Goal: Task Accomplishment & Management: Manage account settings

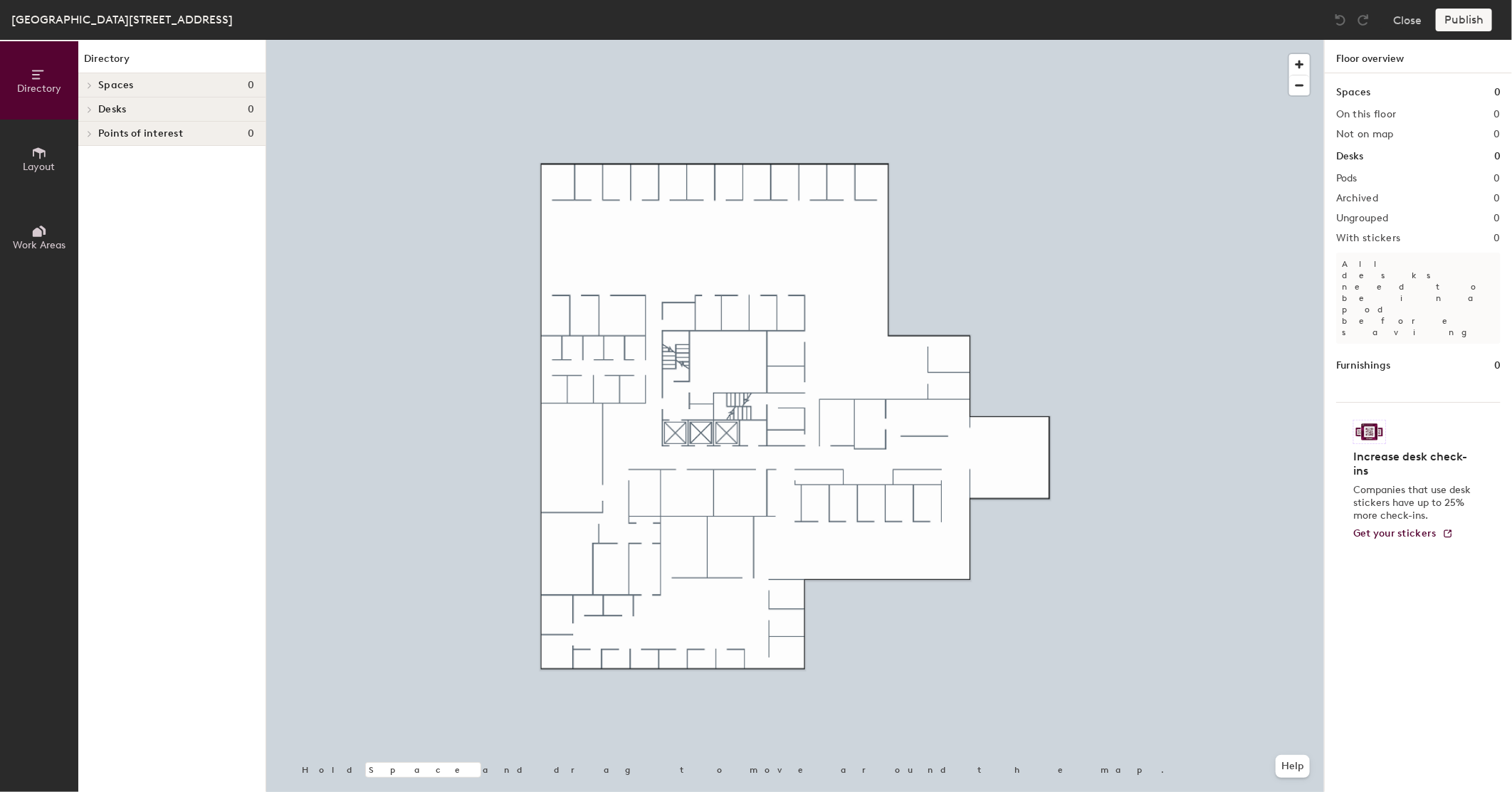
click at [39, 162] on span "Layout" at bounding box center [39, 167] width 32 height 12
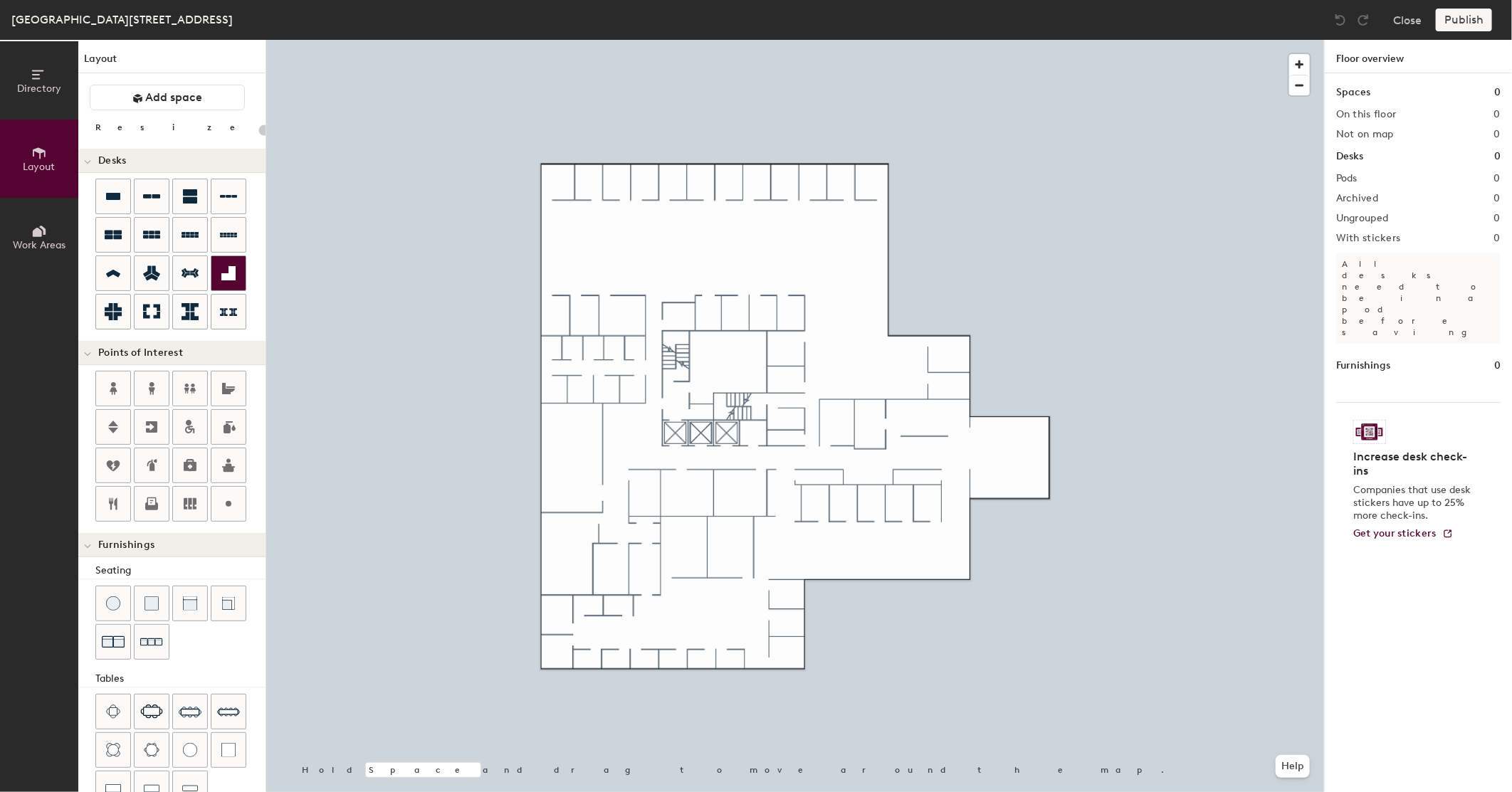
click at [224, 279] on icon at bounding box center [229, 273] width 14 height 14
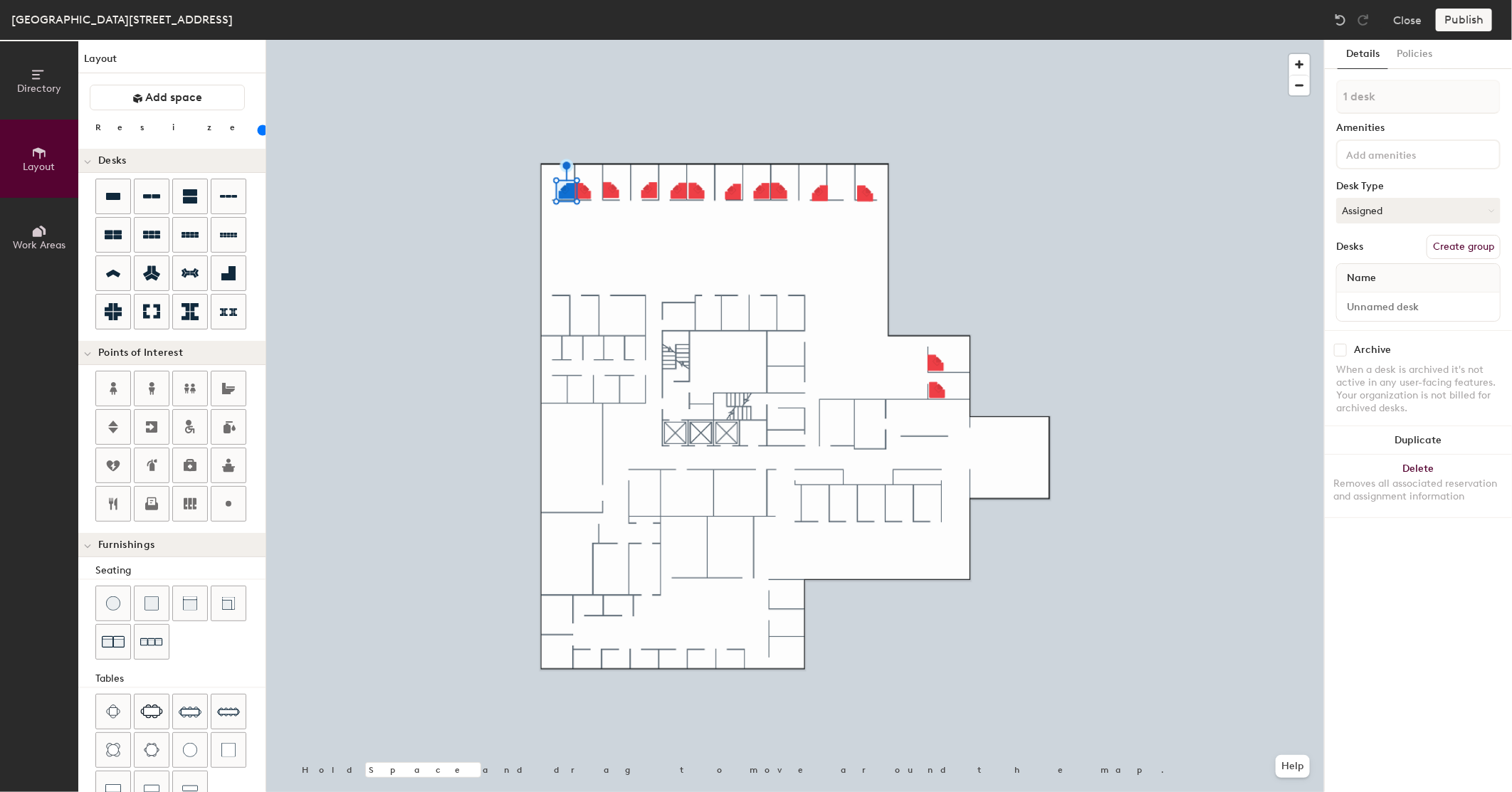
click at [578, 40] on div at bounding box center [795, 40] width 1058 height 0
click at [582, 40] on div at bounding box center [795, 40] width 1058 height 0
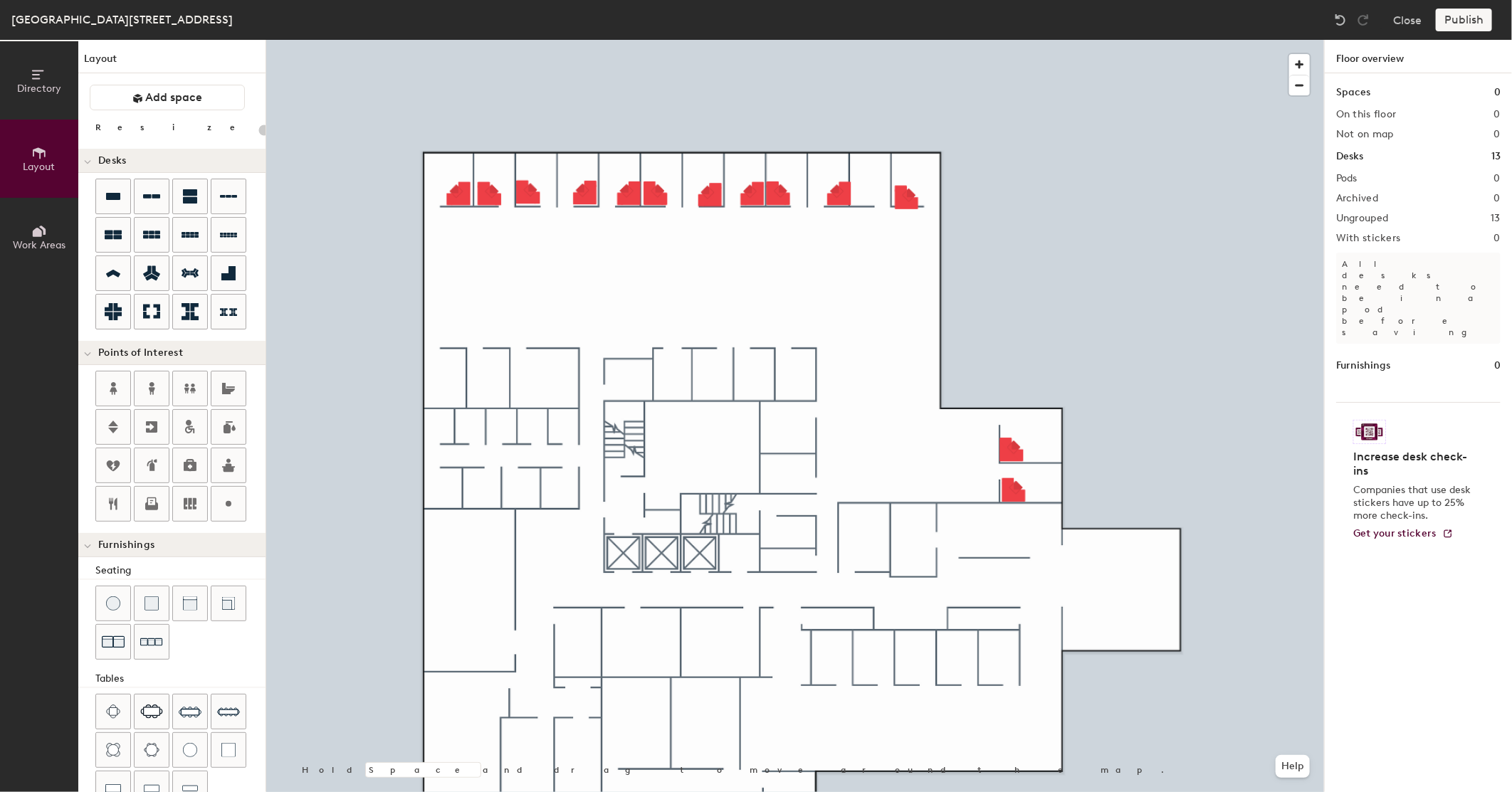
click at [906, 40] on div at bounding box center [795, 40] width 1058 height 0
click at [147, 237] on icon at bounding box center [152, 234] width 17 height 8
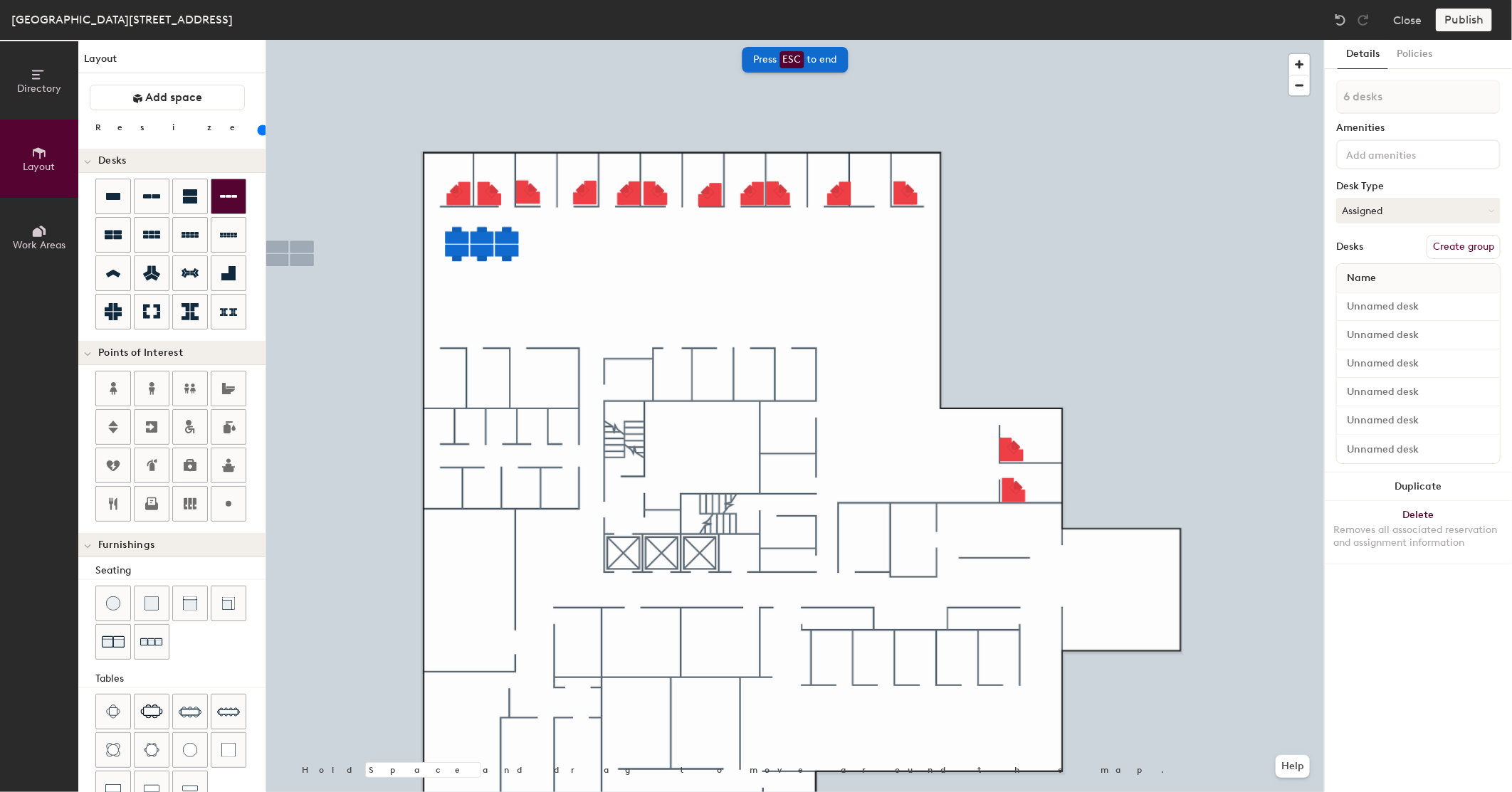
click at [227, 200] on icon at bounding box center [229, 197] width 17 height 17
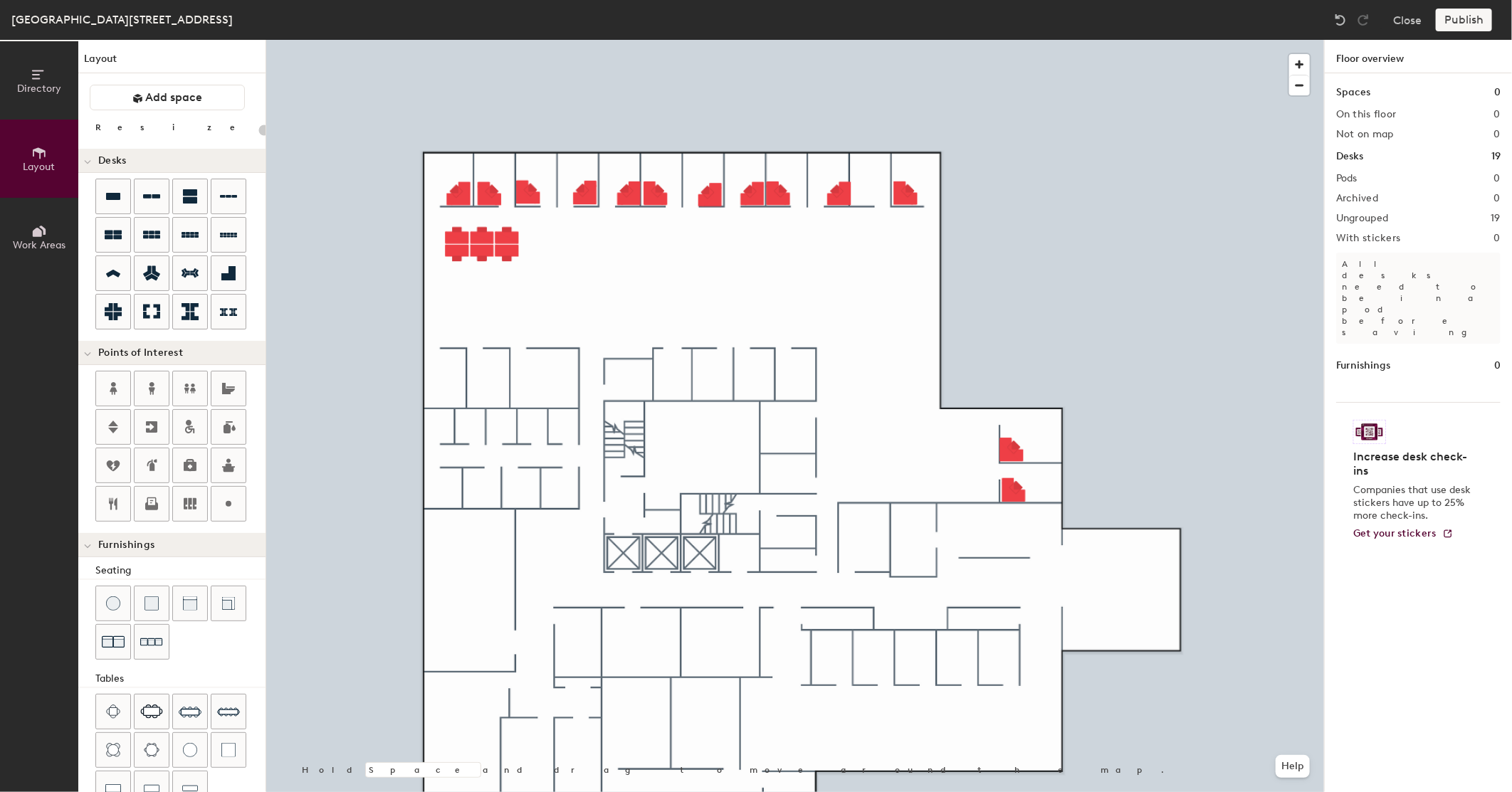
type input "100"
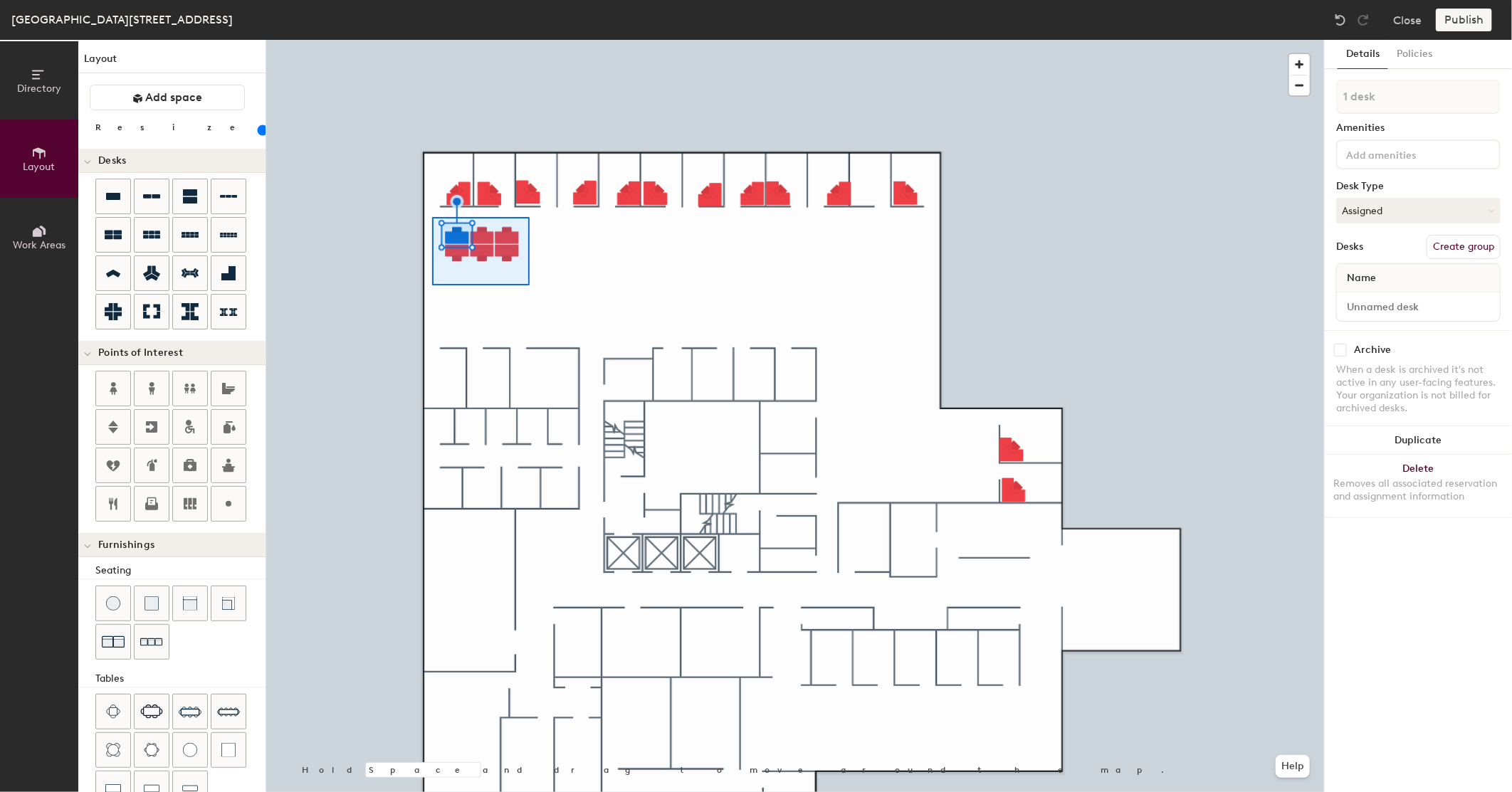
click at [432, 40] on div at bounding box center [795, 40] width 1058 height 0
type input "6 desks"
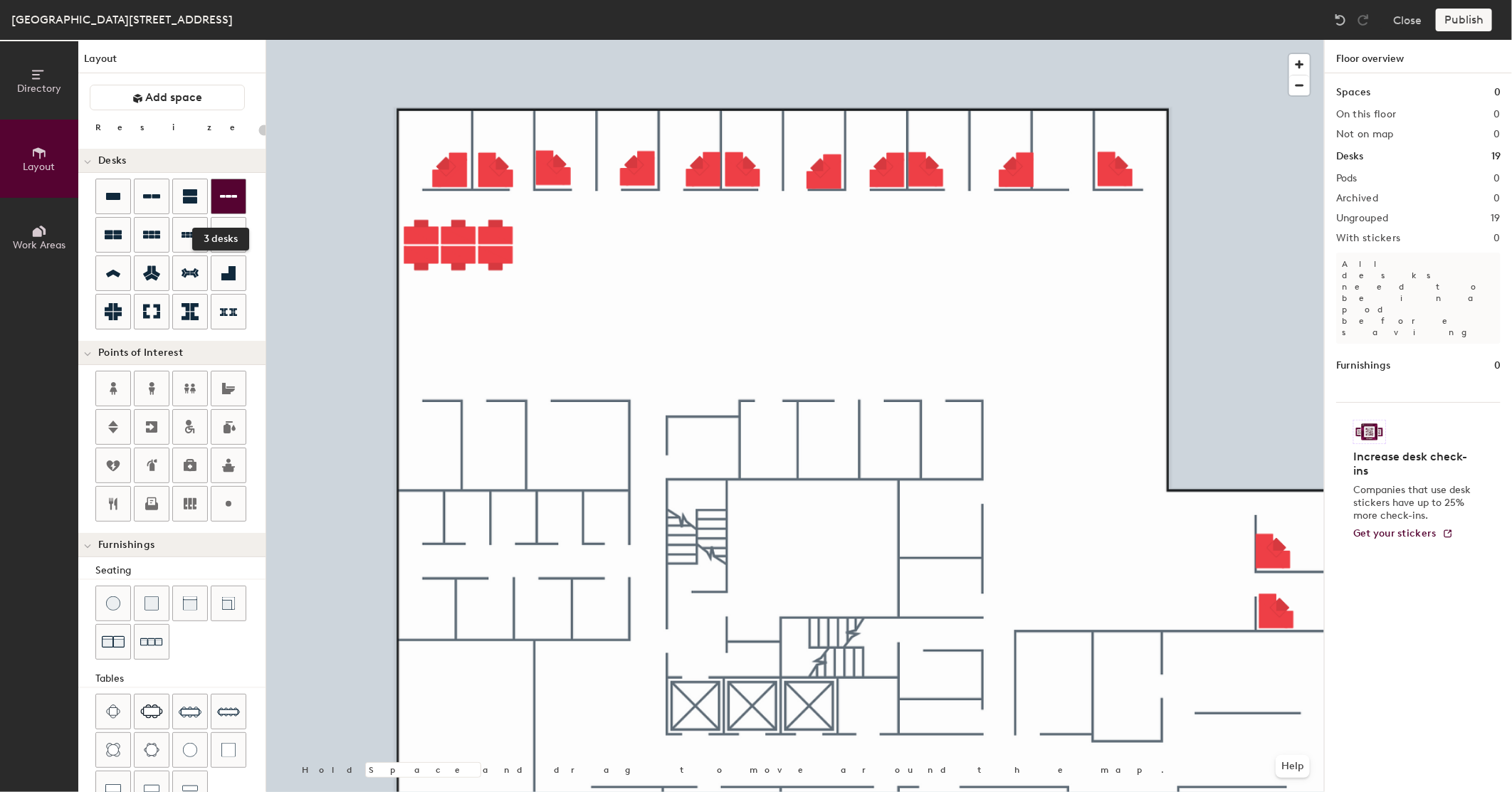
click at [231, 189] on icon at bounding box center [229, 197] width 17 height 17
type input "100"
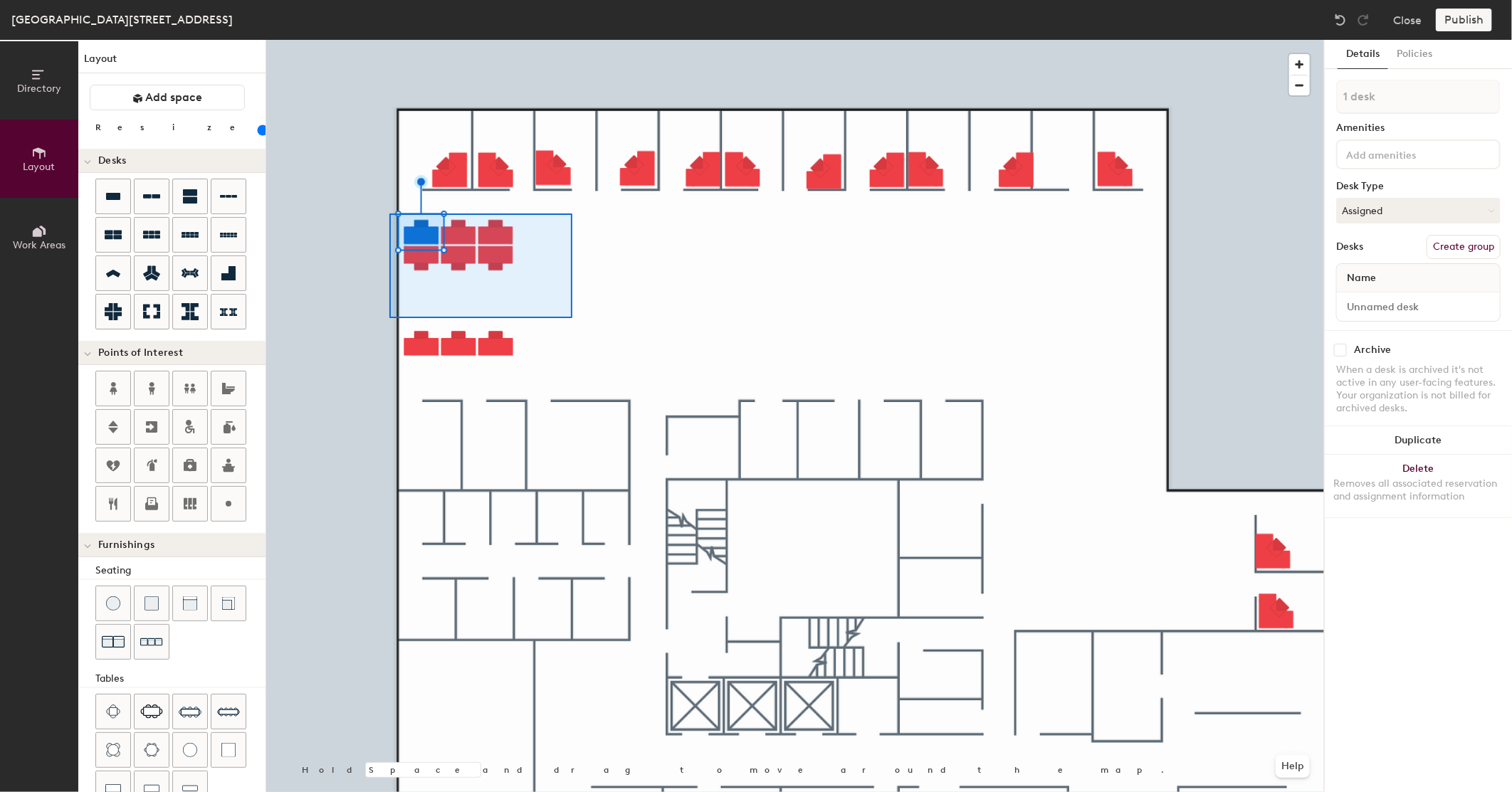
click at [390, 40] on div at bounding box center [795, 40] width 1058 height 0
type input "6 desks"
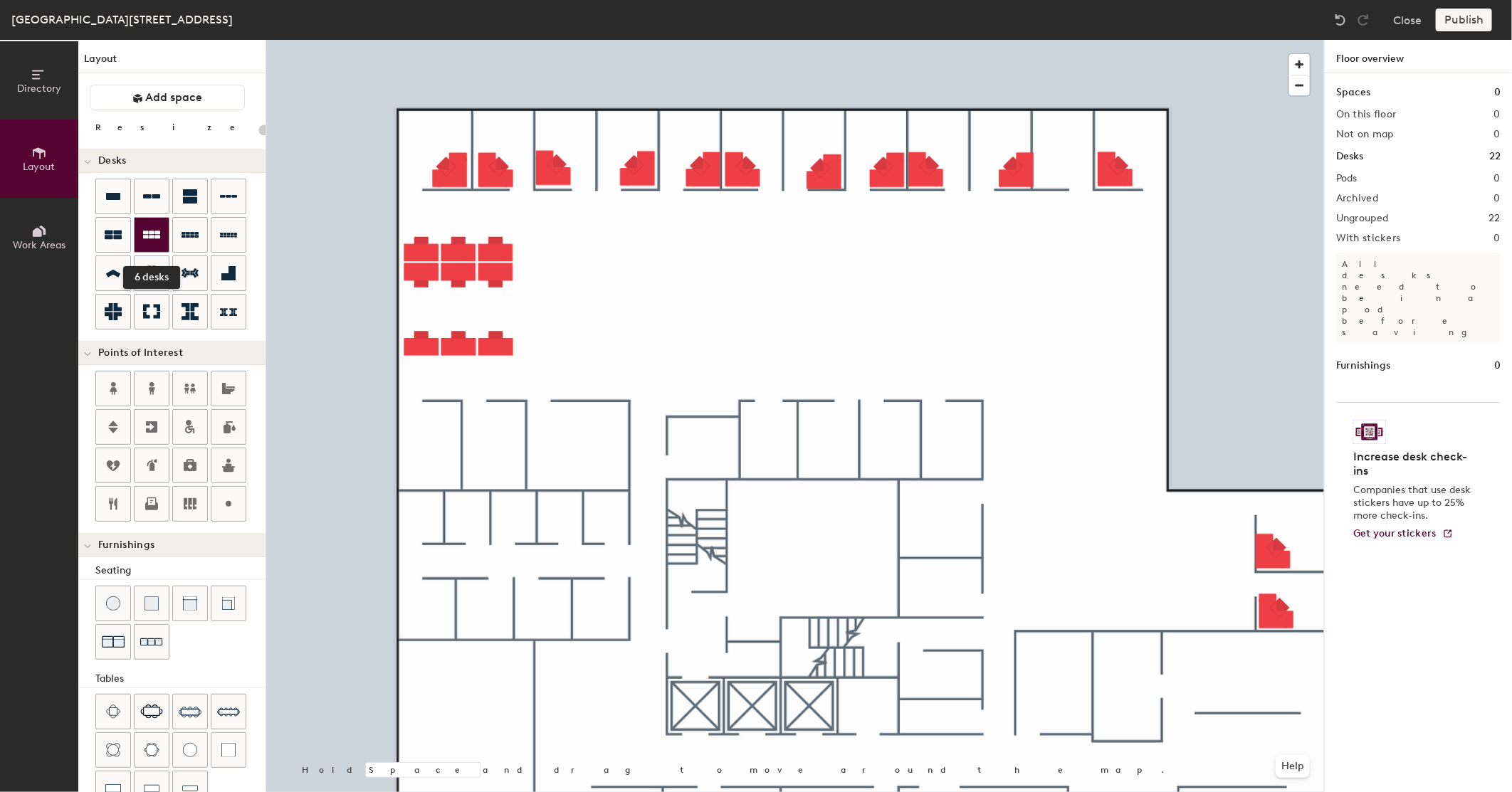
click at [157, 237] on icon at bounding box center [152, 234] width 17 height 8
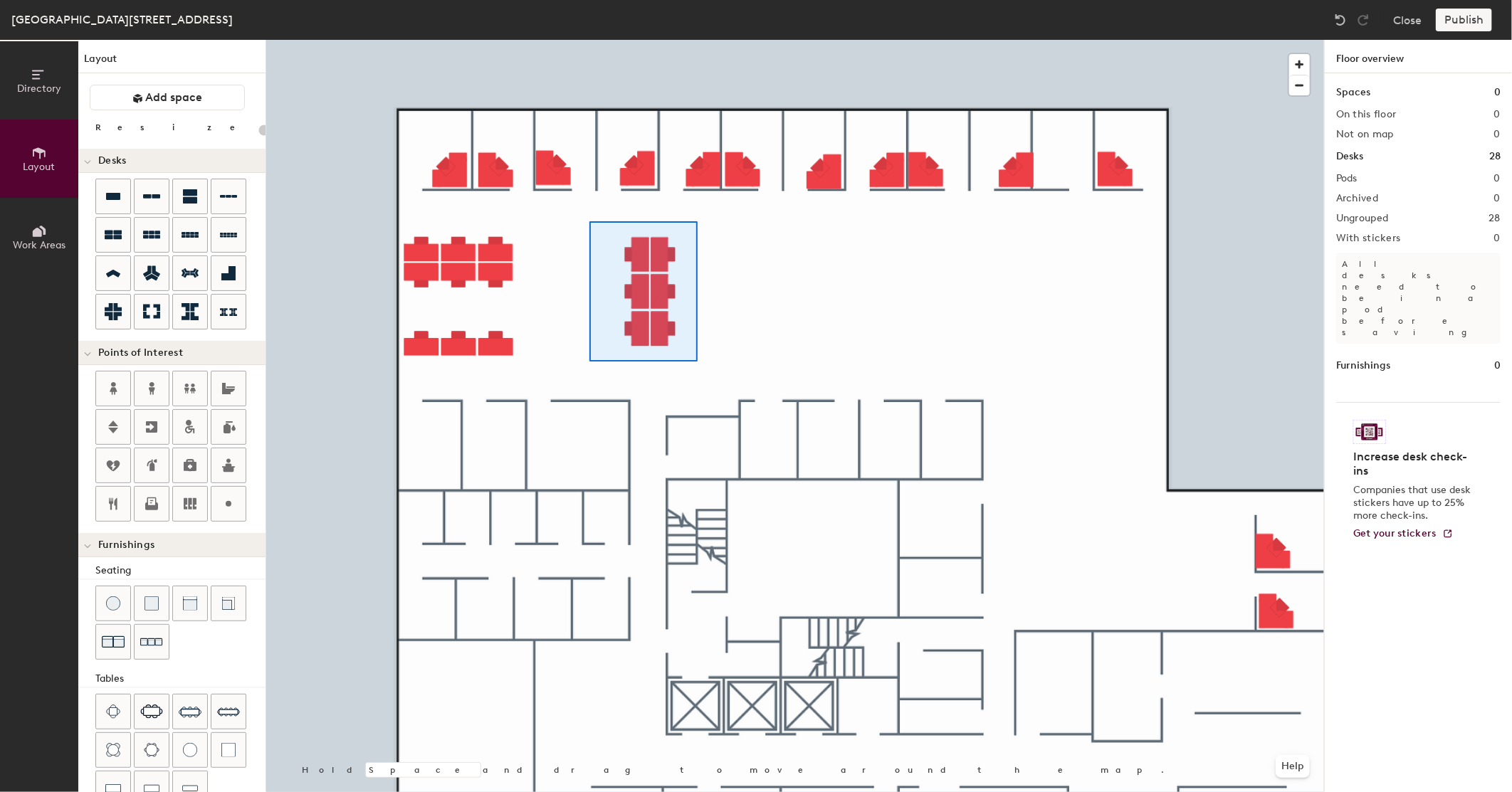
click at [705, 40] on div at bounding box center [795, 40] width 1058 height 0
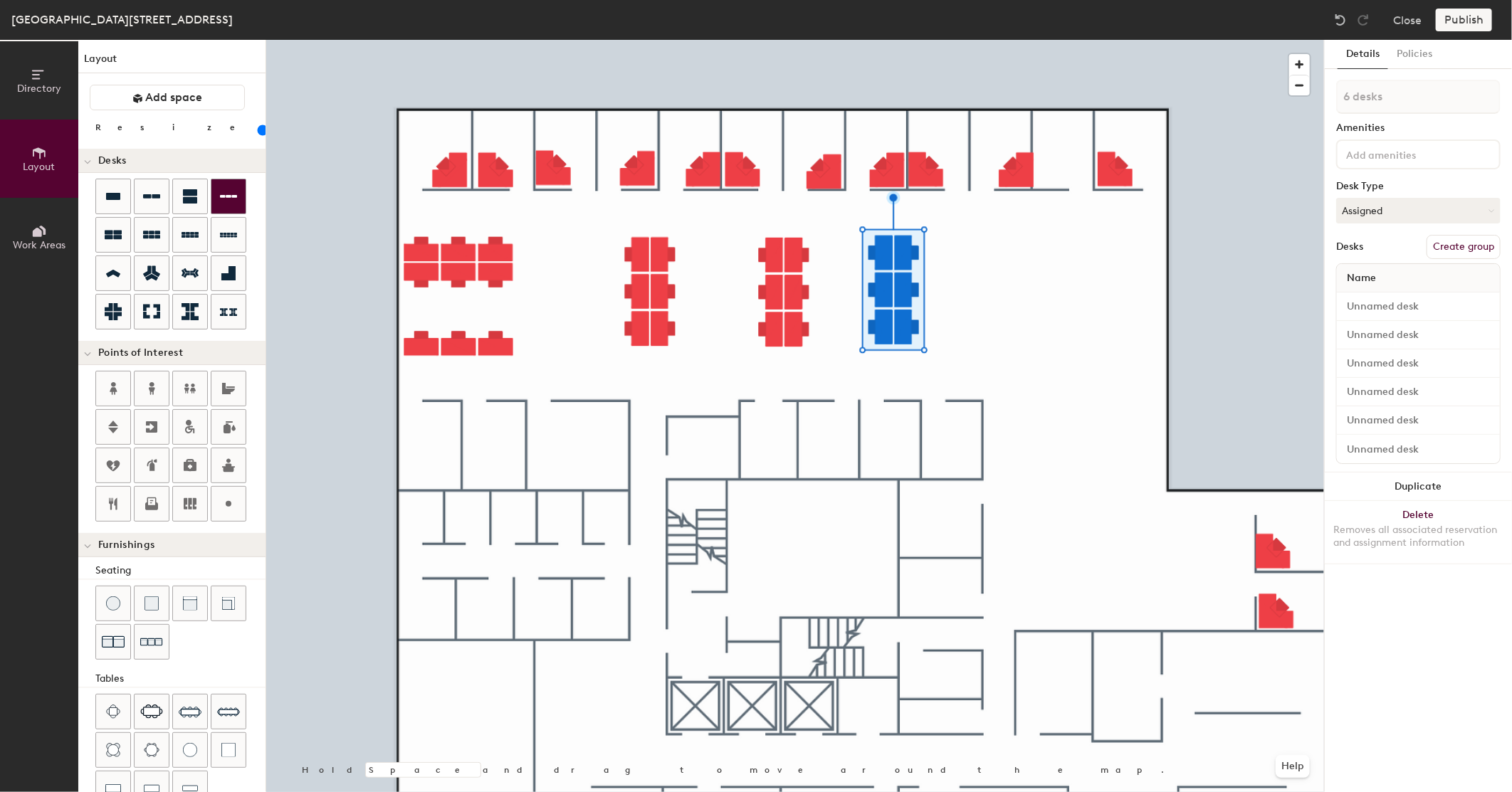
click at [232, 197] on icon at bounding box center [229, 197] width 17 height 17
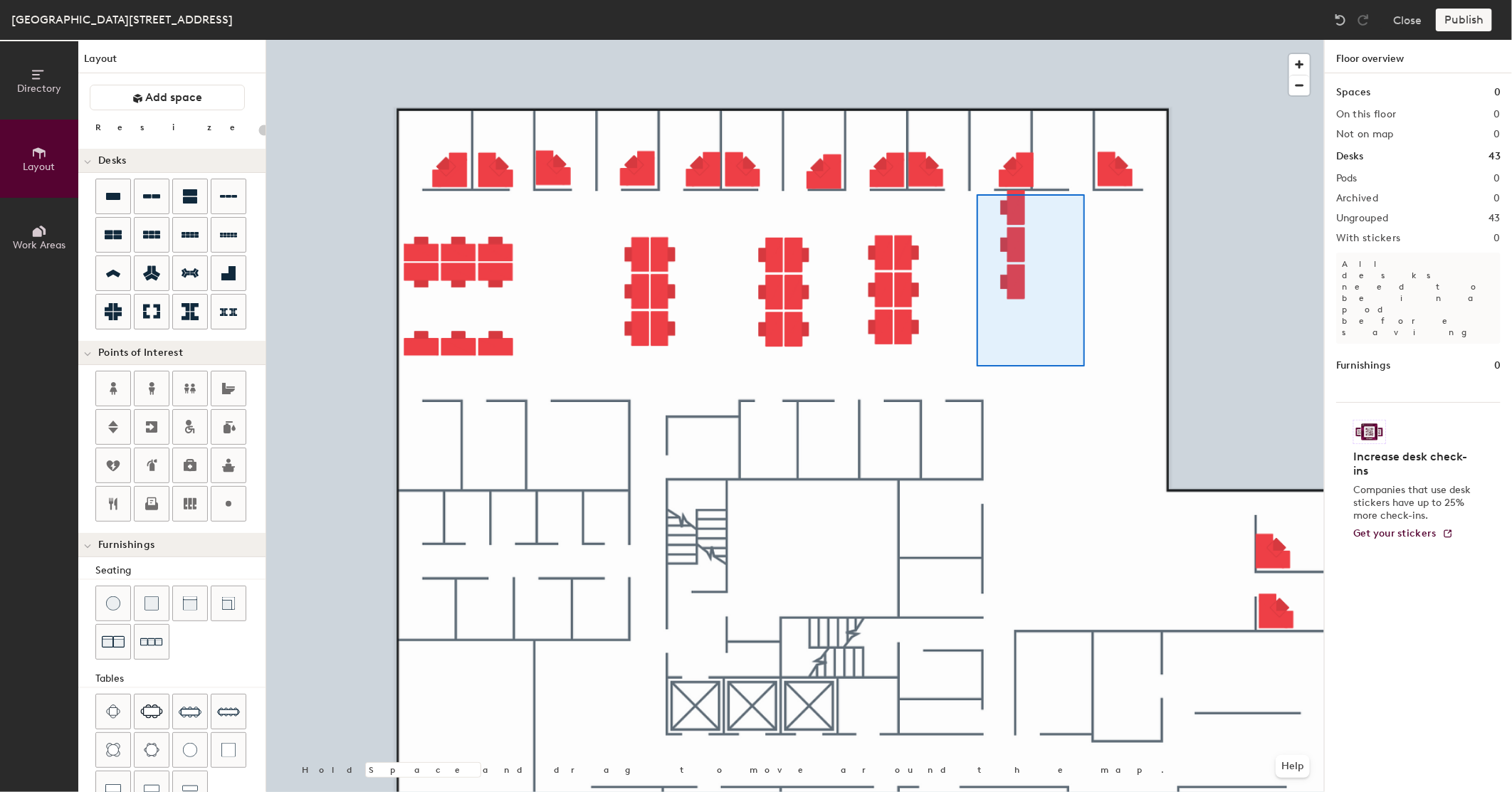
click at [976, 40] on div at bounding box center [795, 40] width 1058 height 0
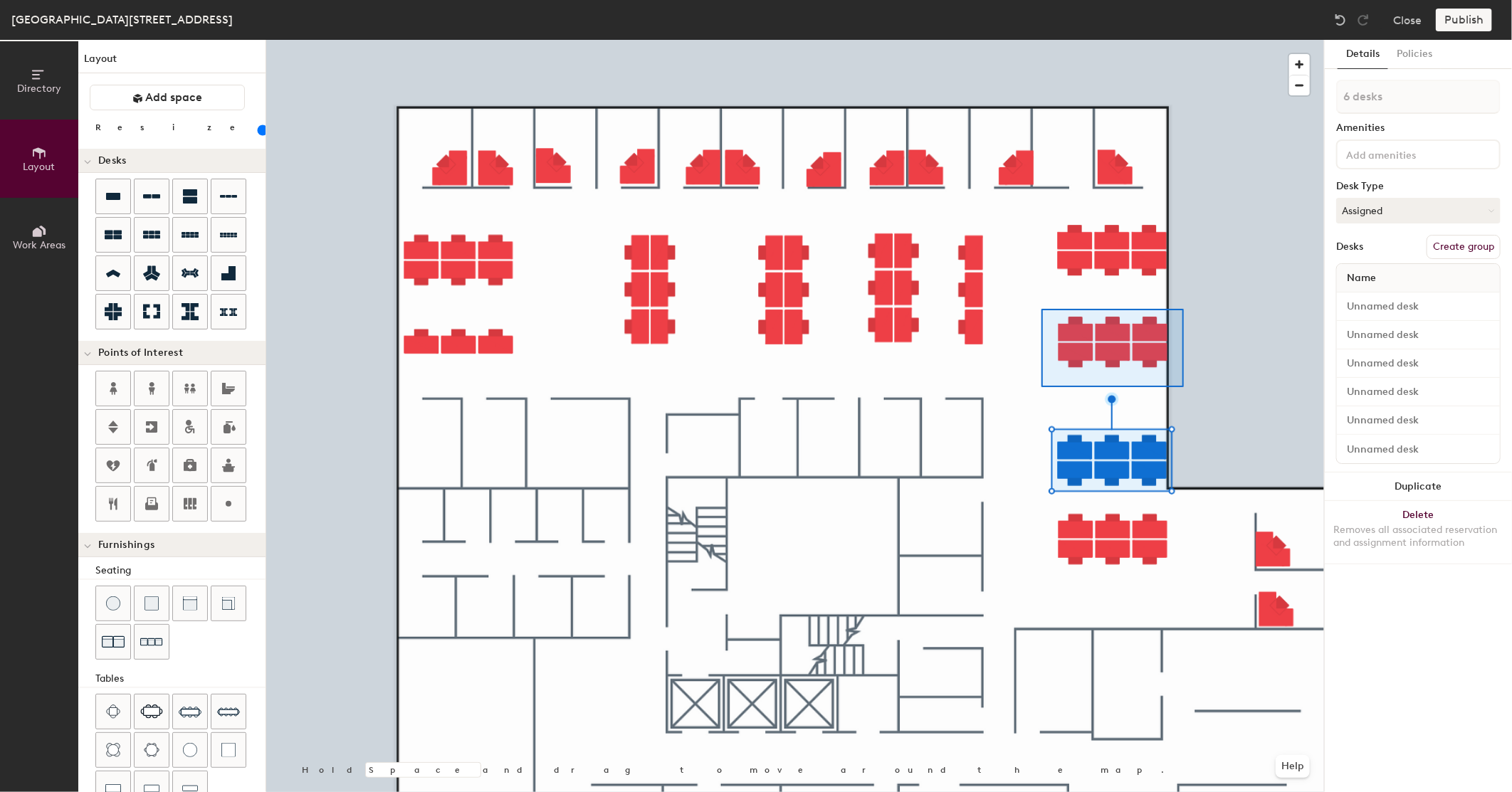
click at [1180, 40] on div at bounding box center [795, 40] width 1058 height 0
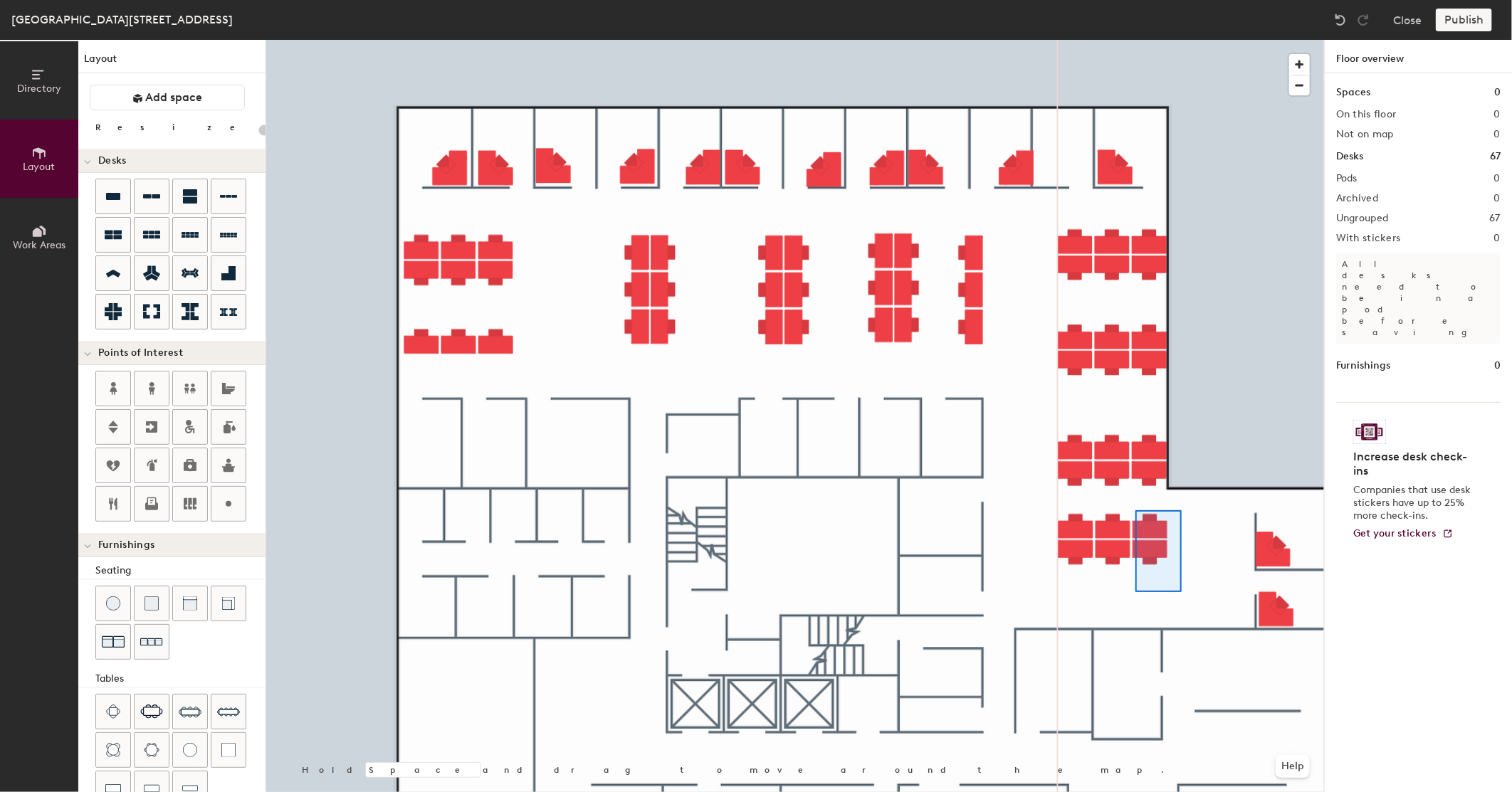
click at [1135, 40] on div at bounding box center [795, 40] width 1058 height 0
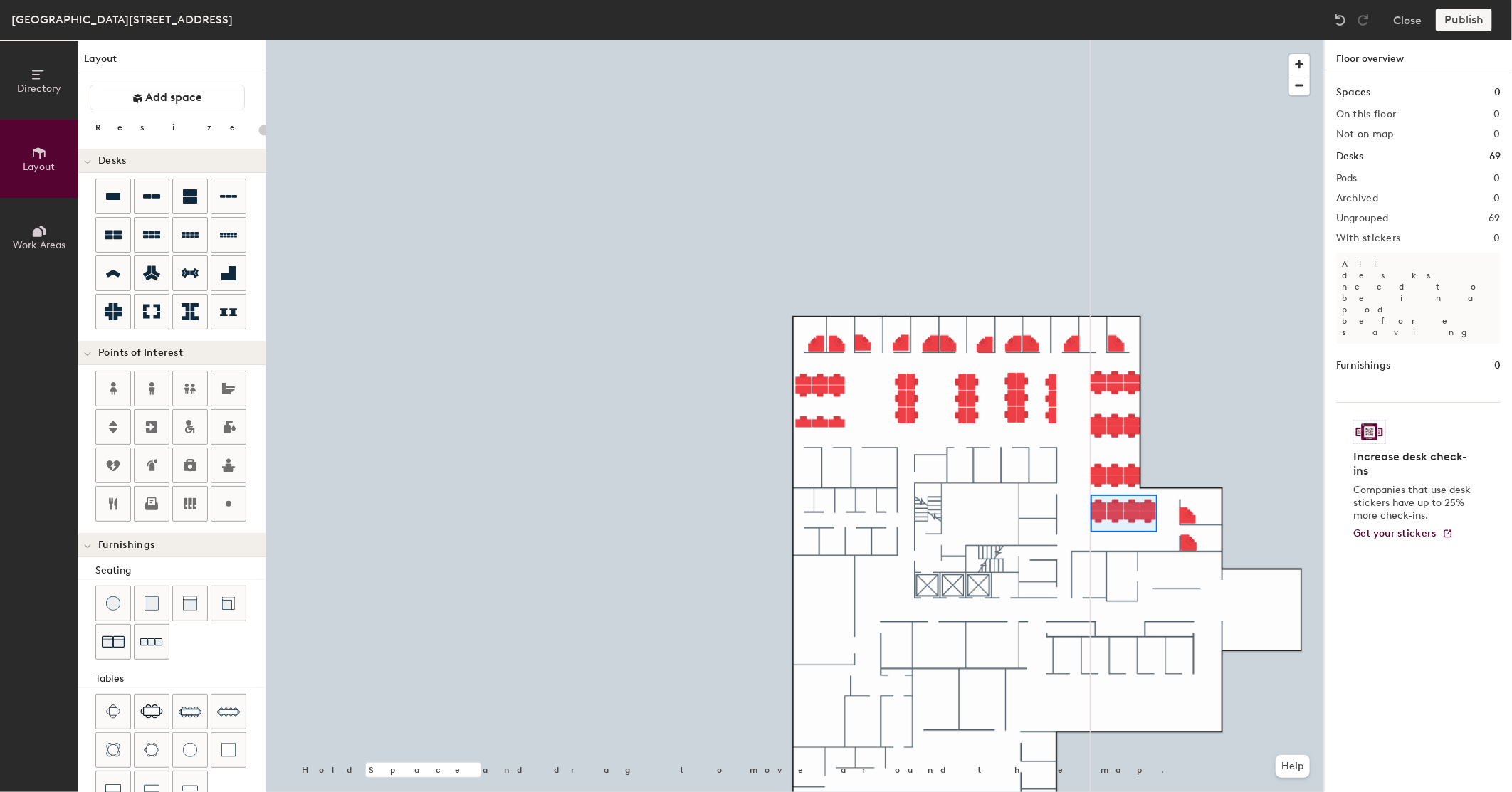
click at [1091, 40] on div at bounding box center [795, 40] width 1058 height 0
type input "100"
click at [222, 276] on icon at bounding box center [229, 273] width 14 height 14
type input "100"
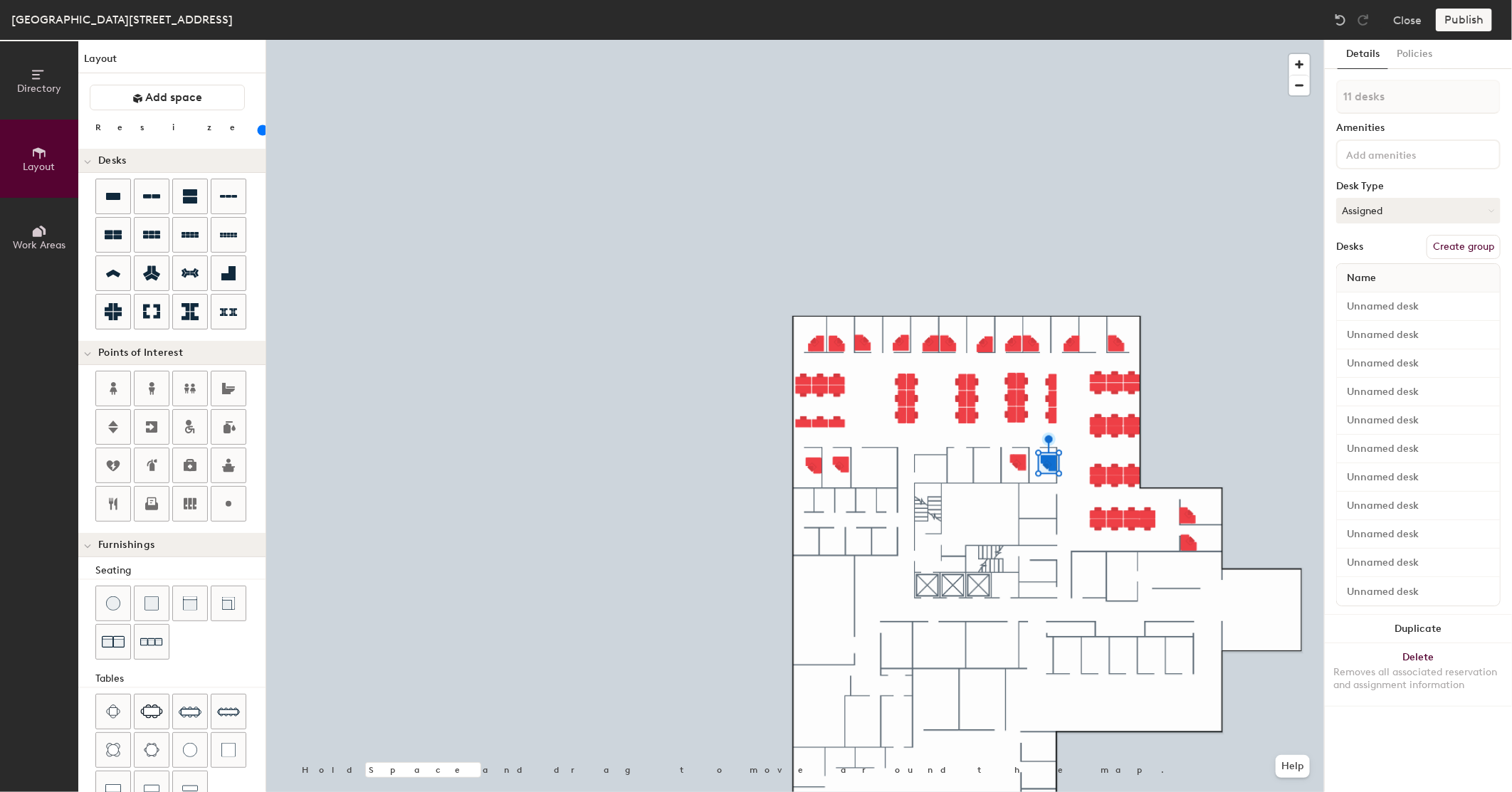
type input "11 desks"
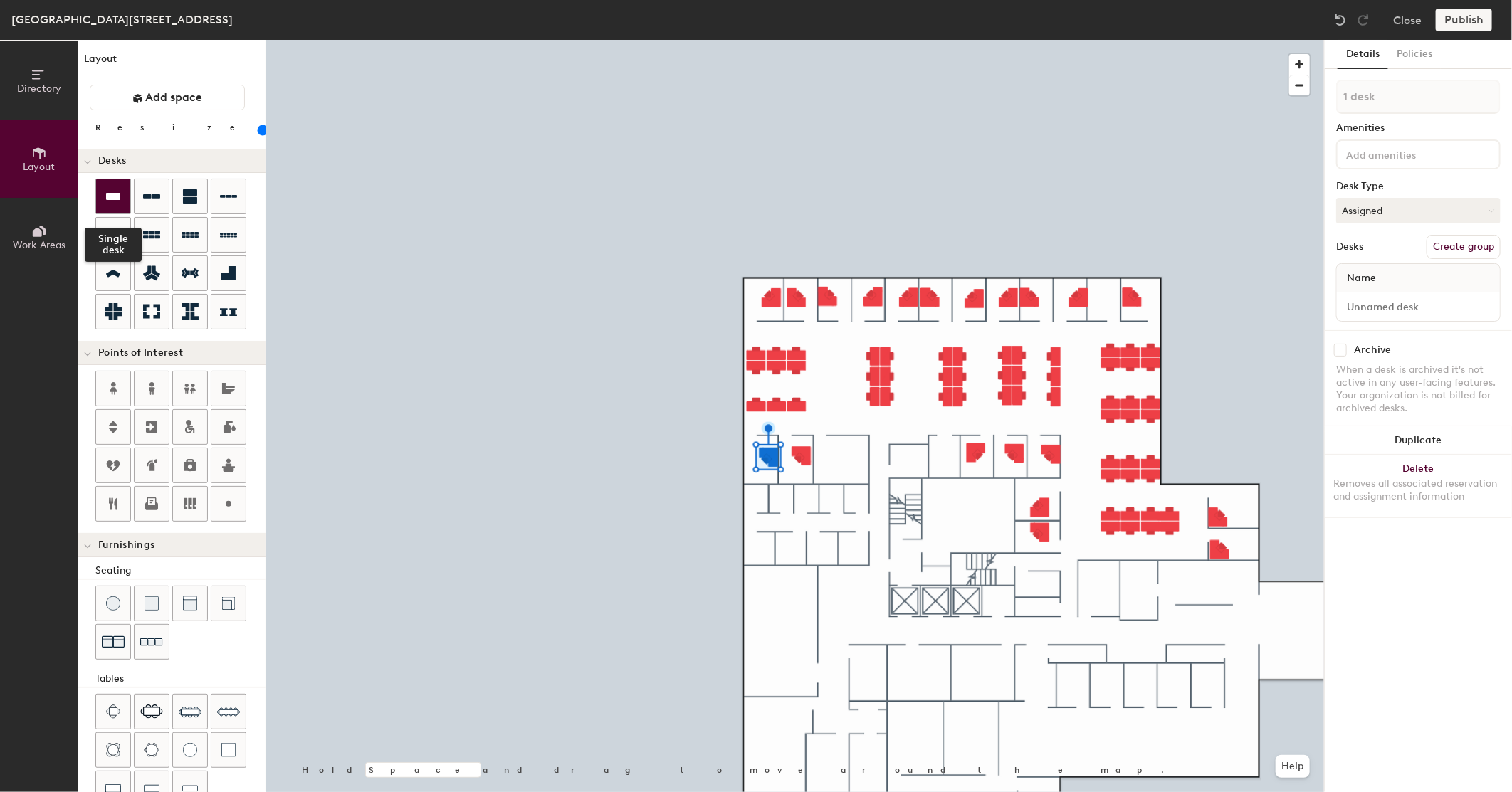
click at [124, 197] on div at bounding box center [113, 197] width 34 height 34
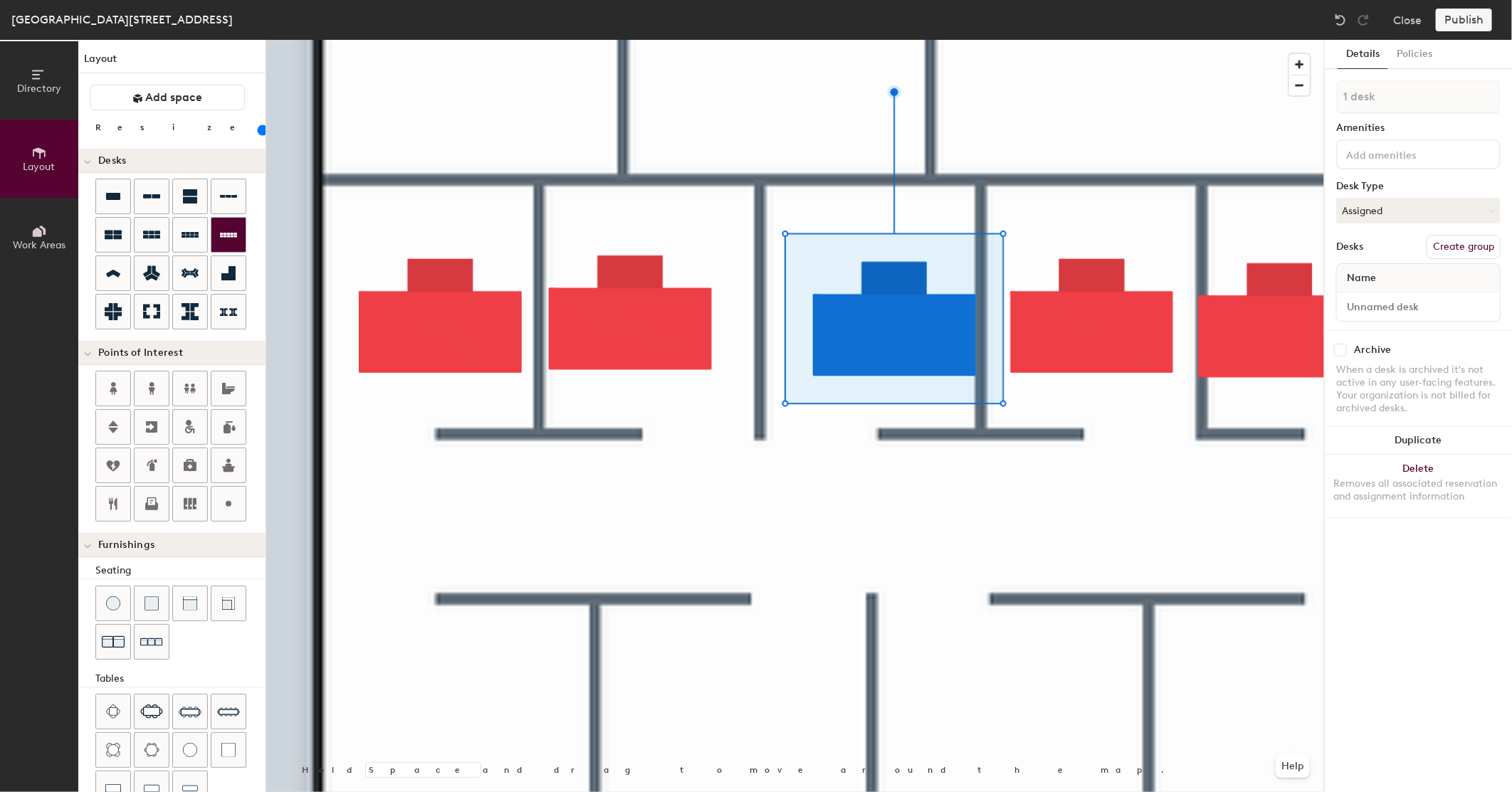
click at [1137, 40] on div at bounding box center [795, 40] width 1058 height 0
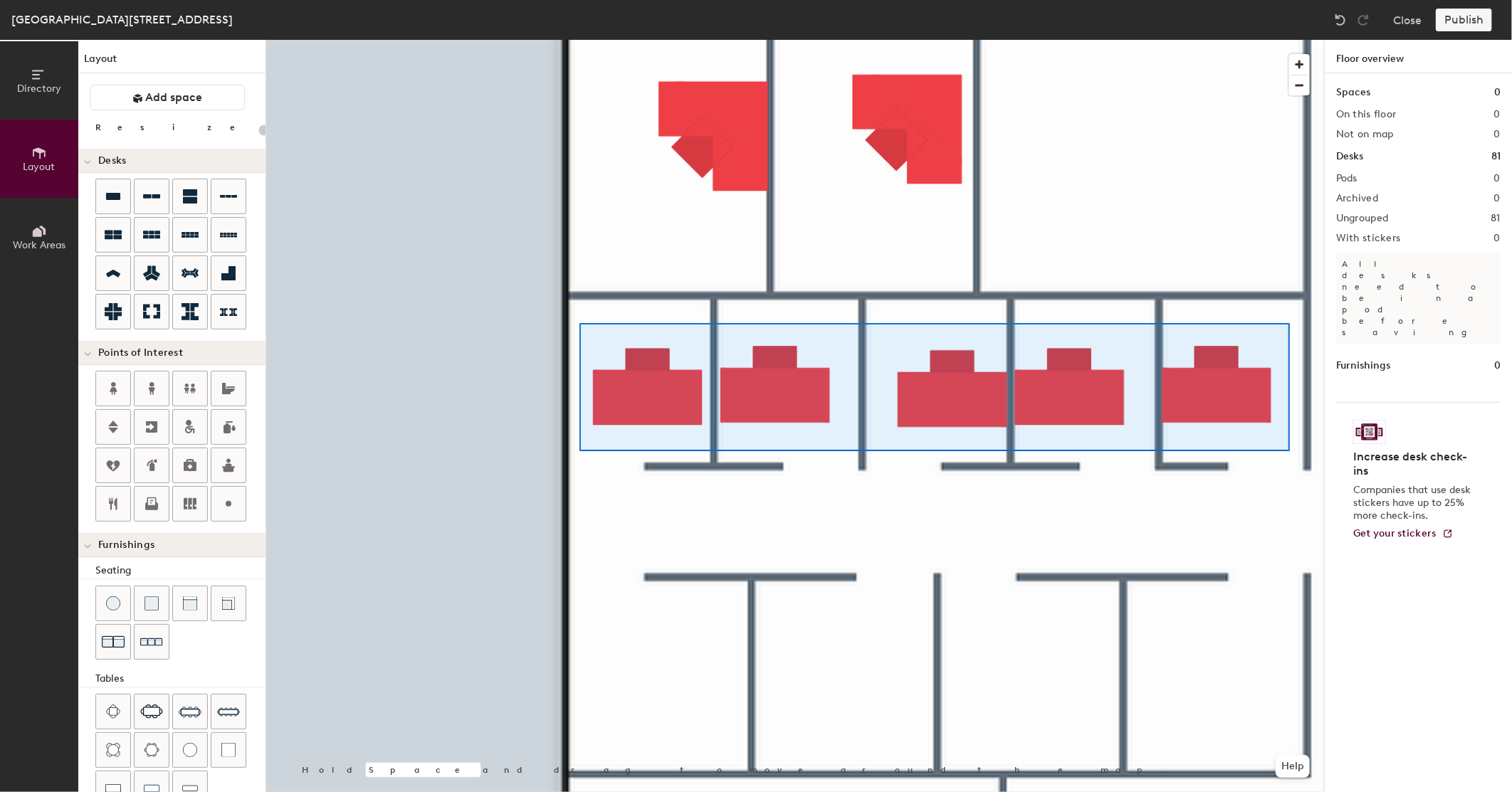
click at [577, 40] on div at bounding box center [795, 40] width 1058 height 0
type input "100"
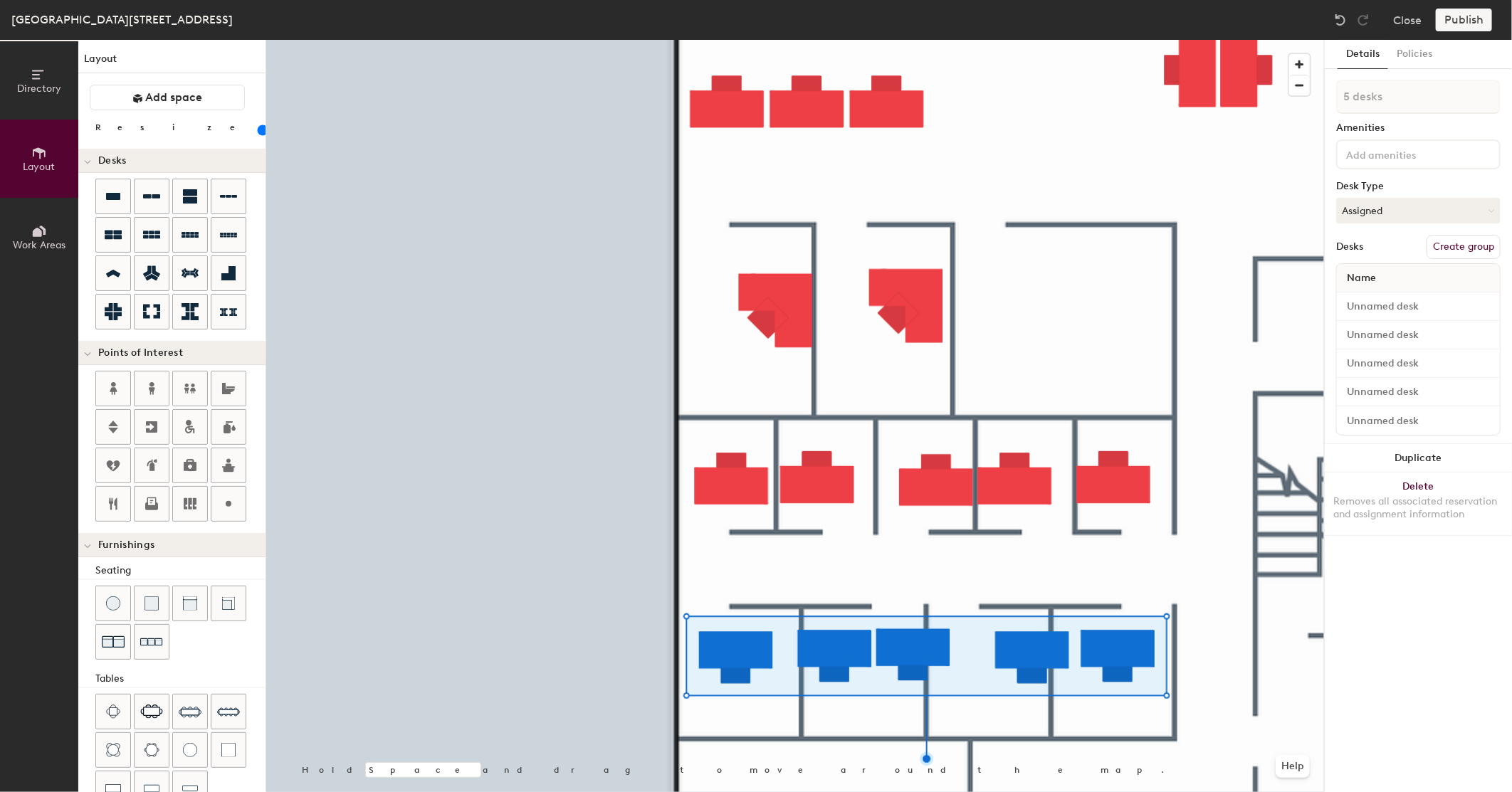
type input "1 desk"
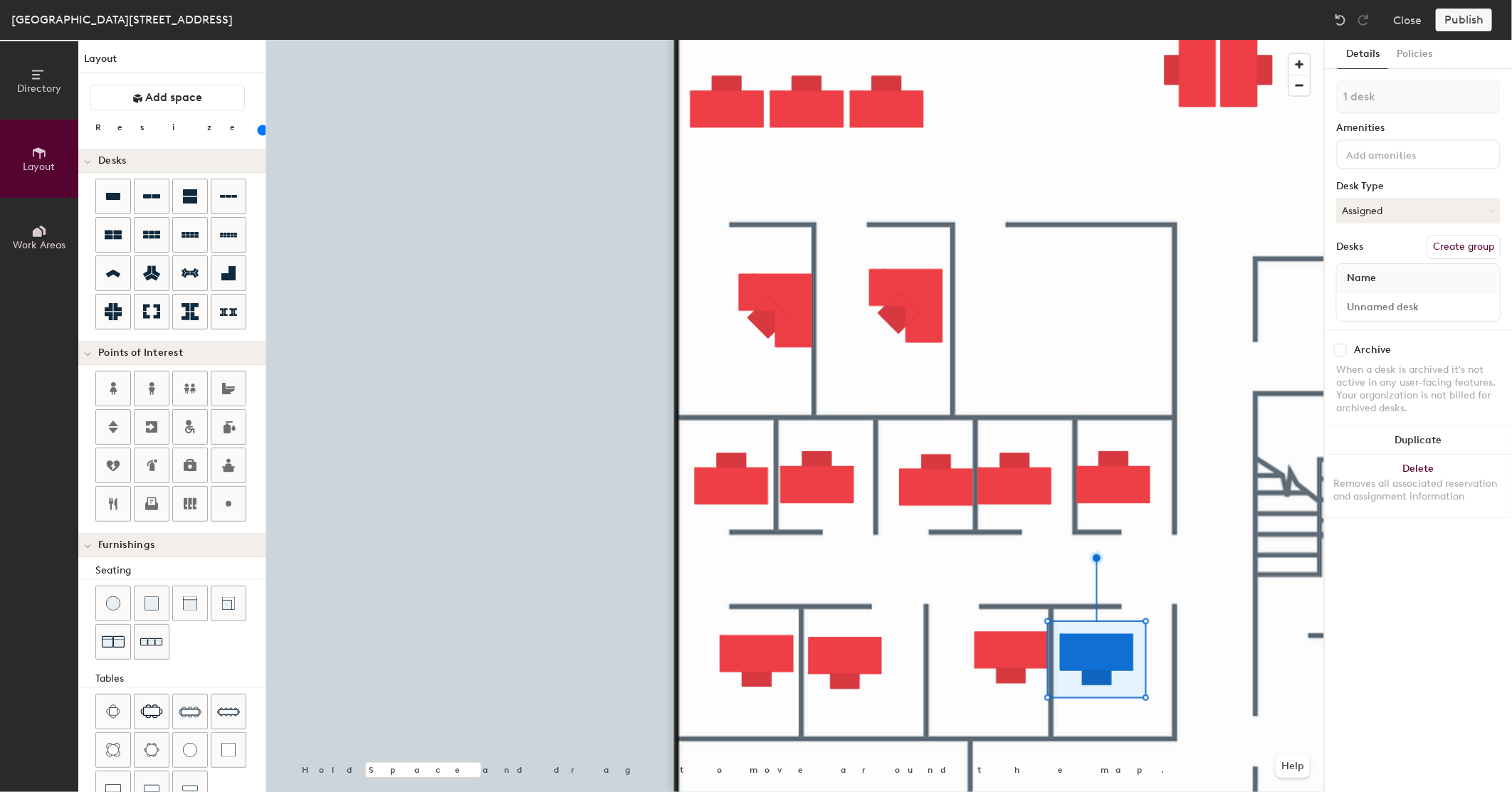
click at [712, 40] on div at bounding box center [795, 40] width 1058 height 0
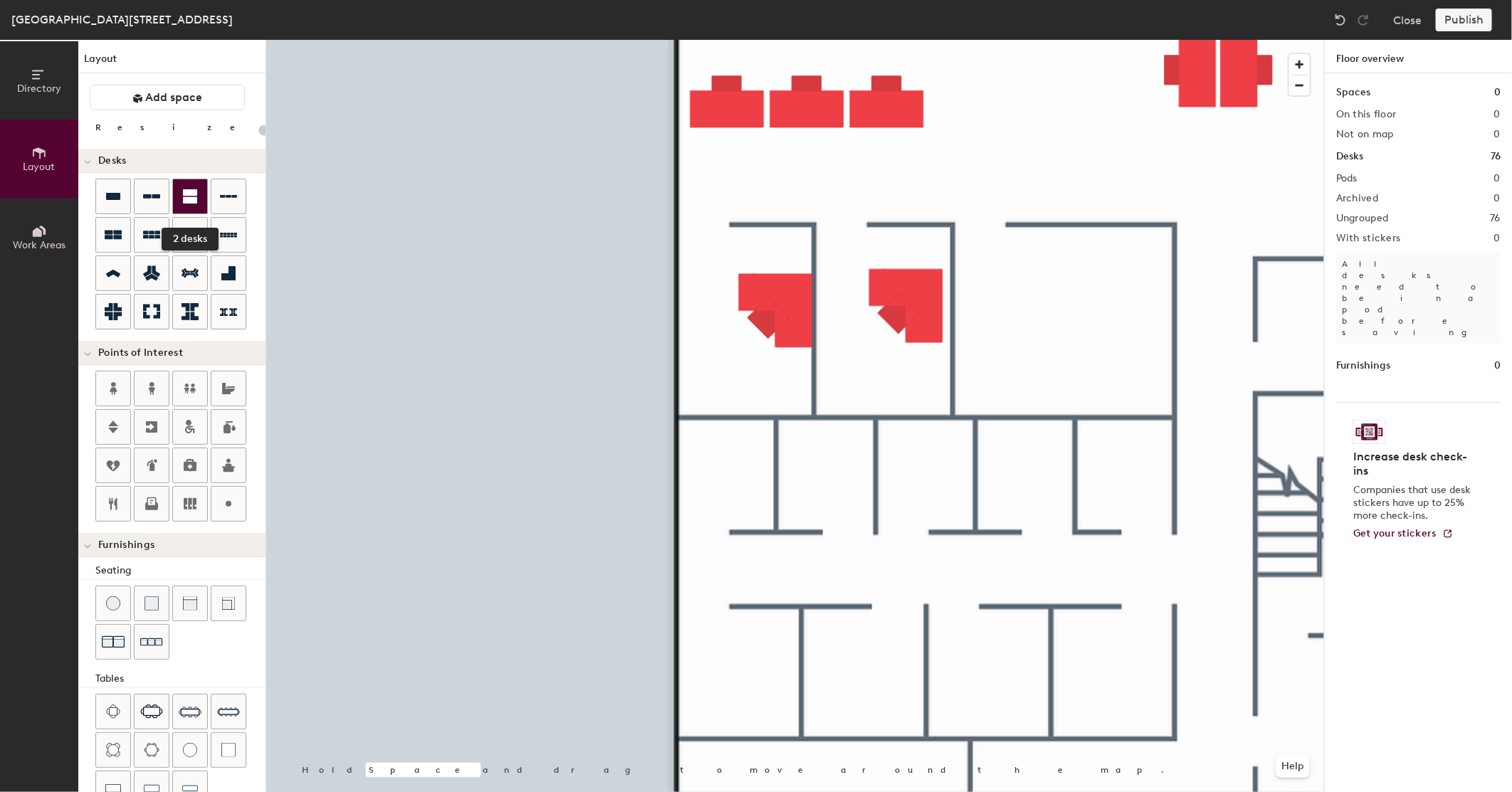
click at [193, 203] on icon at bounding box center [190, 197] width 14 height 14
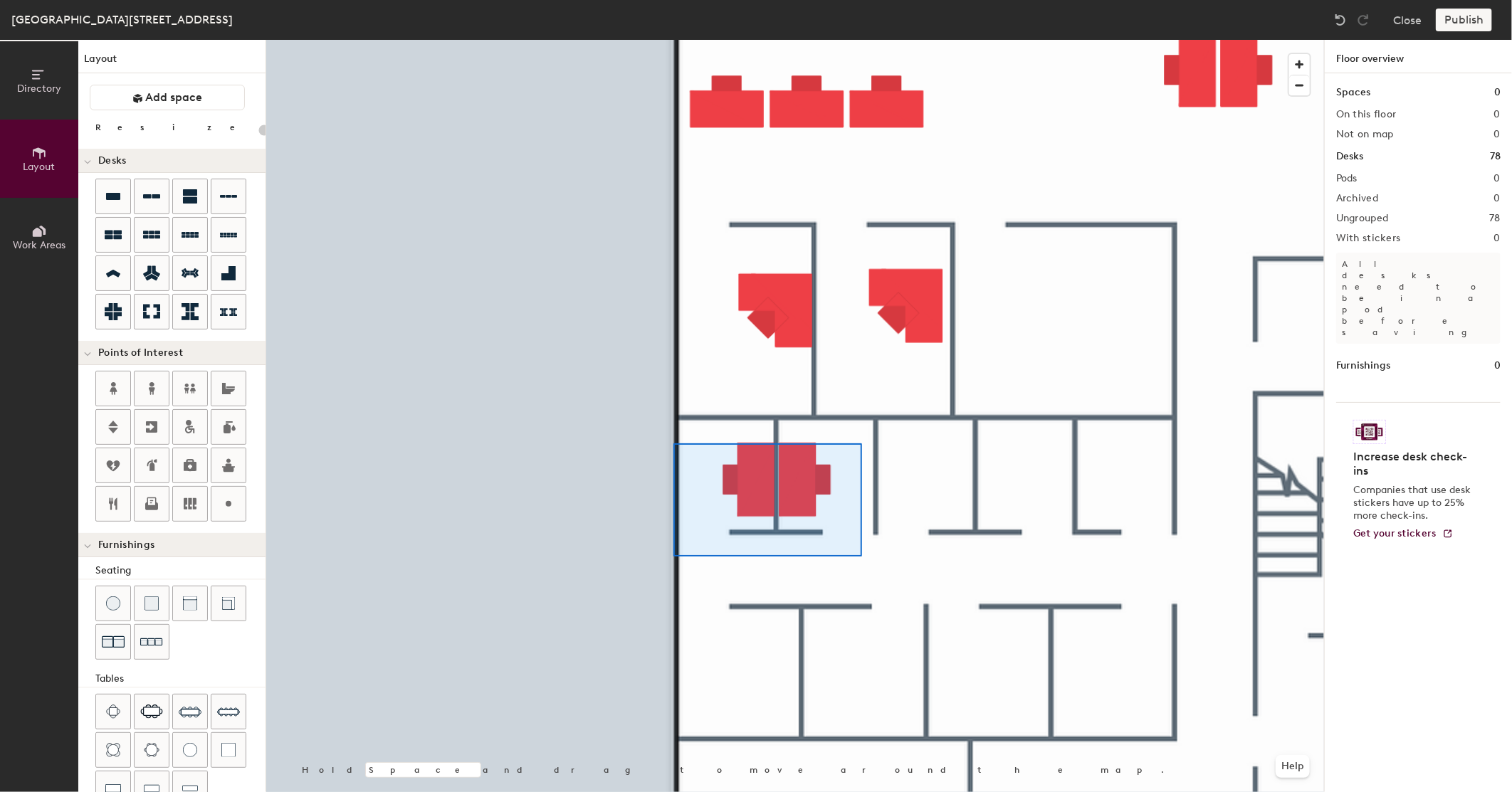
click at [673, 40] on div at bounding box center [795, 40] width 1058 height 0
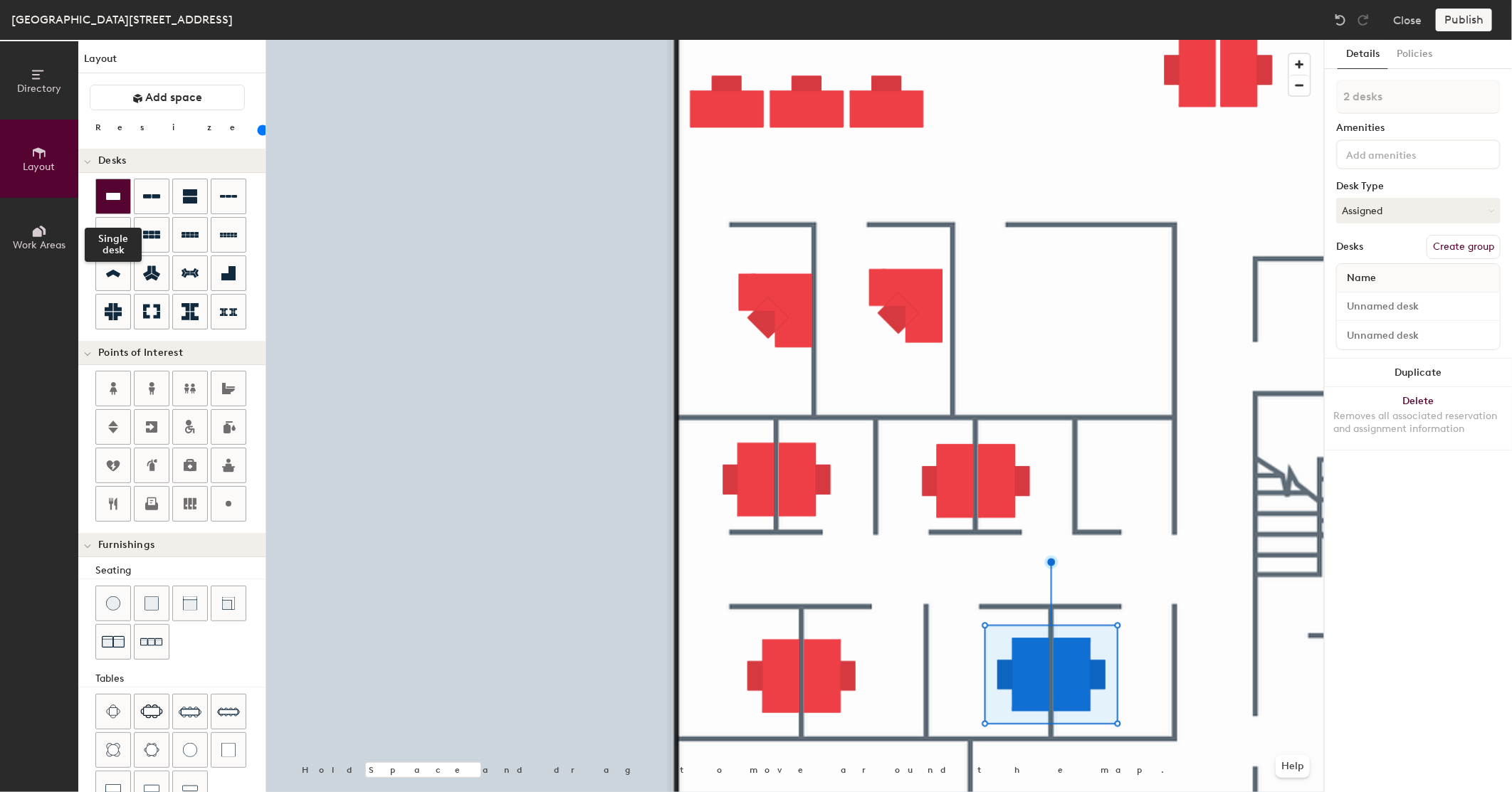
click at [116, 207] on div at bounding box center [113, 197] width 34 height 34
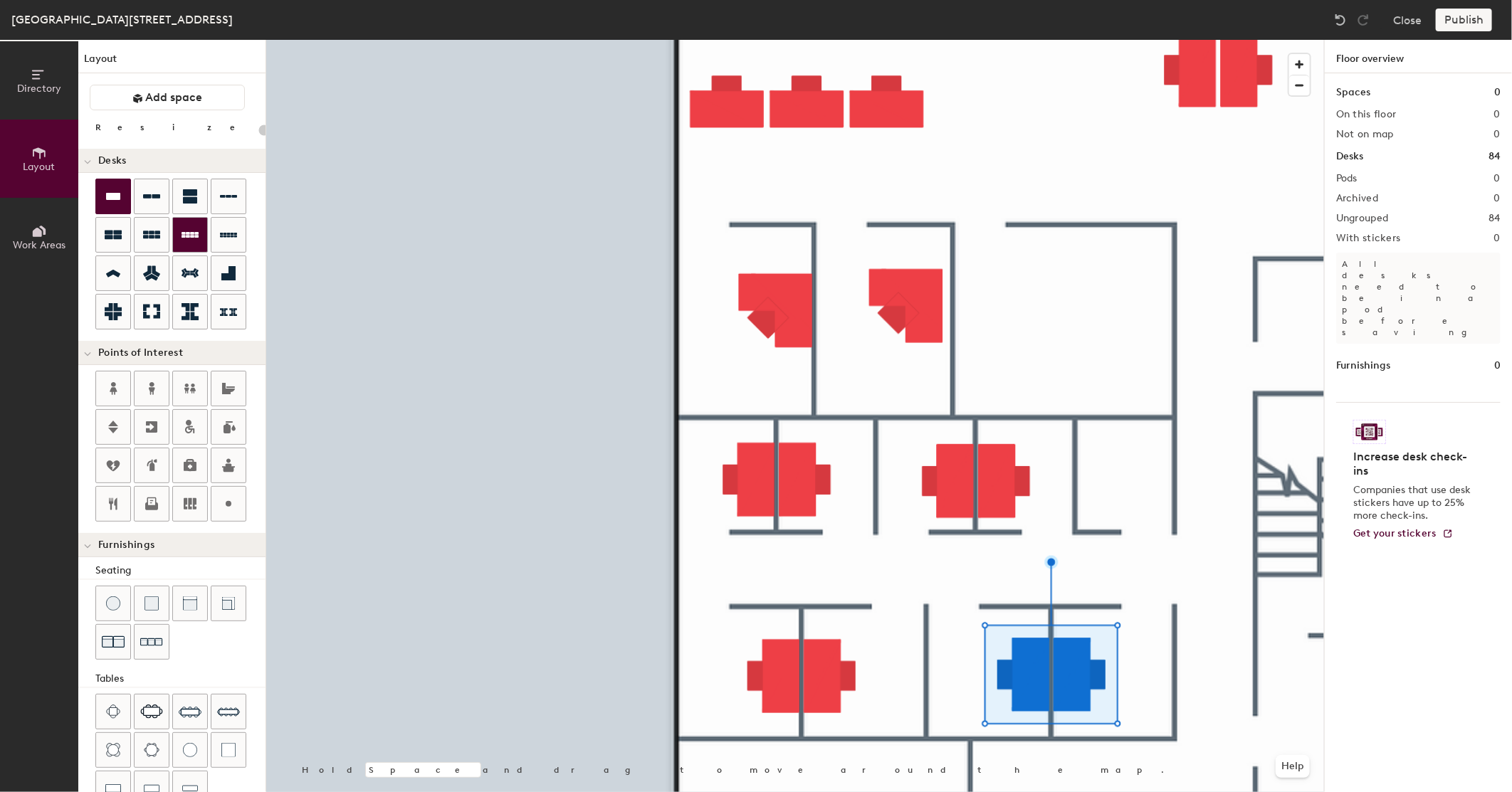
type input "100"
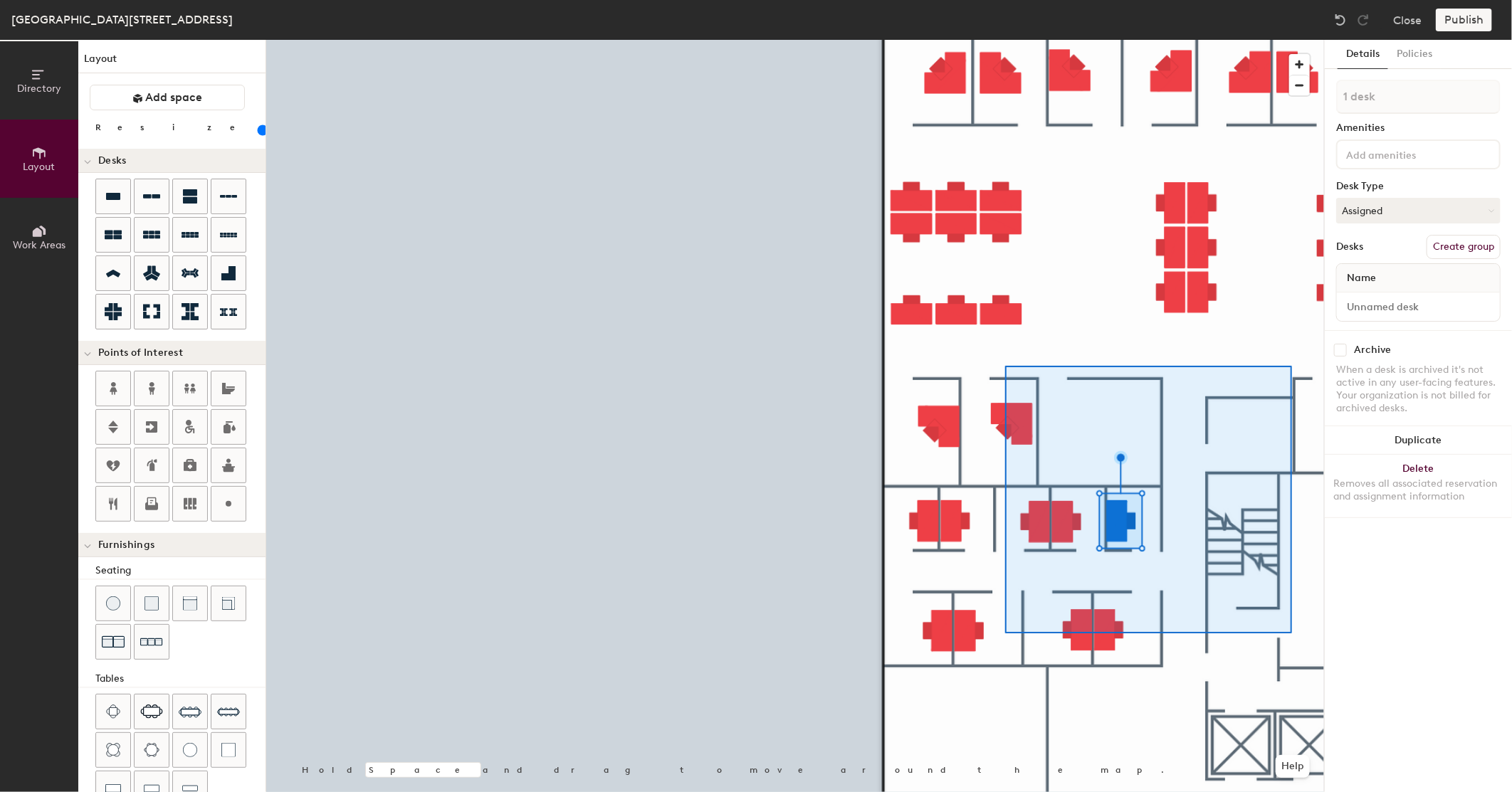
click at [1005, 40] on div at bounding box center [795, 40] width 1058 height 0
type input "6 desks"
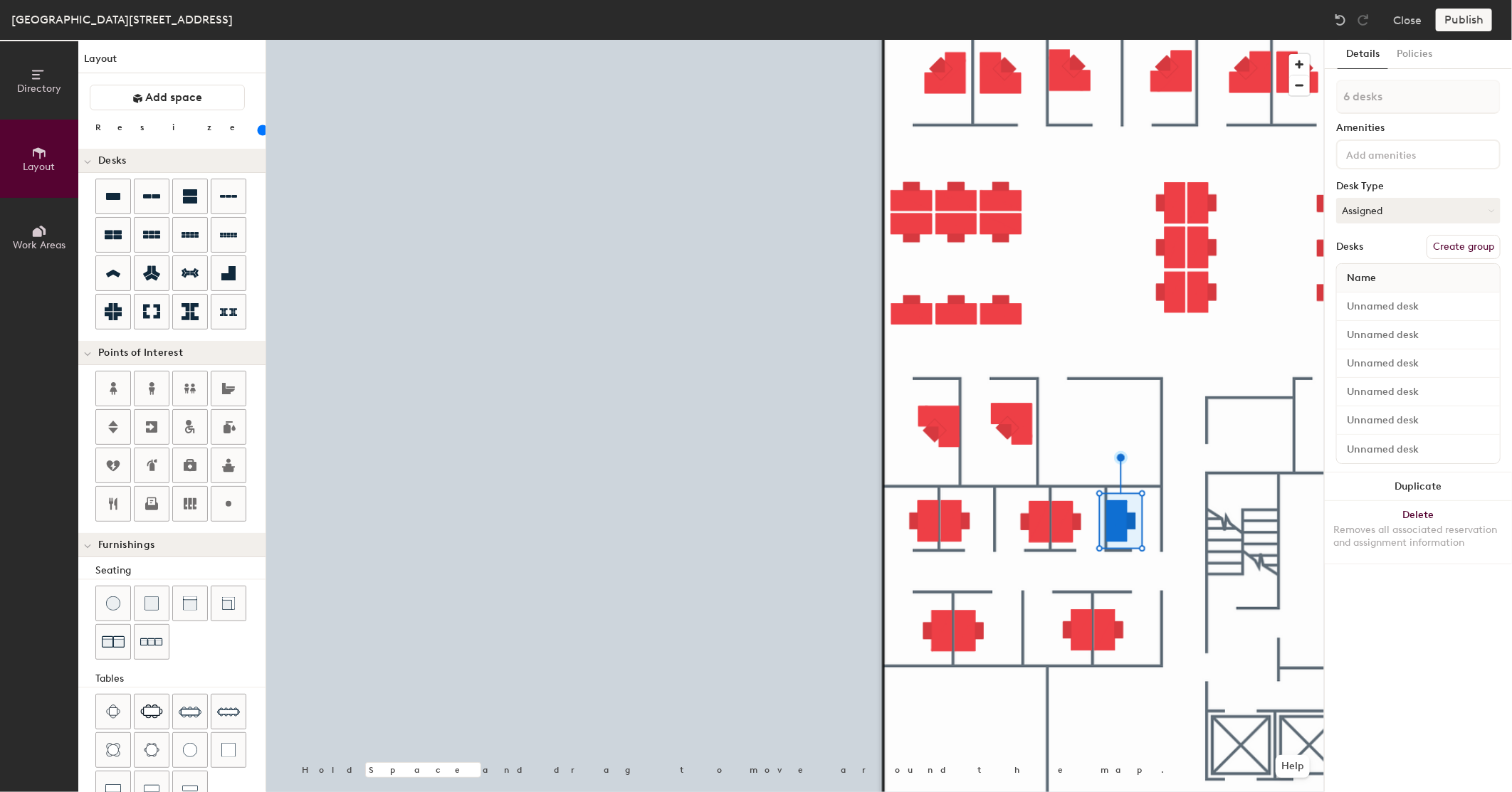
click at [1175, 40] on div at bounding box center [795, 40] width 1058 height 0
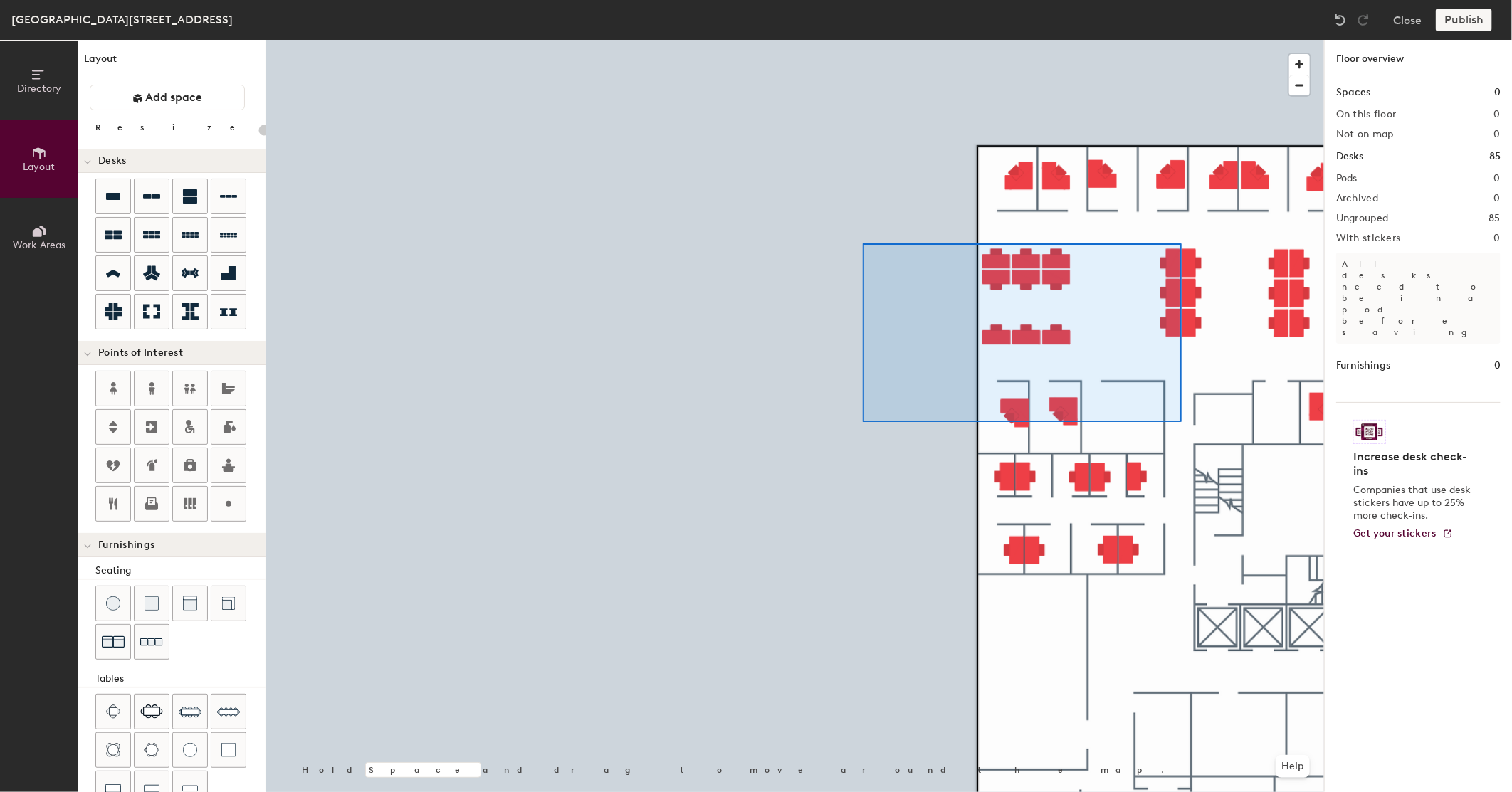
click at [900, 40] on div at bounding box center [795, 40] width 1058 height 0
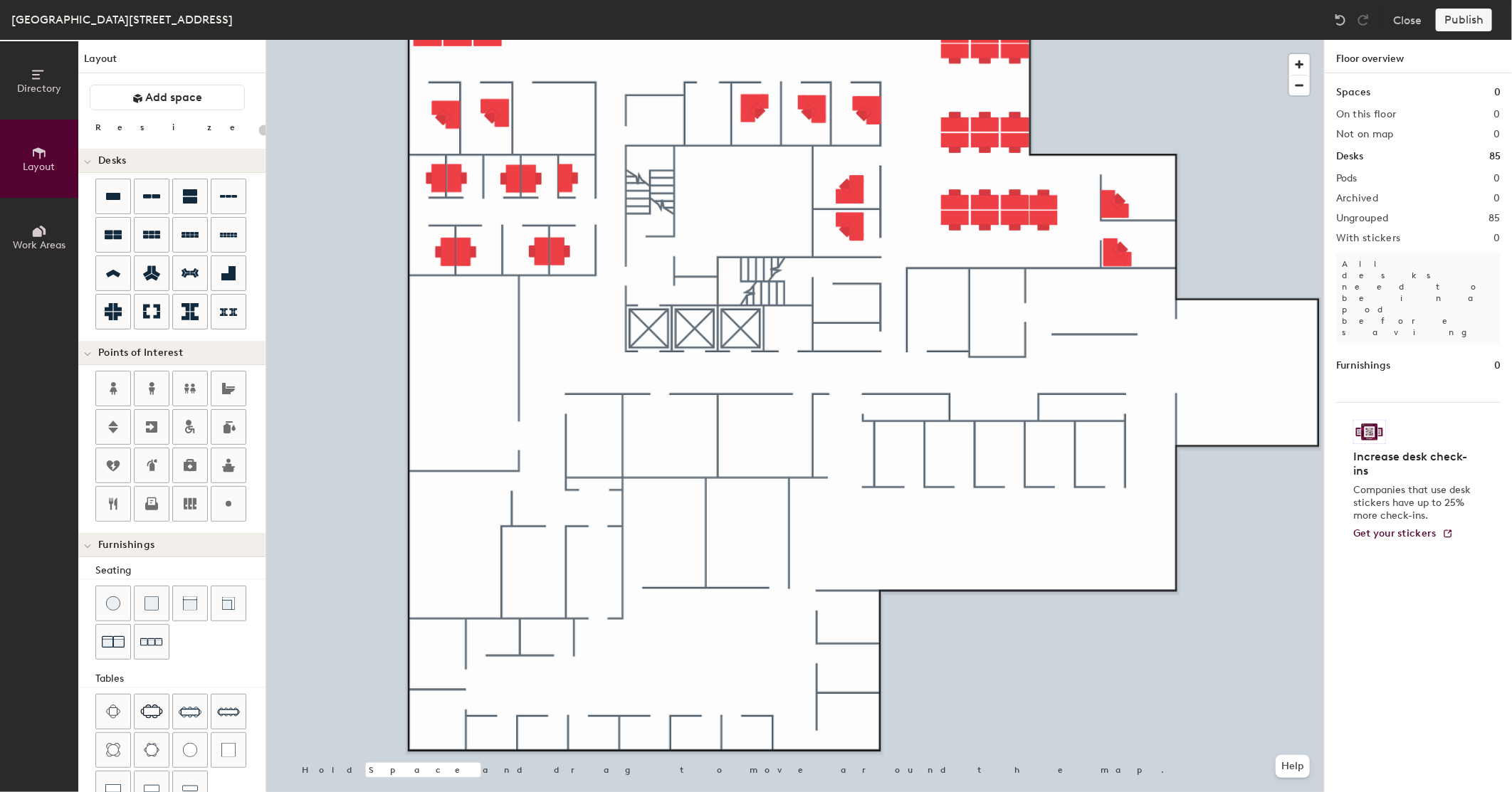
scroll to position [105, 0]
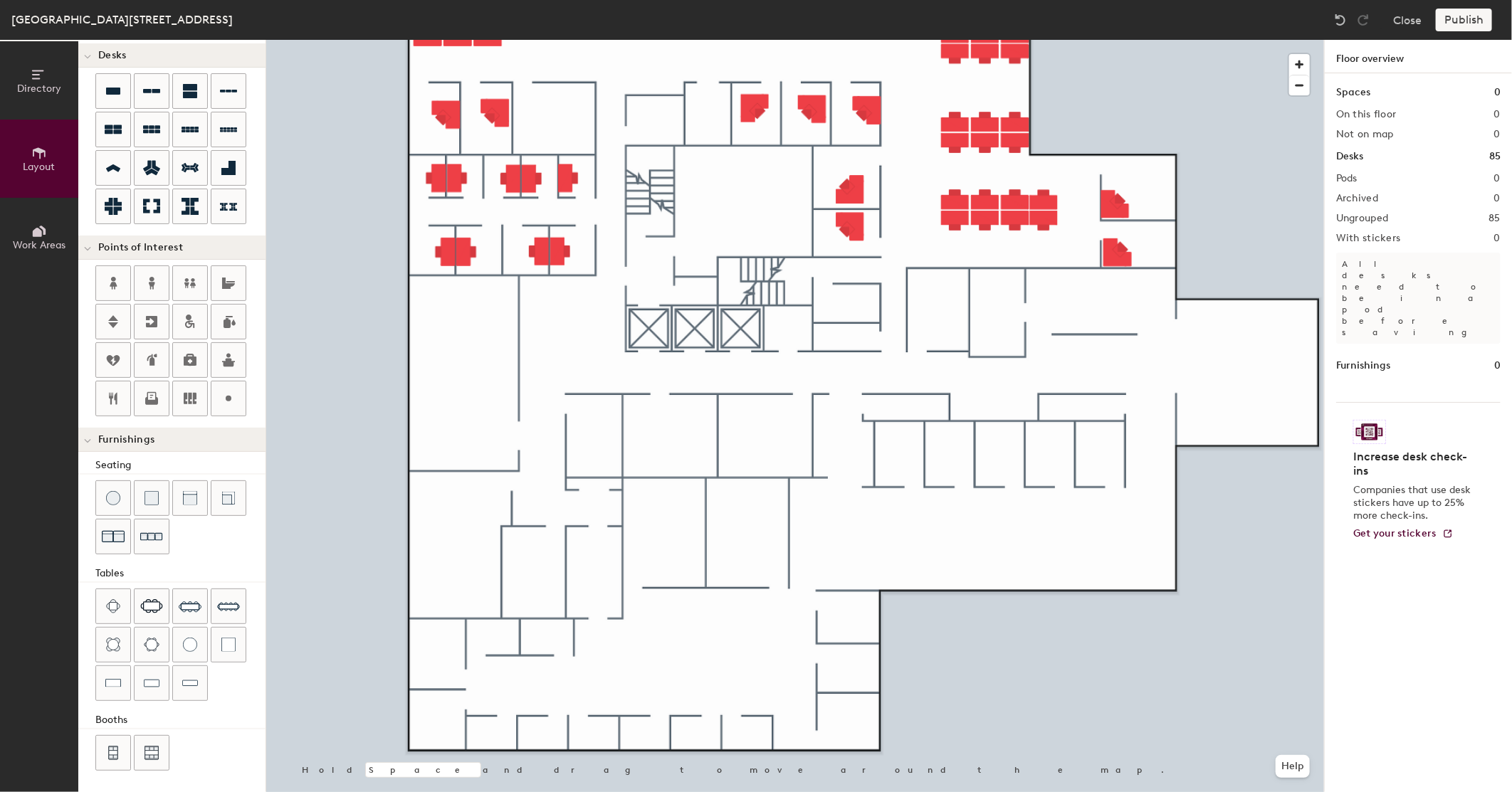
drag, startPoint x: 219, startPoint y: 614, endPoint x: 254, endPoint y: 575, distance: 52.4
click at [221, 614] on img at bounding box center [229, 606] width 23 height 23
drag, startPoint x: 186, startPoint y: 598, endPoint x: 254, endPoint y: 572, distance: 72.8
click at [187, 598] on img at bounding box center [190, 606] width 23 height 23
click at [147, 601] on img at bounding box center [152, 606] width 23 height 14
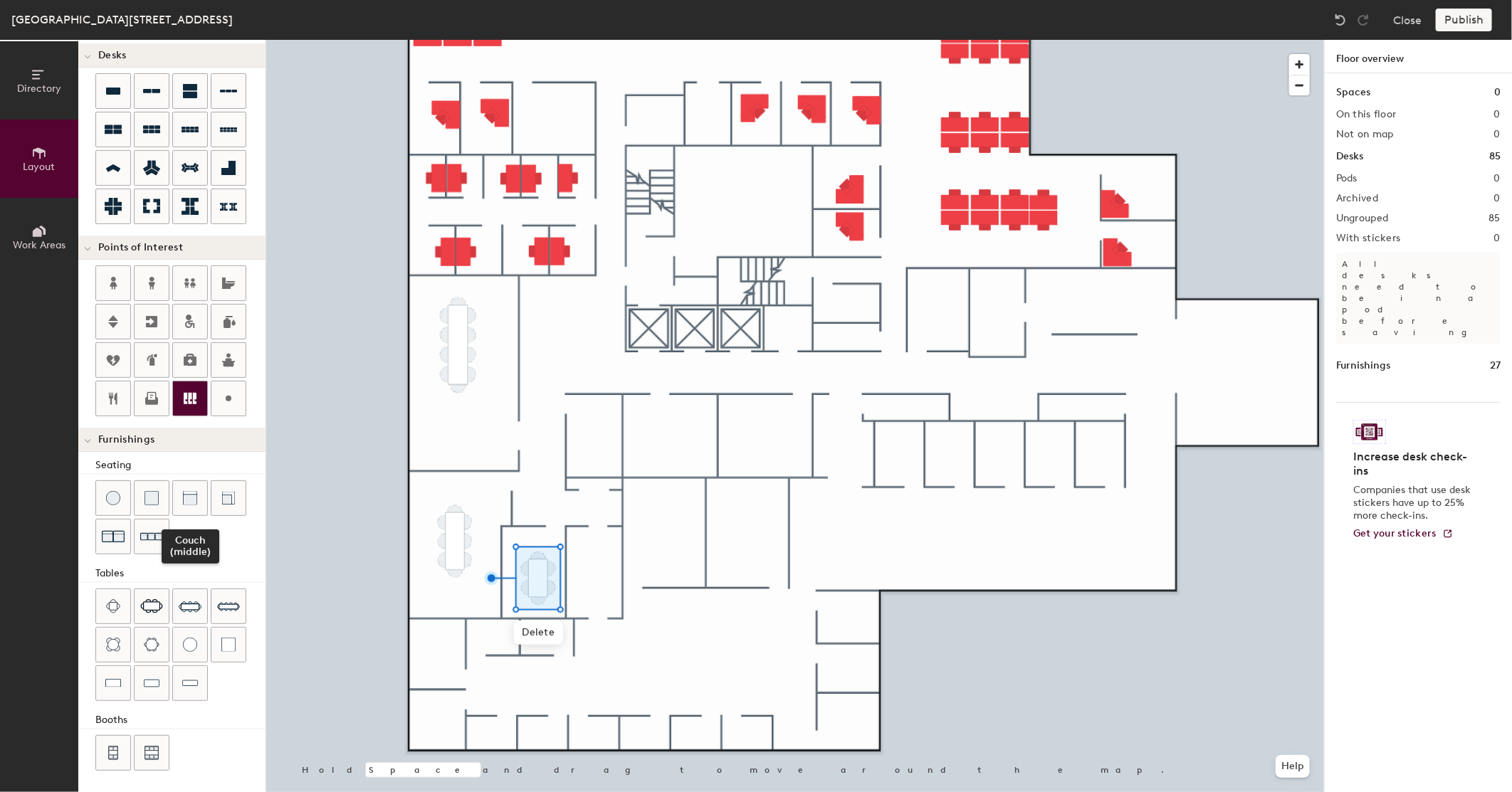
scroll to position [0, 0]
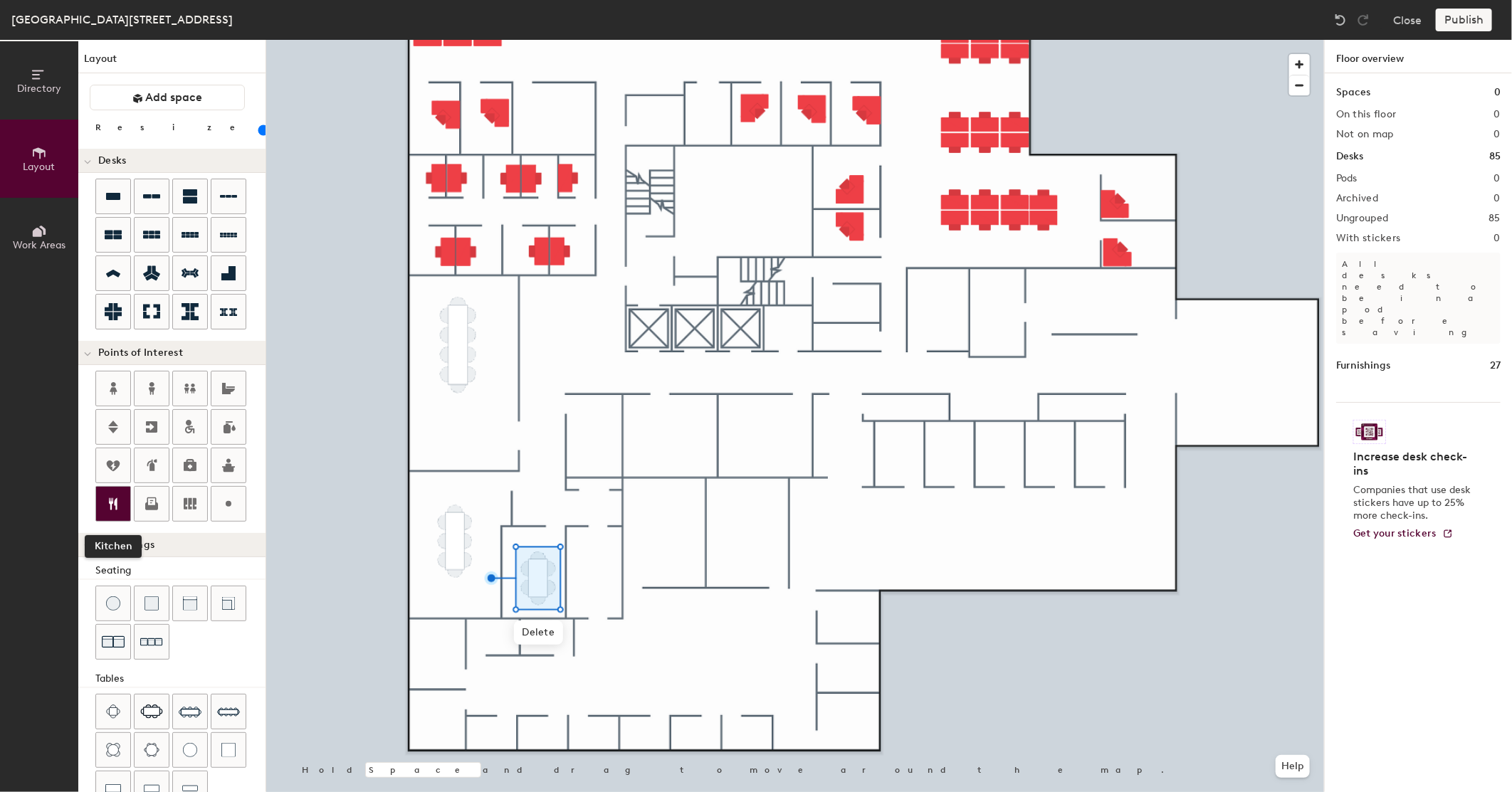
click at [124, 515] on div at bounding box center [113, 504] width 34 height 34
type input "20"
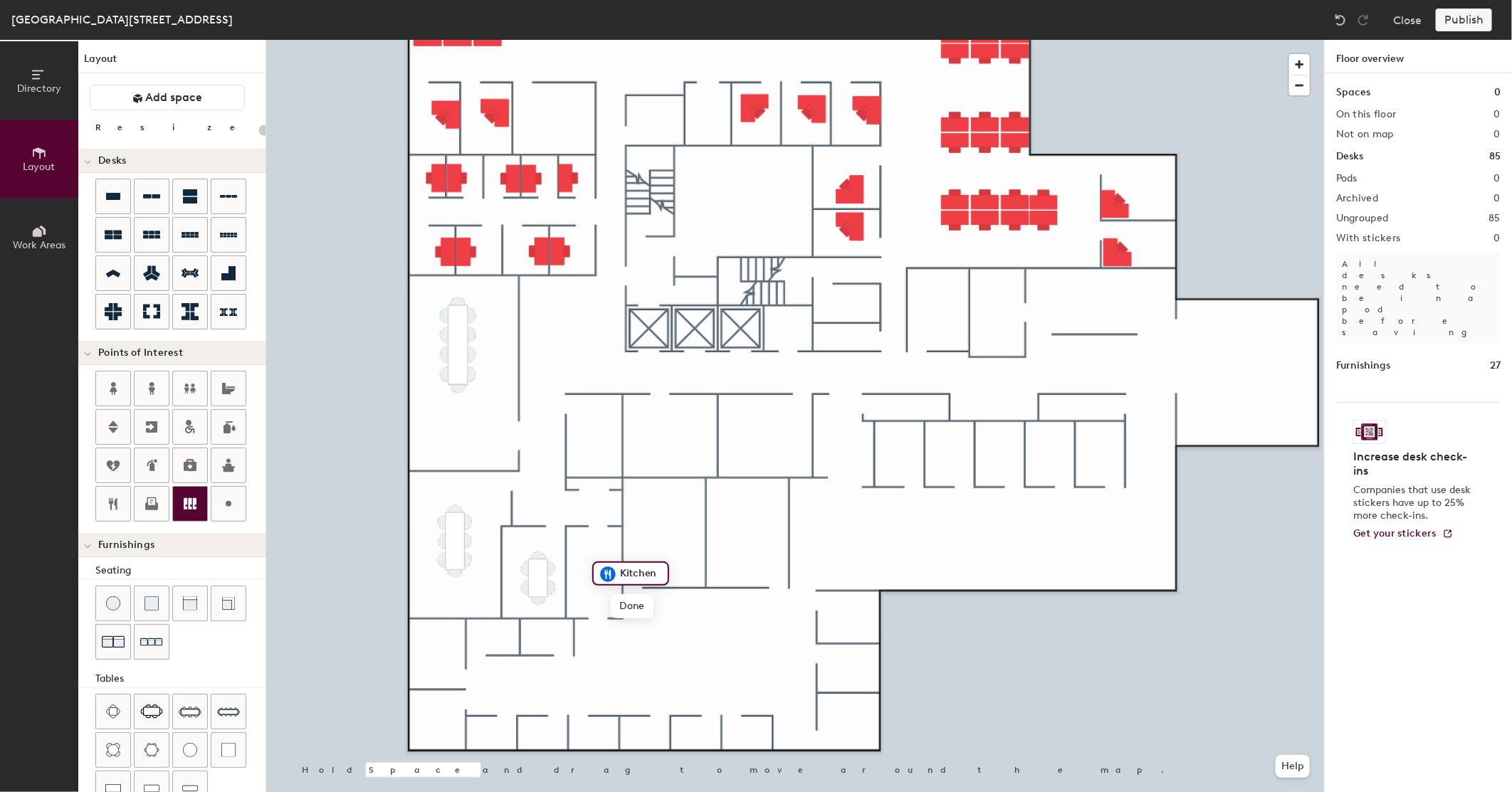
type input "p"
type input "pantry"
drag, startPoint x: 117, startPoint y: 504, endPoint x: 131, endPoint y: 488, distance: 21.3
click at [117, 503] on icon at bounding box center [113, 504] width 17 height 17
click at [117, 382] on icon at bounding box center [113, 389] width 17 height 17
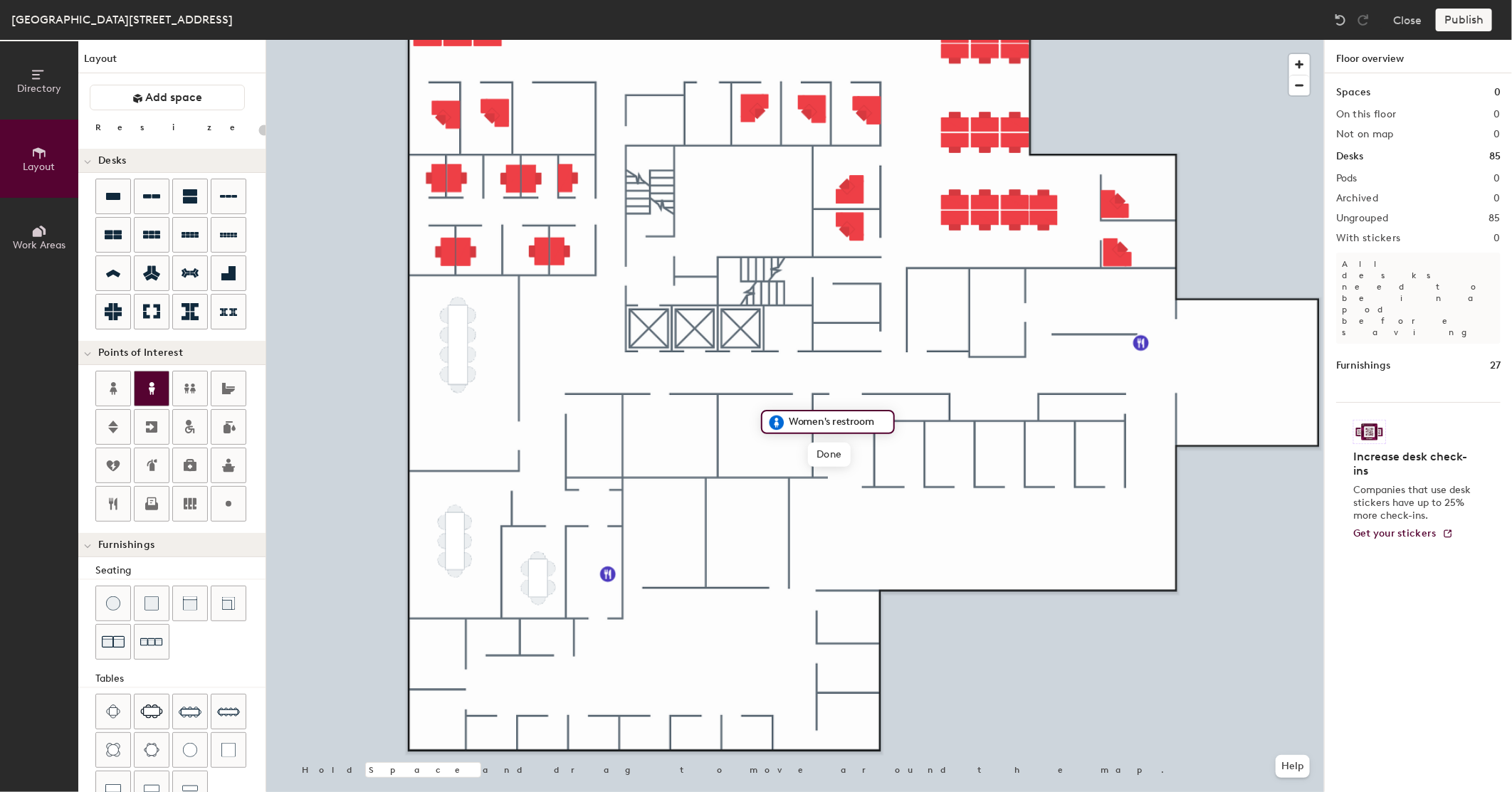
click at [137, 390] on div at bounding box center [152, 389] width 34 height 34
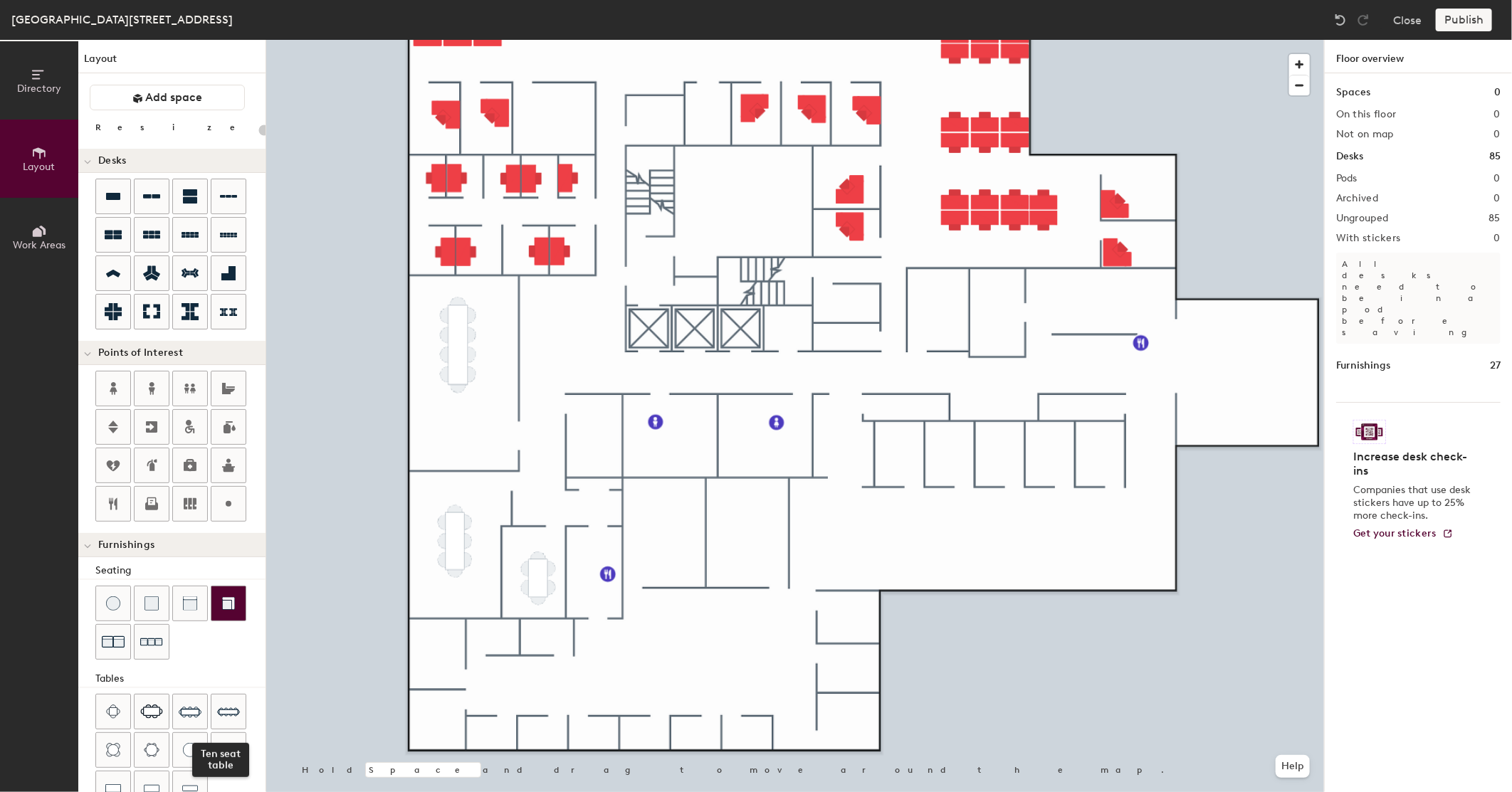
scroll to position [105, 0]
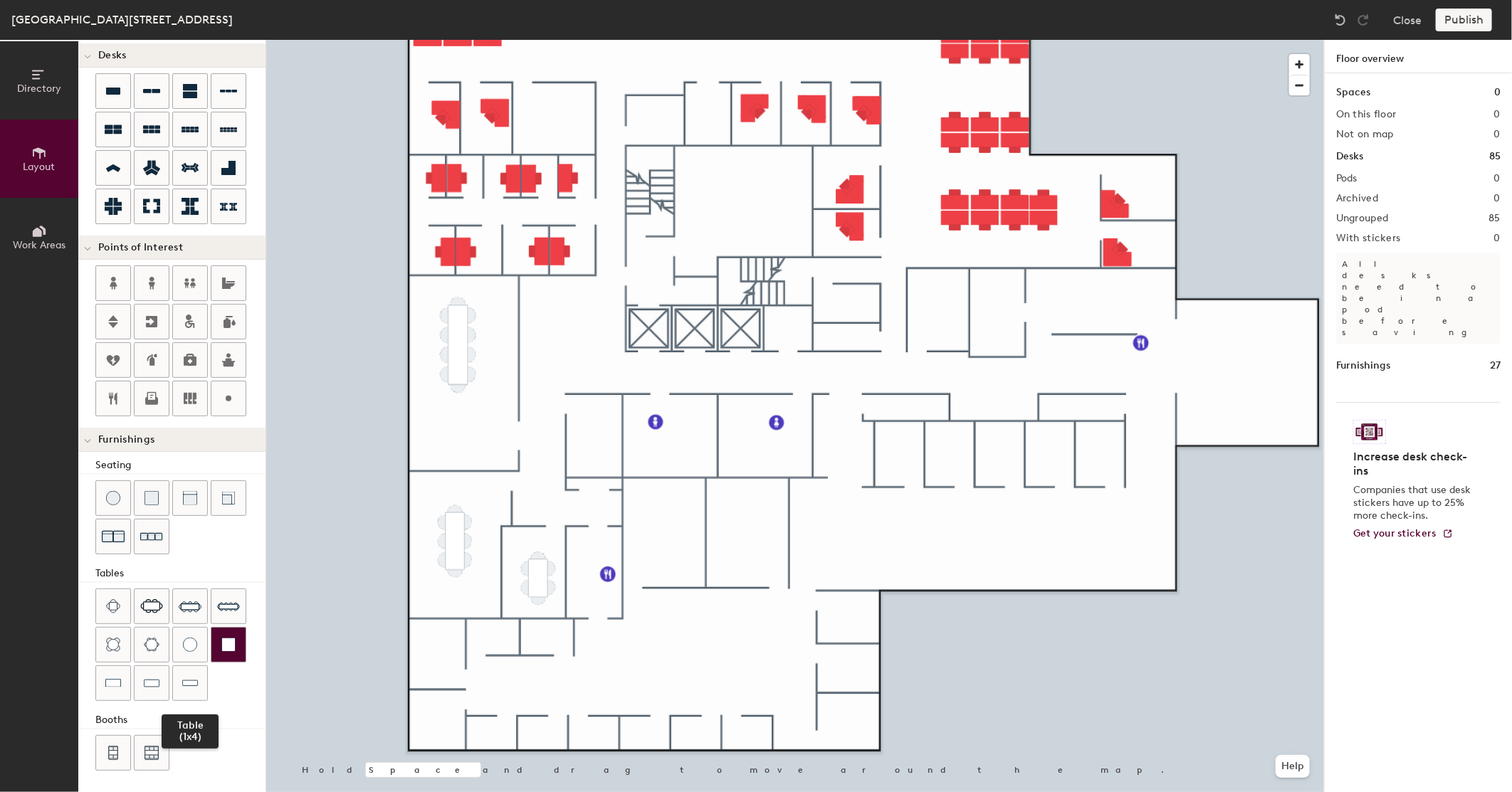
drag, startPoint x: 193, startPoint y: 690, endPoint x: 231, endPoint y: 629, distance: 71.9
click at [197, 678] on div at bounding box center [190, 683] width 34 height 34
click at [523, 40] on div at bounding box center [795, 40] width 1058 height 0
click at [159, 501] on div at bounding box center [152, 498] width 34 height 34
click at [572, 304] on div "Delete Hold Space and drag to move around the map. Help" at bounding box center [795, 416] width 1058 height 753
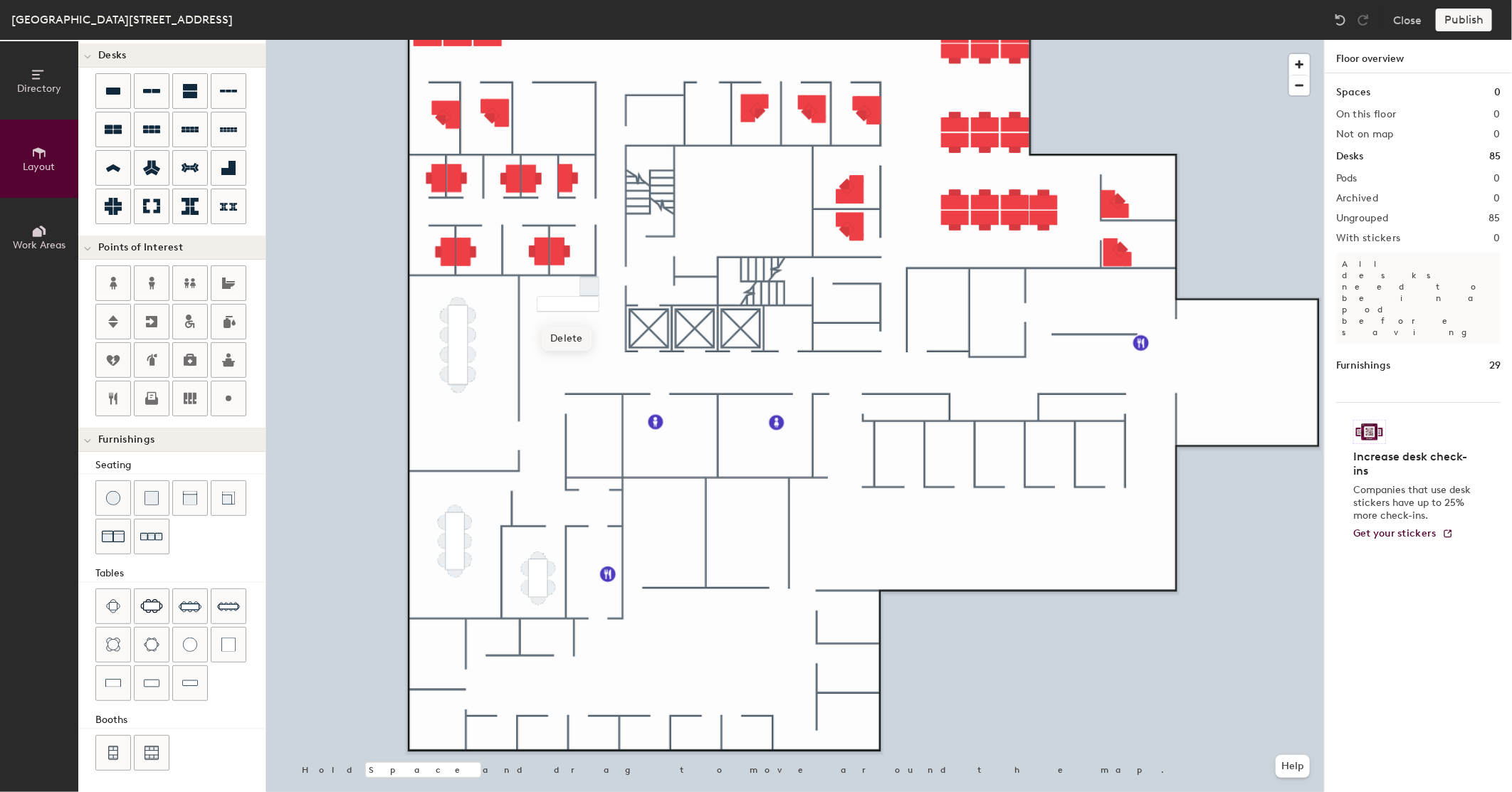
click at [553, 40] on div at bounding box center [795, 40] width 1058 height 0
click at [151, 603] on img at bounding box center [152, 606] width 23 height 14
click at [148, 646] on img at bounding box center [152, 645] width 16 height 14
click at [117, 609] on img at bounding box center [113, 606] width 14 height 14
click at [572, 40] on div at bounding box center [795, 40] width 1058 height 0
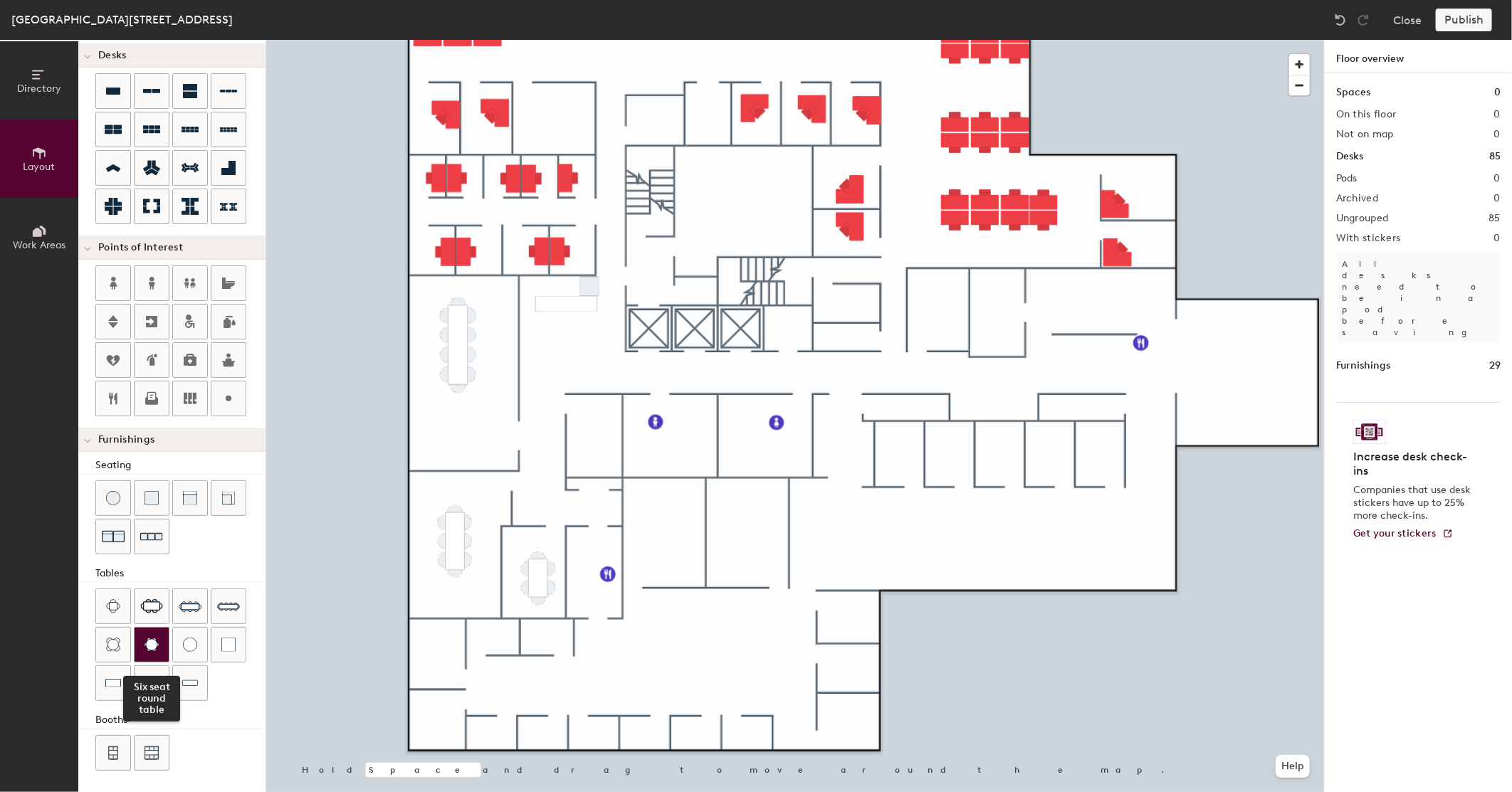
click at [157, 643] on img at bounding box center [152, 645] width 16 height 14
drag, startPoint x: 222, startPoint y: 603, endPoint x: 250, endPoint y: 578, distance: 37.5
click at [223, 603] on img at bounding box center [229, 606] width 23 height 23
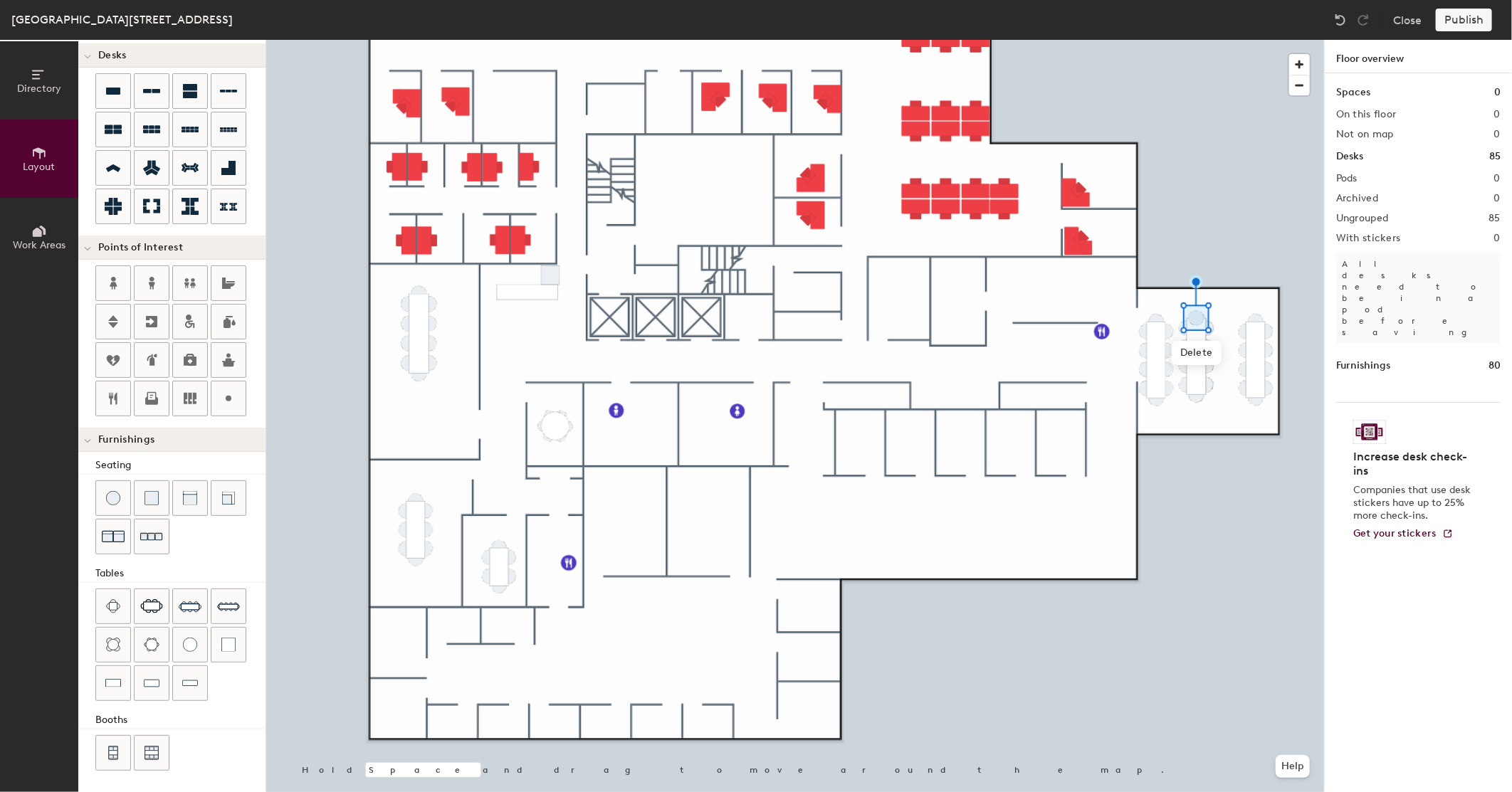
click at [1176, 40] on div at bounding box center [795, 40] width 1058 height 0
click at [1249, 40] on div at bounding box center [795, 40] width 1058 height 0
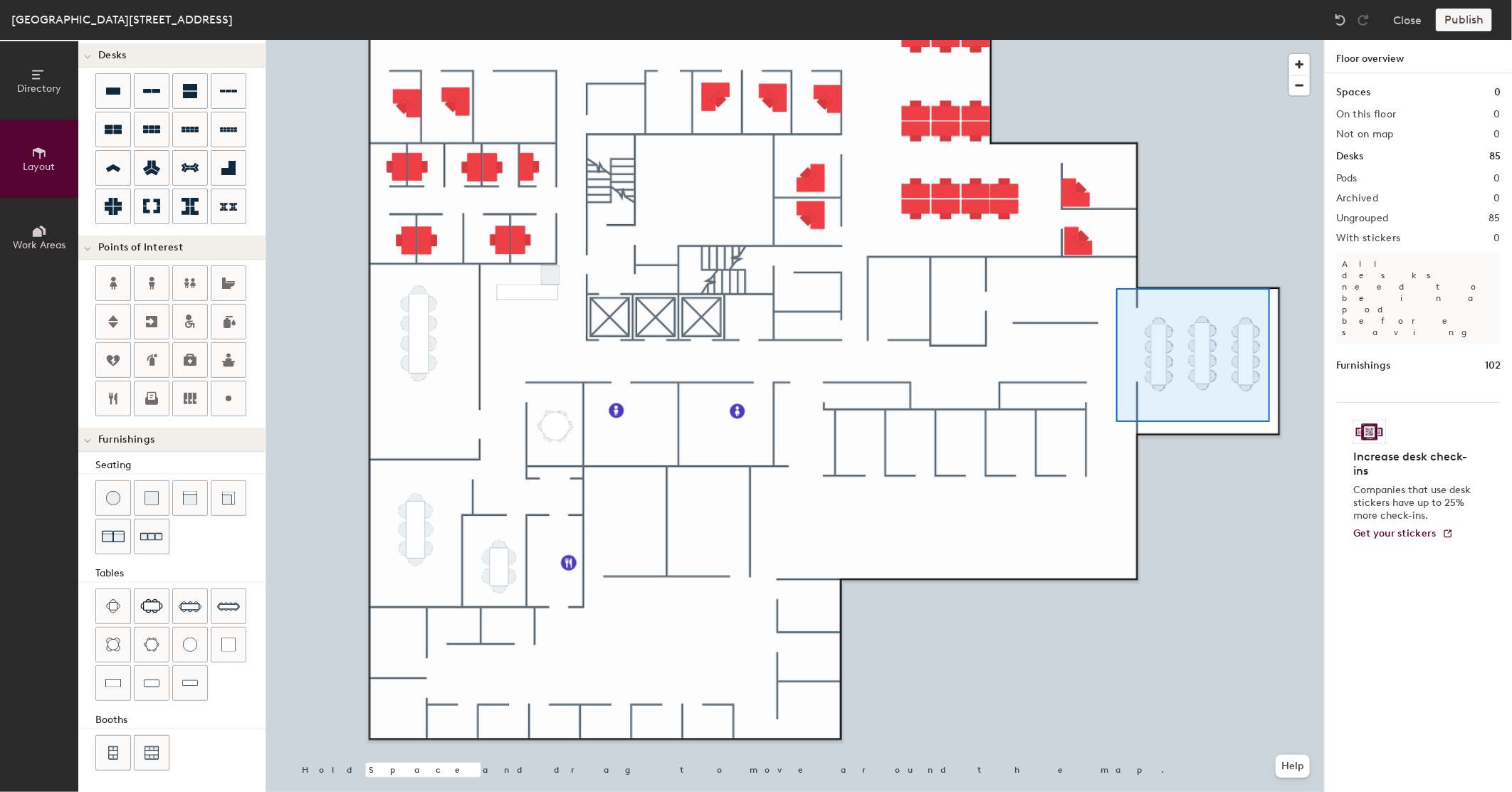
click at [1268, 40] on div at bounding box center [795, 40] width 1058 height 0
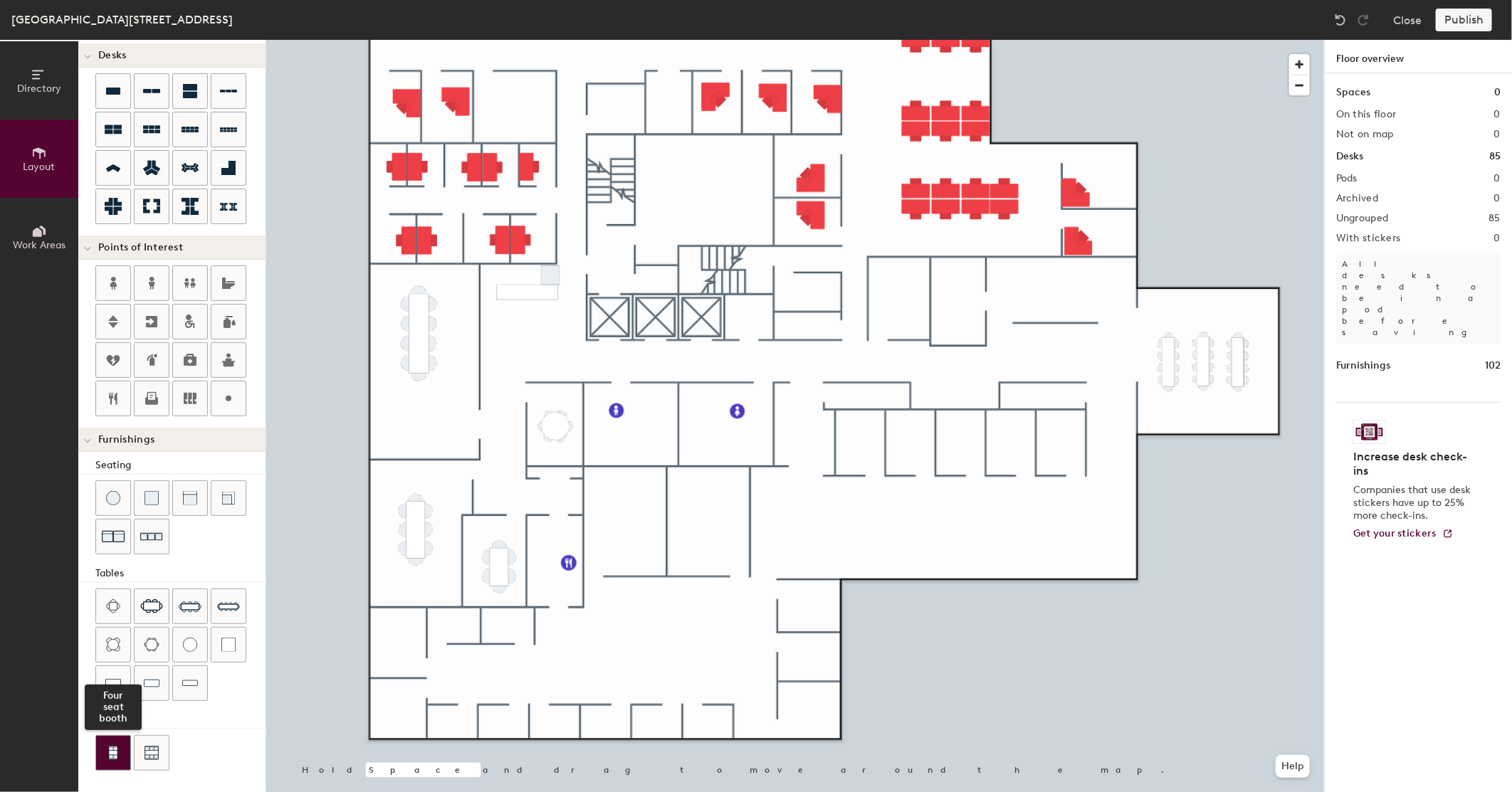
click at [119, 753] on div at bounding box center [113, 753] width 34 height 34
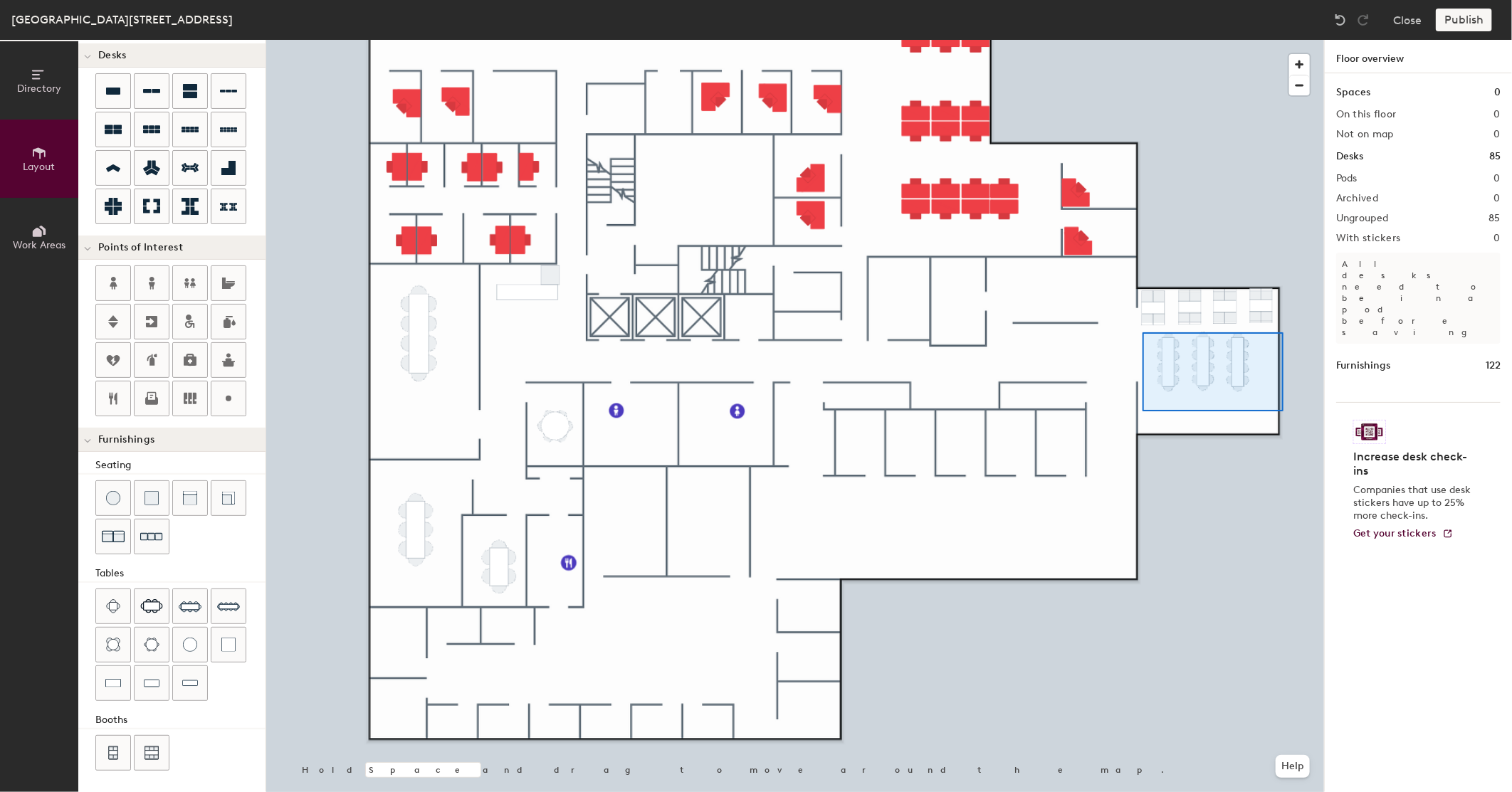
click at [1142, 40] on div at bounding box center [795, 40] width 1058 height 0
click at [1147, 40] on div at bounding box center [795, 40] width 1058 height 0
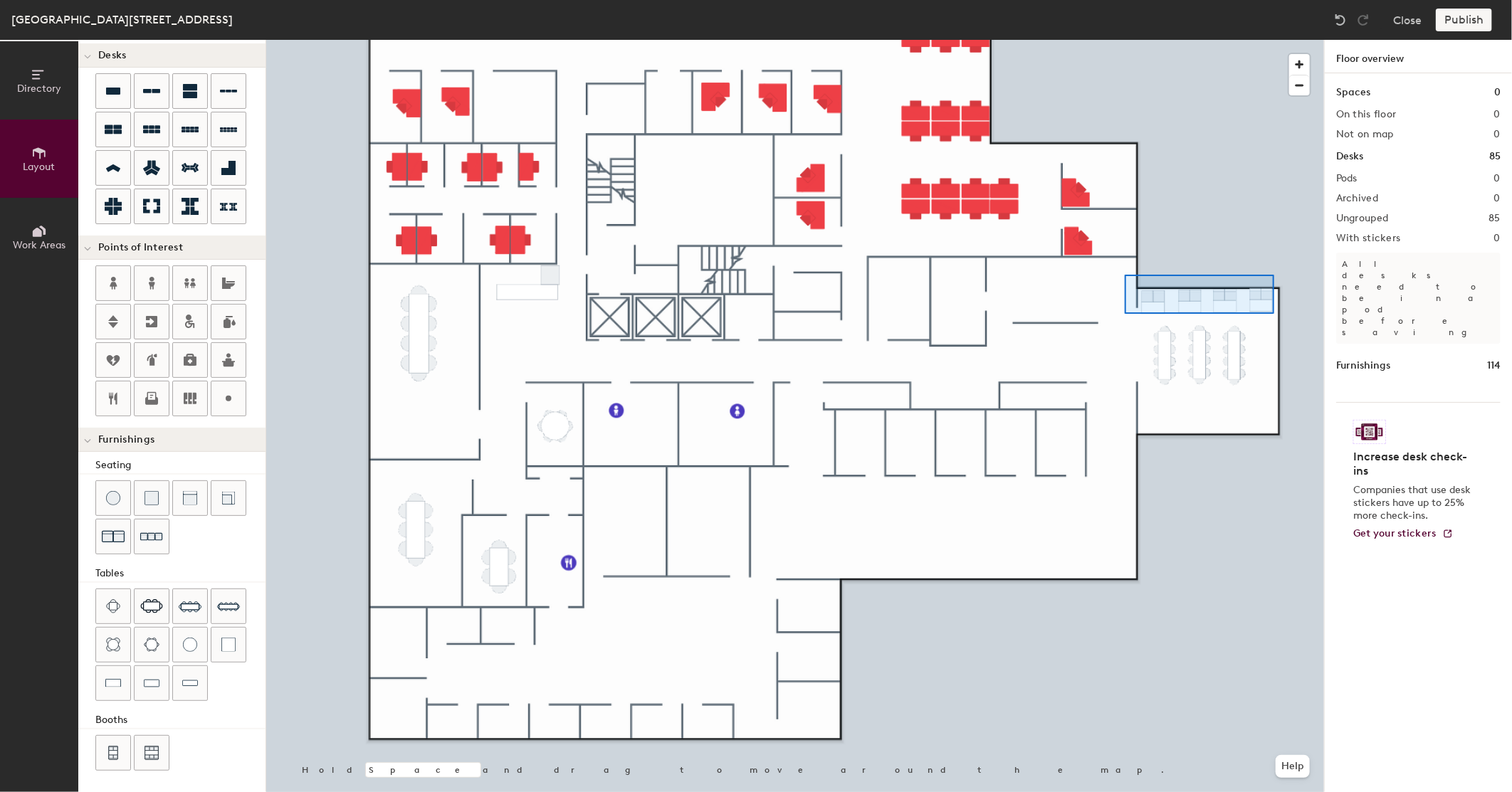
click at [1125, 40] on div at bounding box center [795, 40] width 1058 height 0
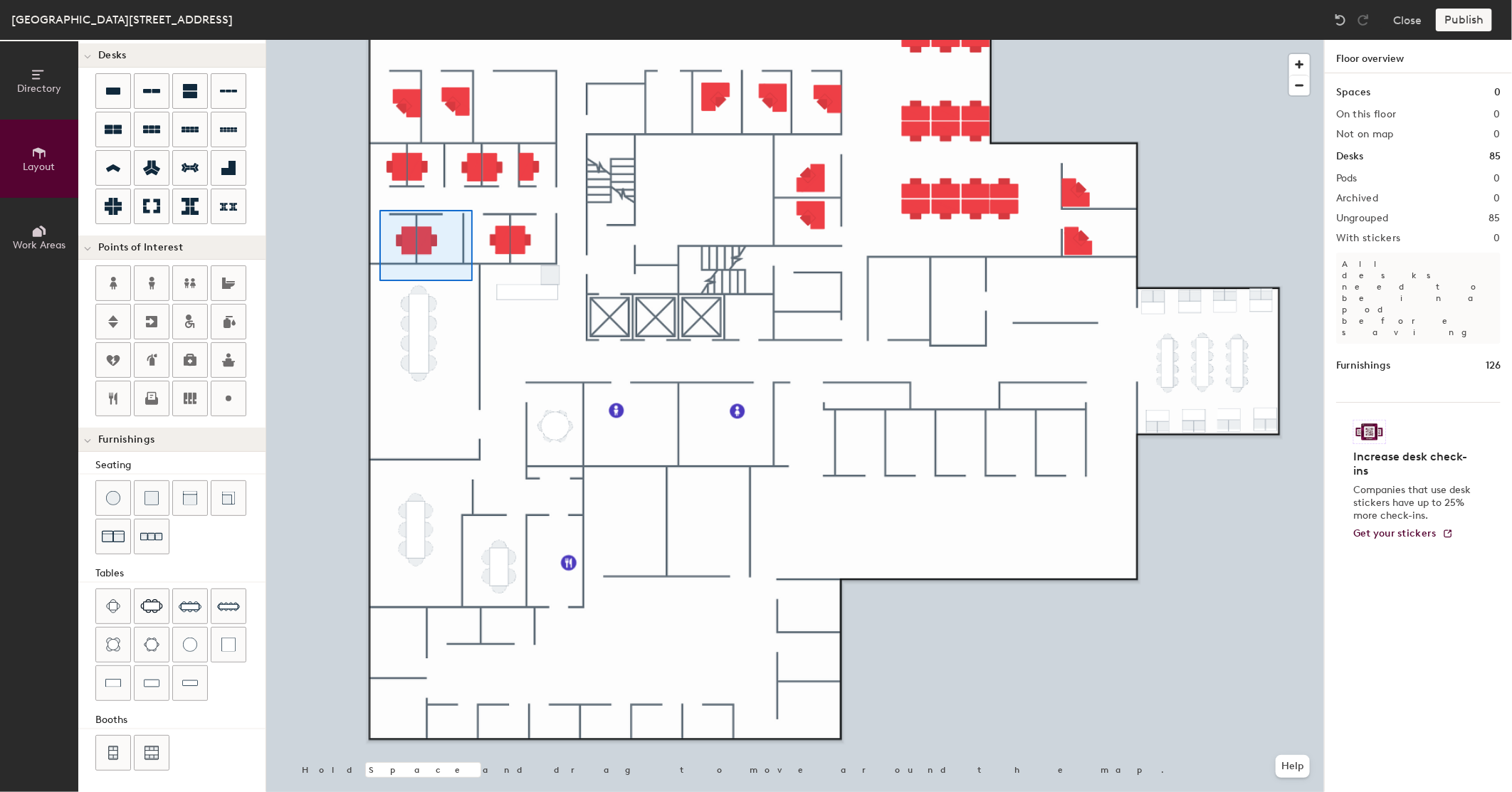
type input "100"
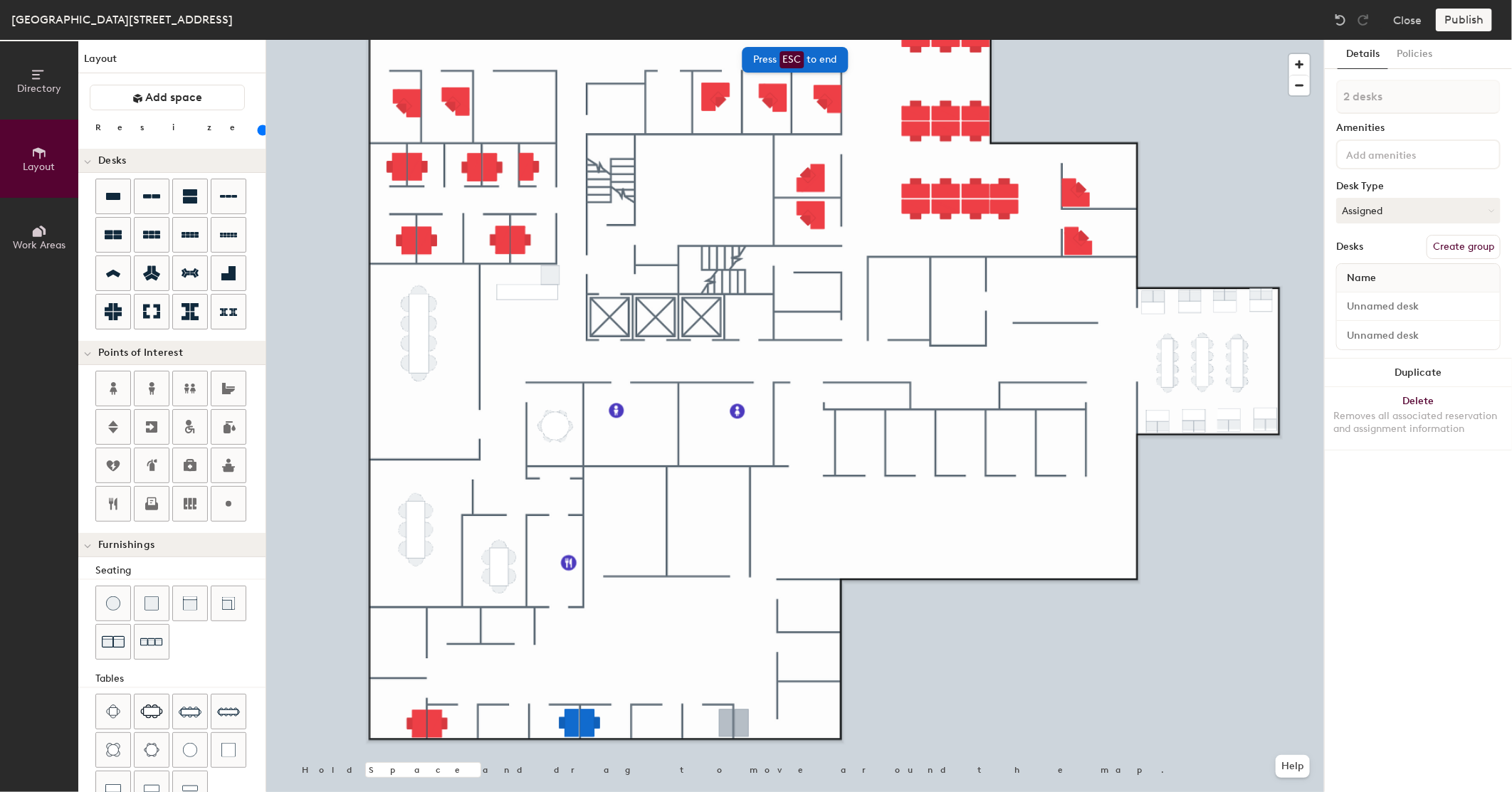
scroll to position [105, 0]
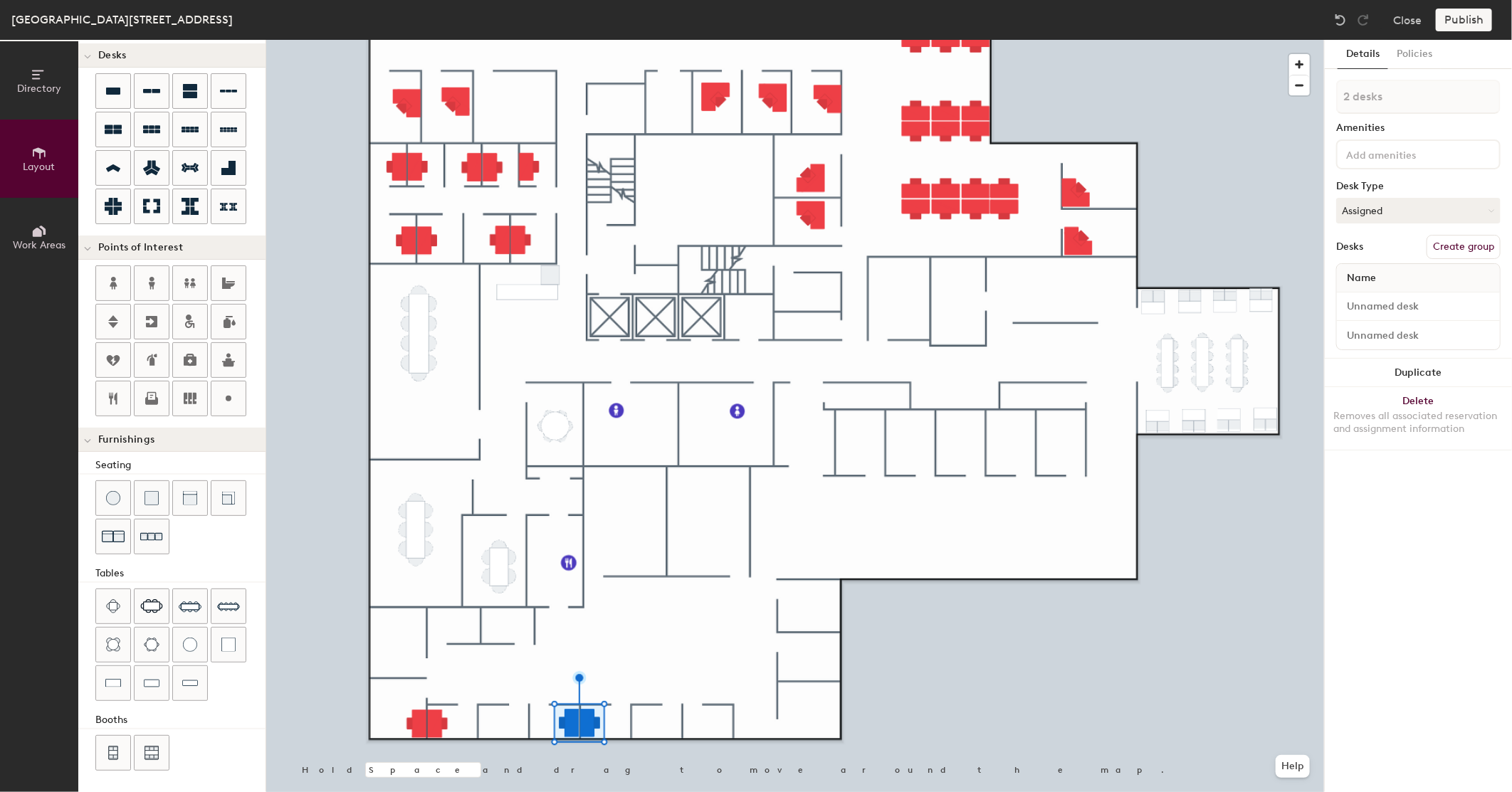
type input "1 desk"
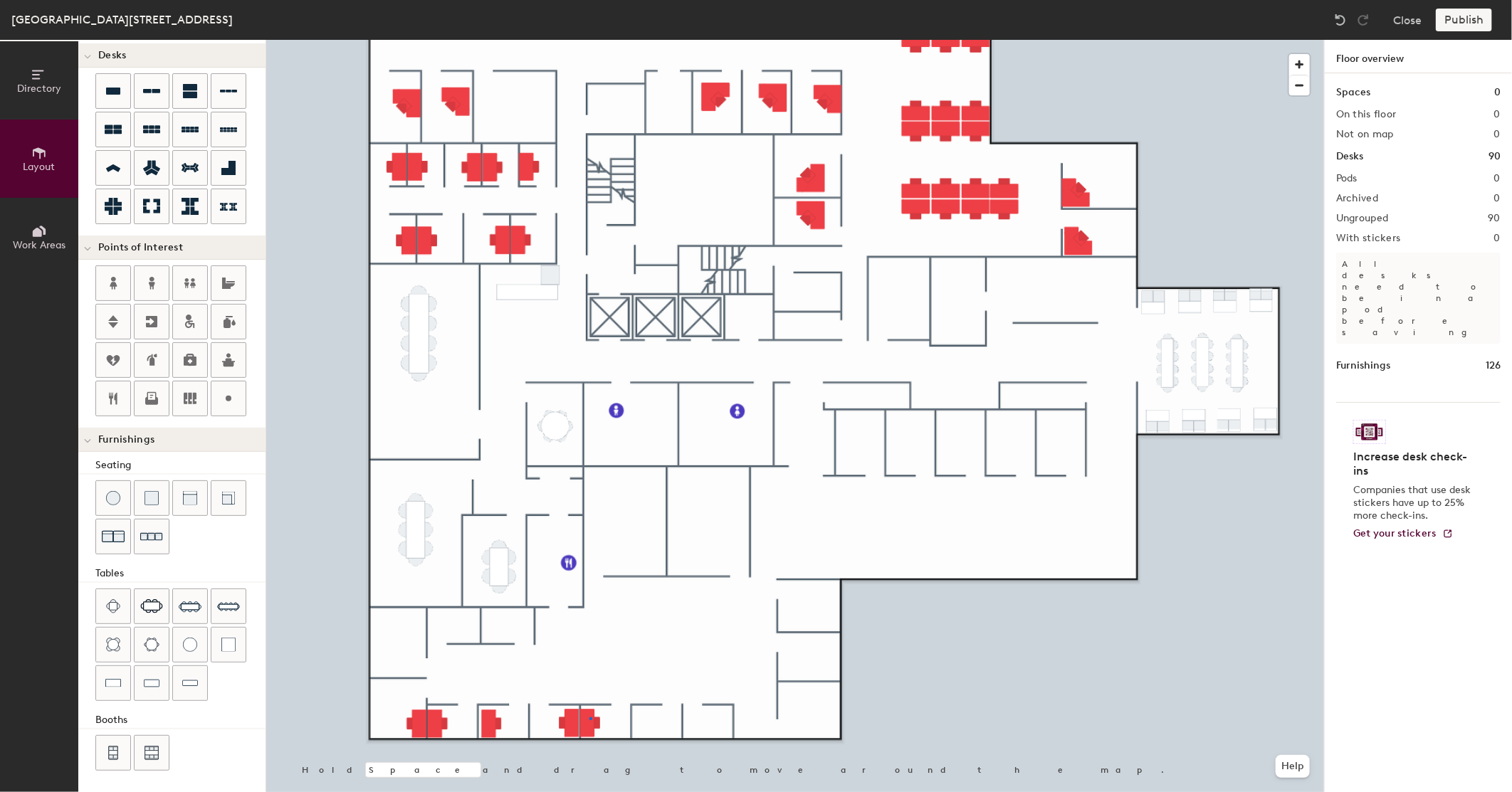
click at [590, 40] on div at bounding box center [795, 40] width 1058 height 0
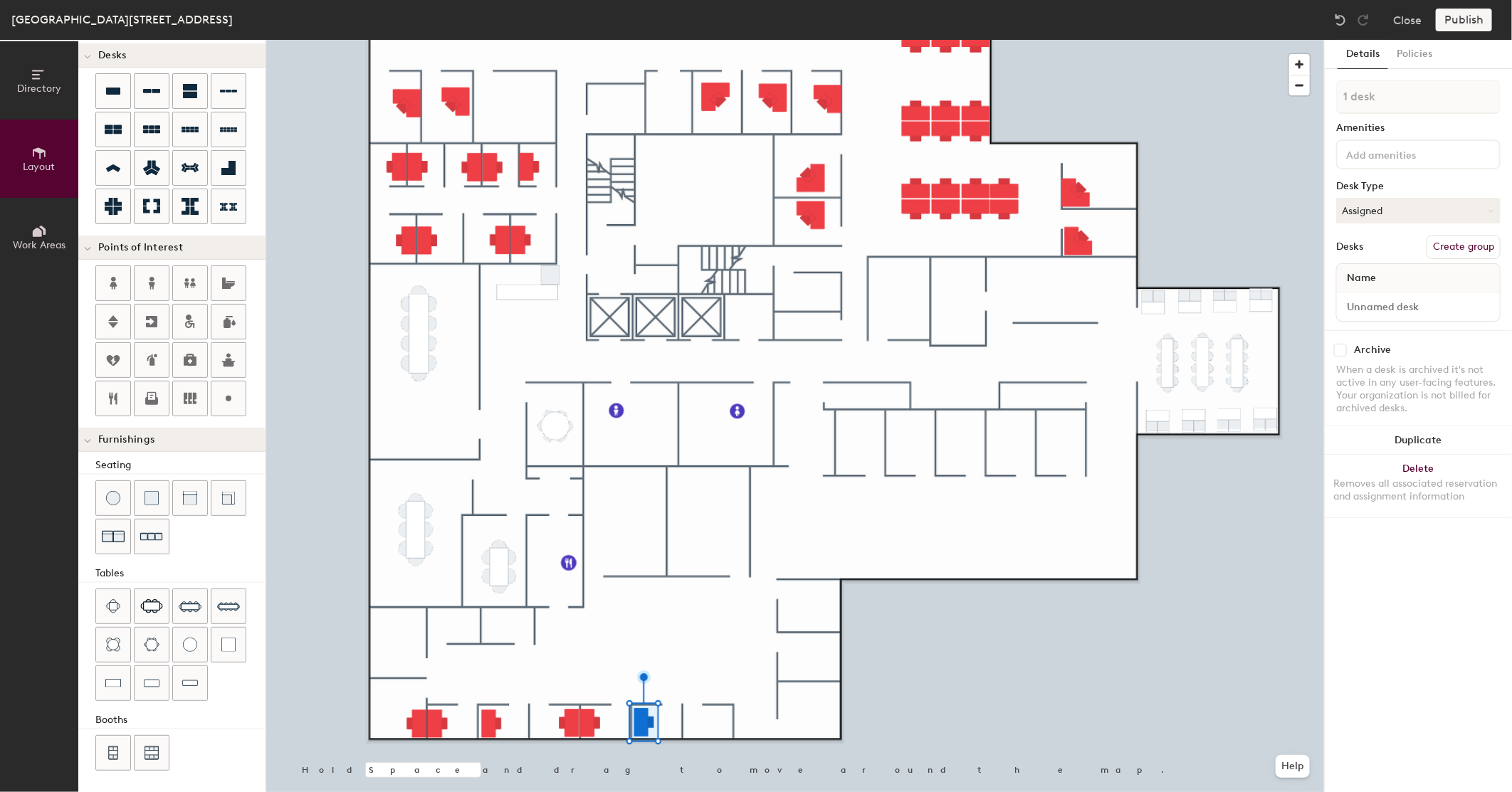
click at [1083, 40] on div at bounding box center [795, 40] width 1058 height 0
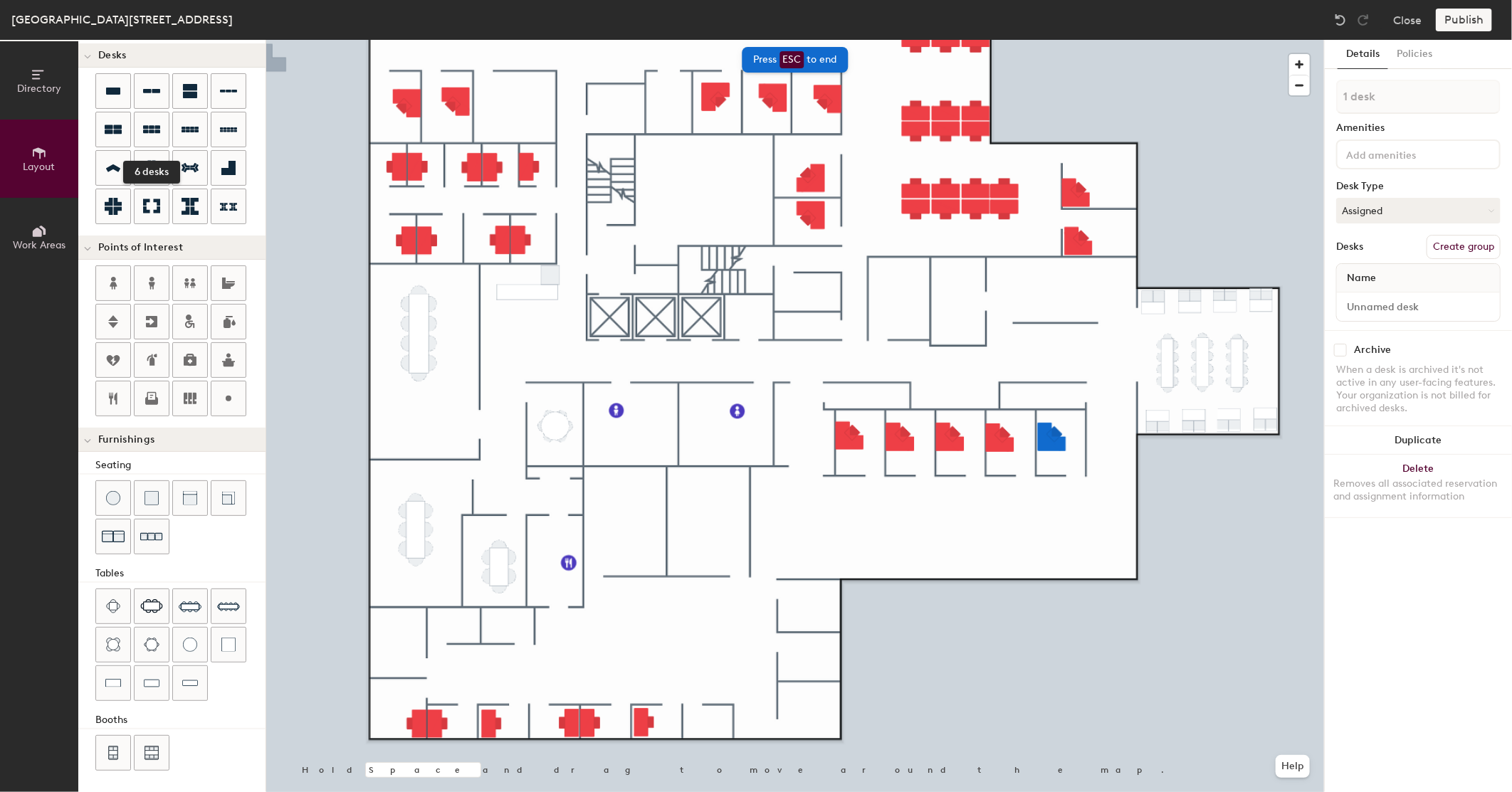
scroll to position [0, 0]
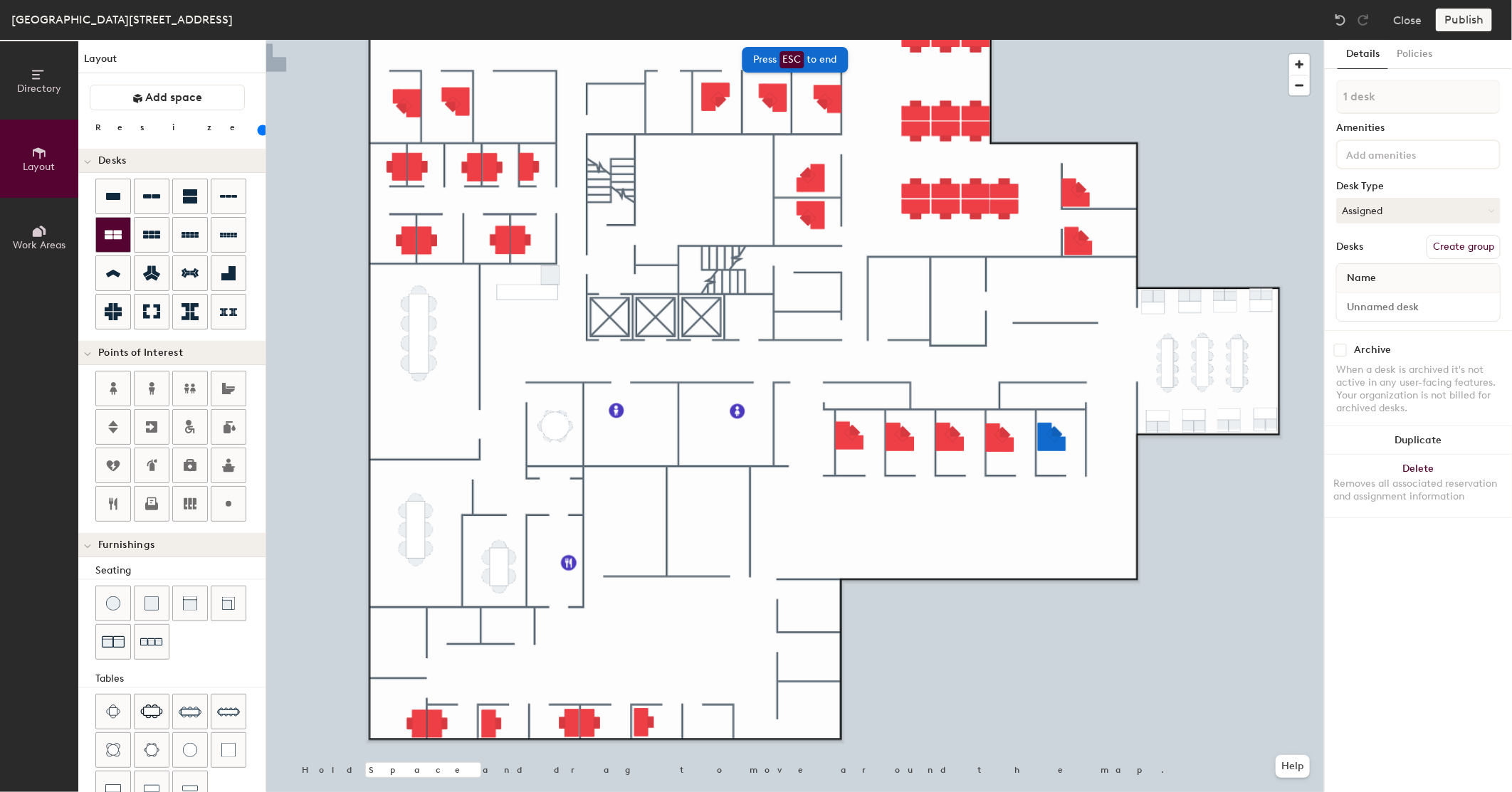
click at [104, 225] on div at bounding box center [113, 235] width 34 height 34
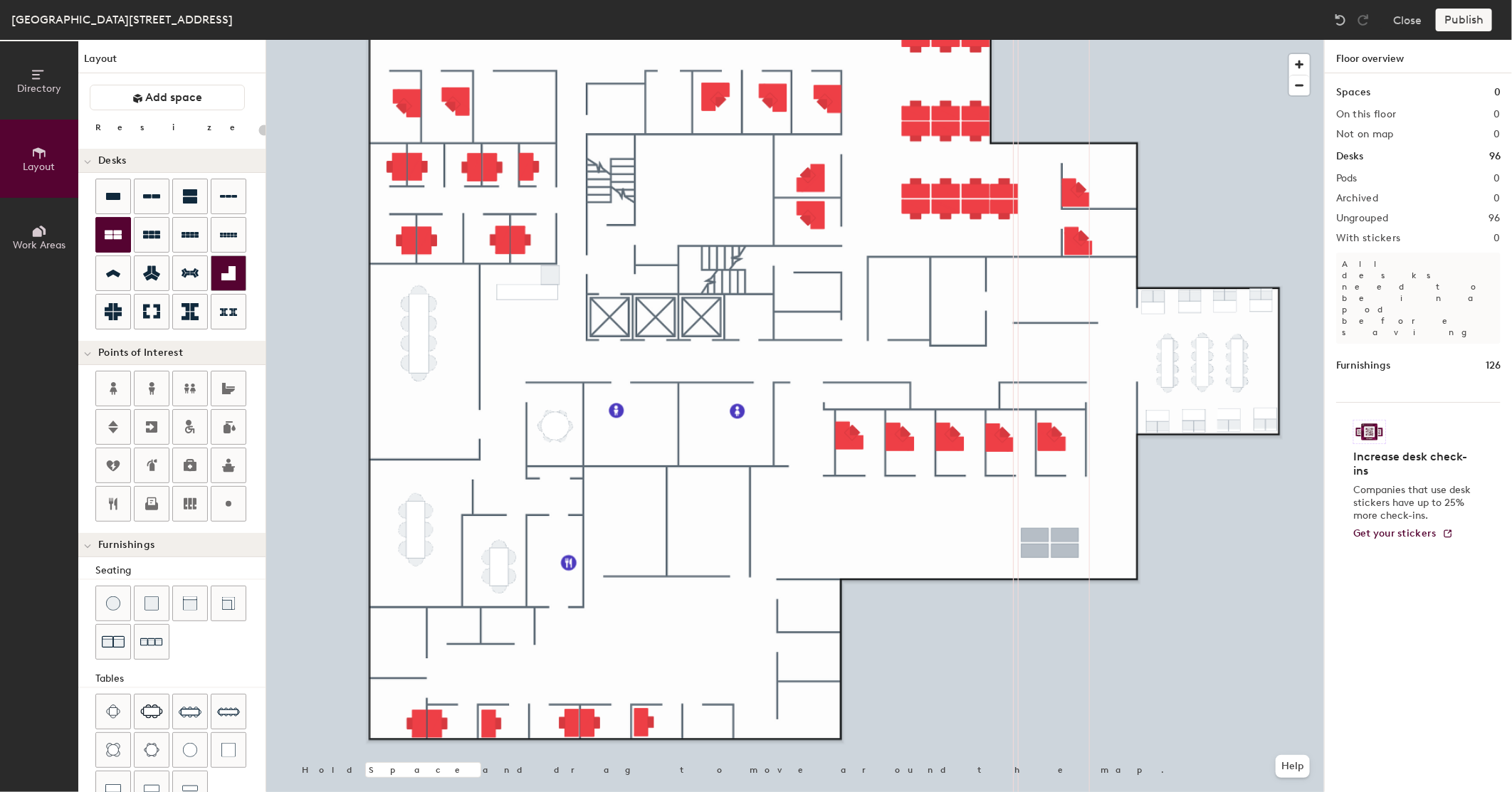
type input "100"
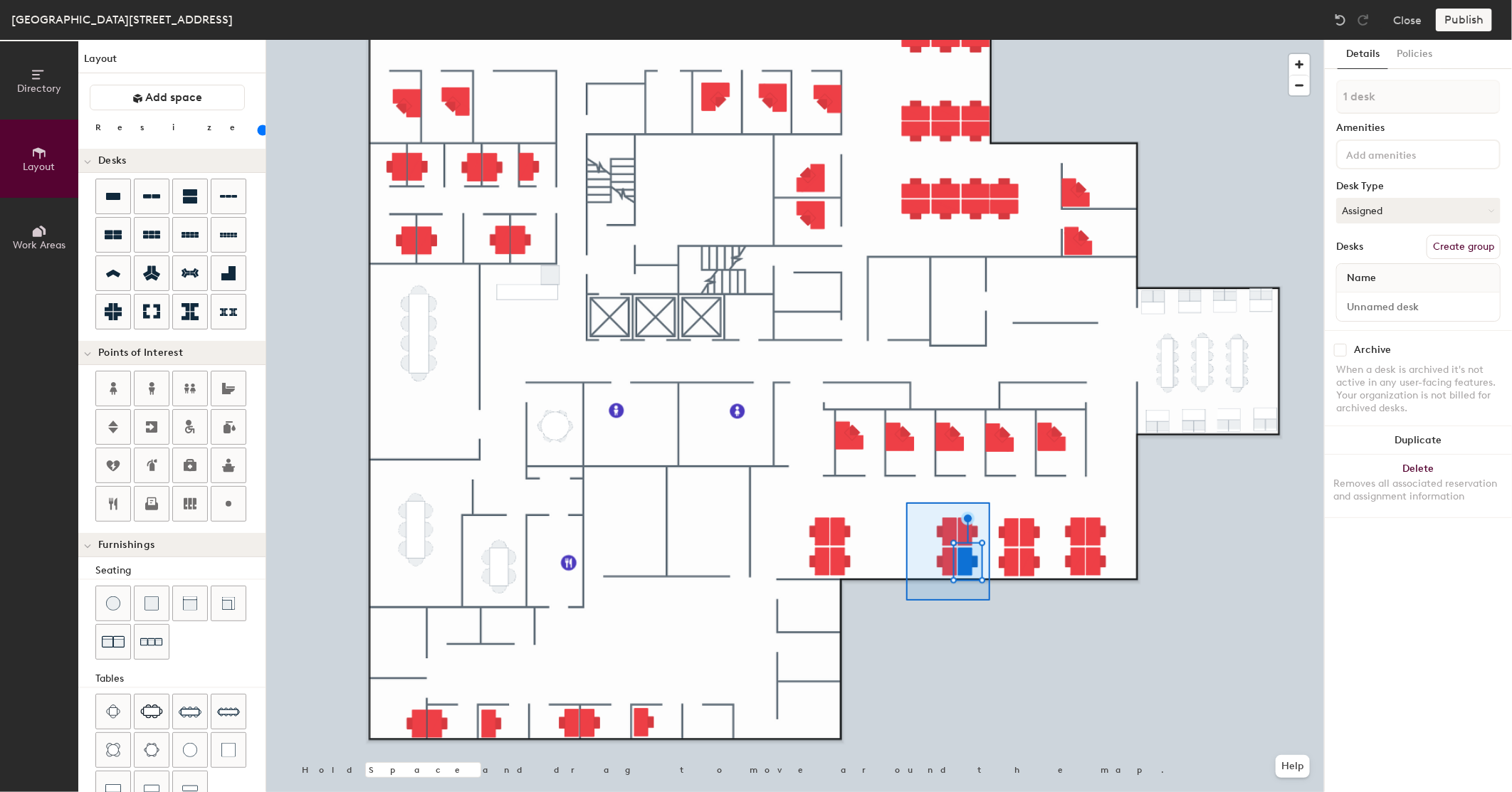
type input "4 desks"
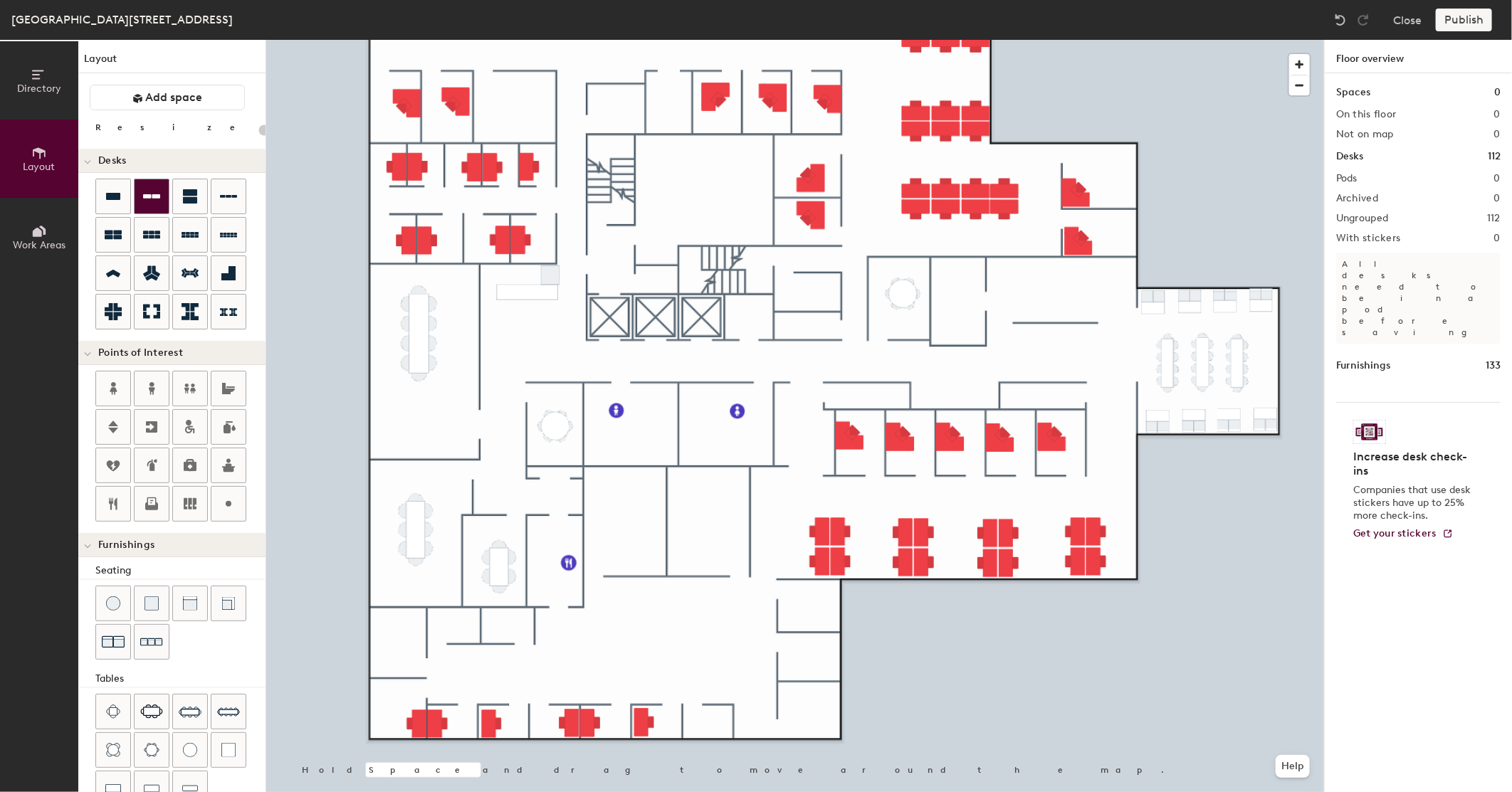
click at [149, 202] on icon at bounding box center [152, 197] width 17 height 17
type input "20"
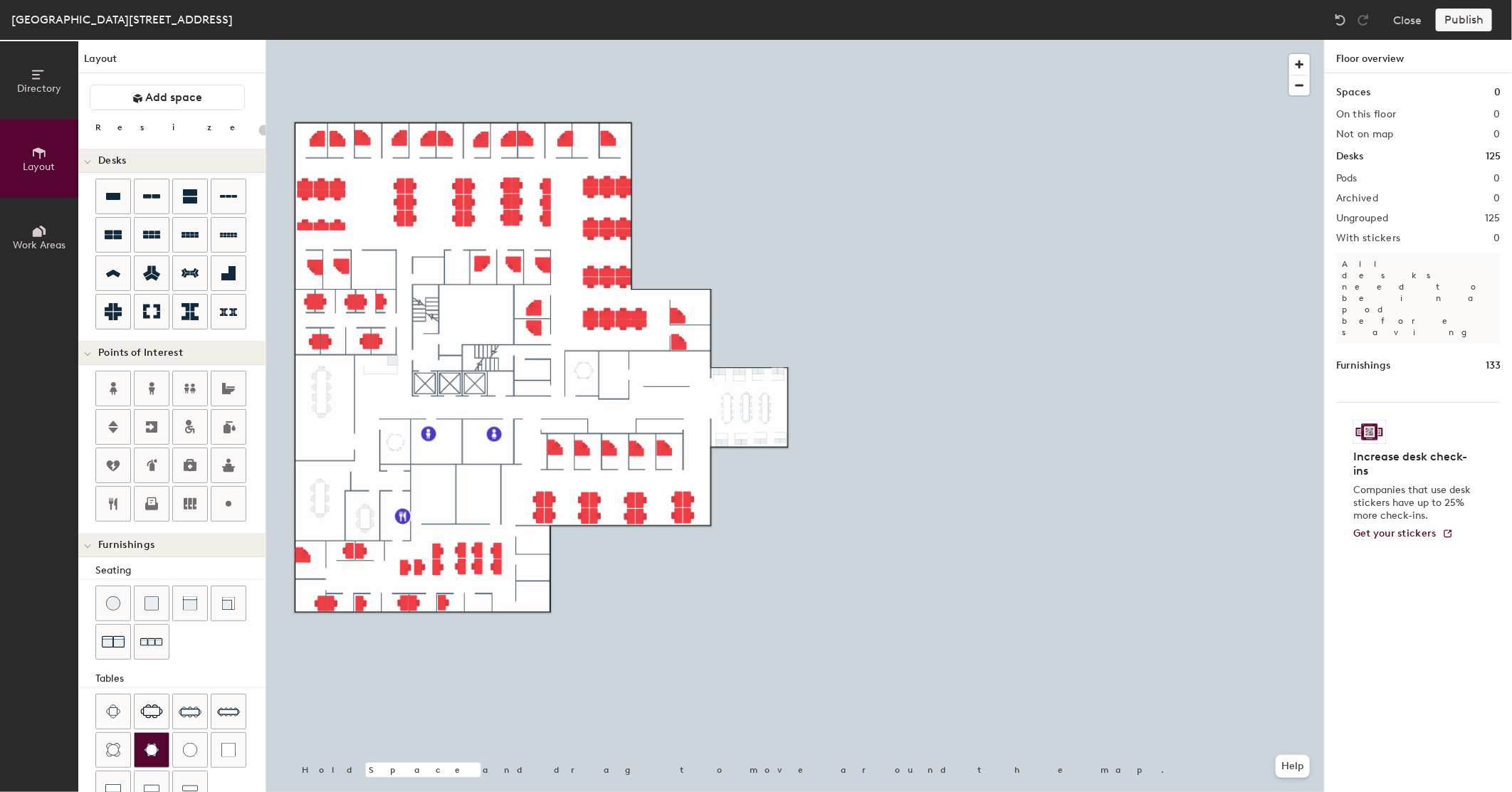
scroll to position [105, 0]
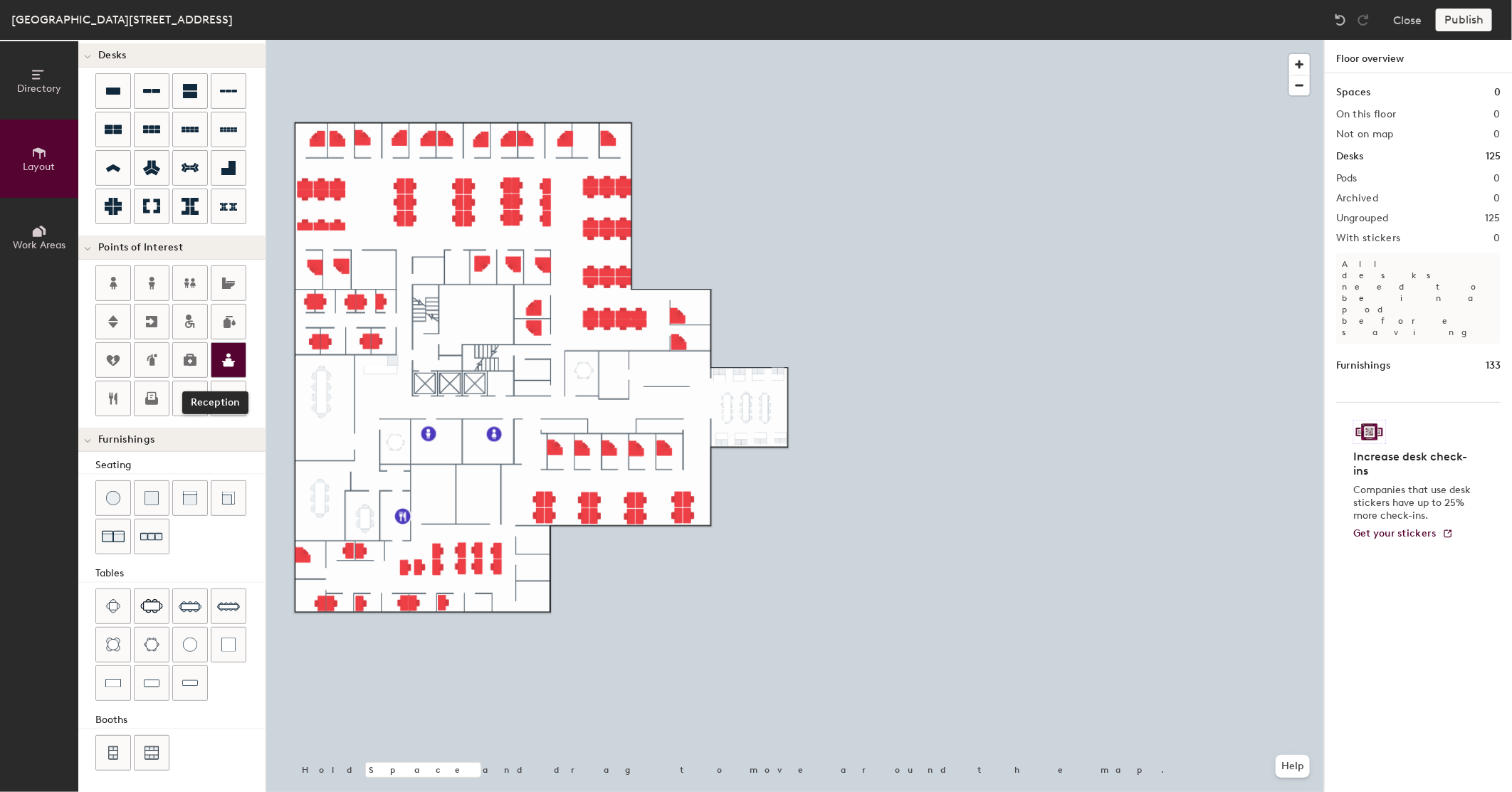
click at [225, 365] on icon at bounding box center [229, 360] width 13 height 14
click at [152, 315] on icon at bounding box center [152, 322] width 17 height 17
click at [457, 336] on span "Done" at bounding box center [469, 342] width 42 height 24
click at [531, 40] on div at bounding box center [795, 40] width 1058 height 0
click at [530, 389] on span "Done" at bounding box center [532, 392] width 42 height 24
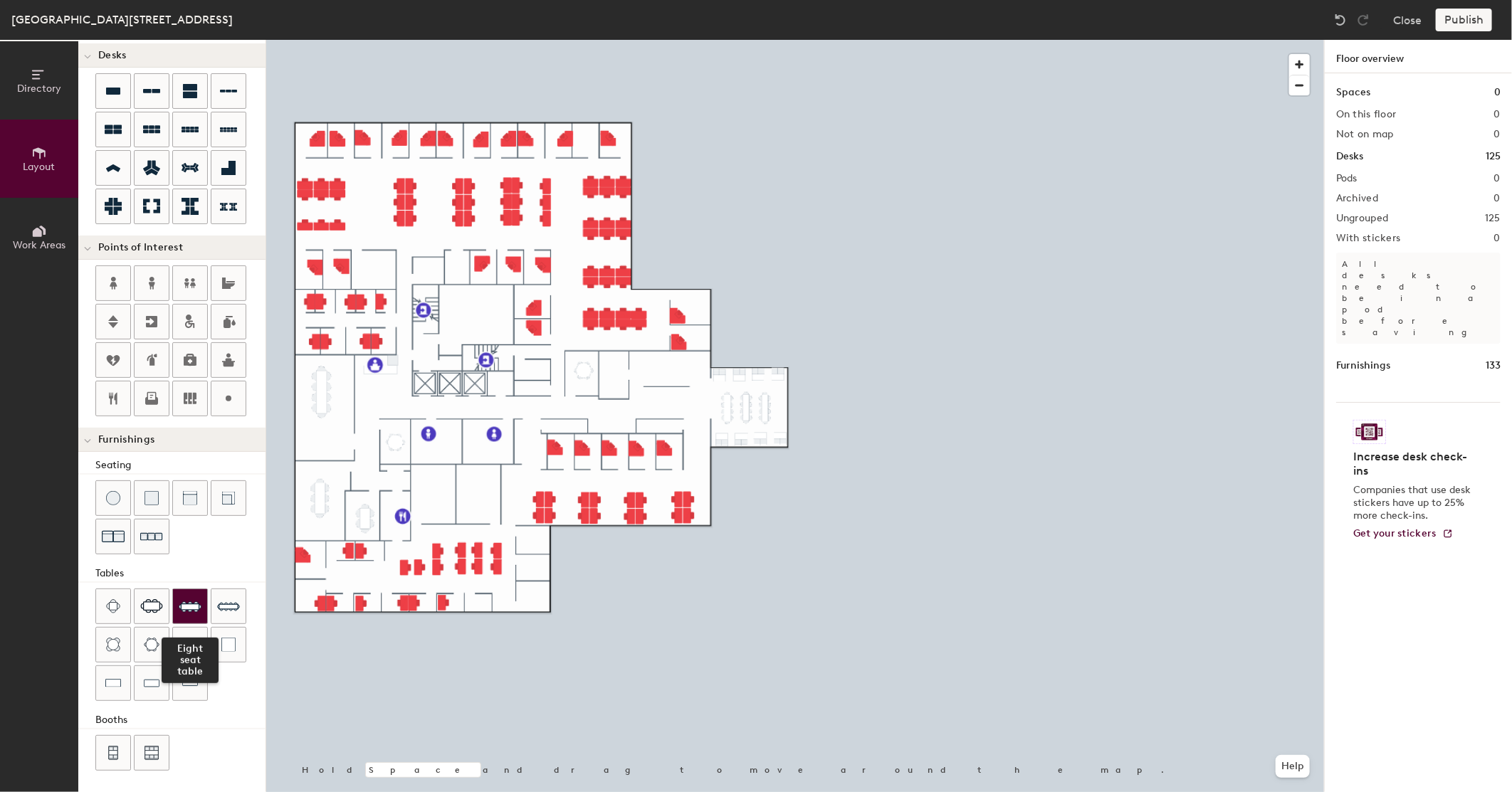
click at [184, 593] on div at bounding box center [190, 607] width 34 height 34
drag, startPoint x: 124, startPoint y: 690, endPoint x: 247, endPoint y: 623, distance: 140.1
click at [125, 690] on div at bounding box center [113, 683] width 34 height 34
click at [196, 684] on img at bounding box center [190, 683] width 16 height 14
click at [673, 407] on span "Delete" at bounding box center [666, 411] width 50 height 24
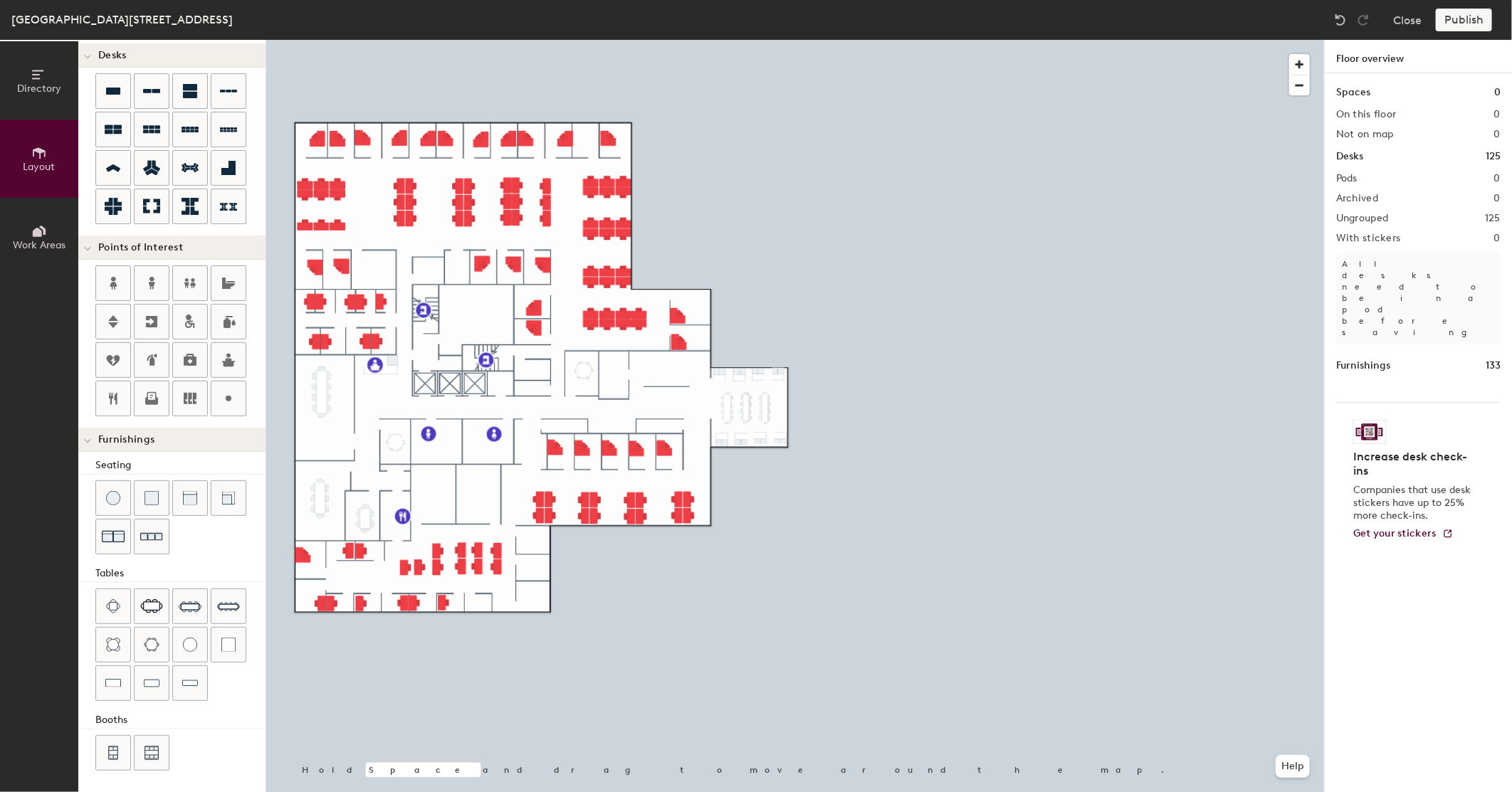
click at [645, 40] on div at bounding box center [795, 40] width 1058 height 0
drag, startPoint x: 190, startPoint y: 689, endPoint x: 237, endPoint y: 603, distance: 98.0
click at [191, 688] on img at bounding box center [190, 683] width 16 height 14
click at [648, 376] on div "Directory Layout Work Areas Layout Add space Resize Desks Points of Interest Fu…" at bounding box center [756, 416] width 1512 height 753
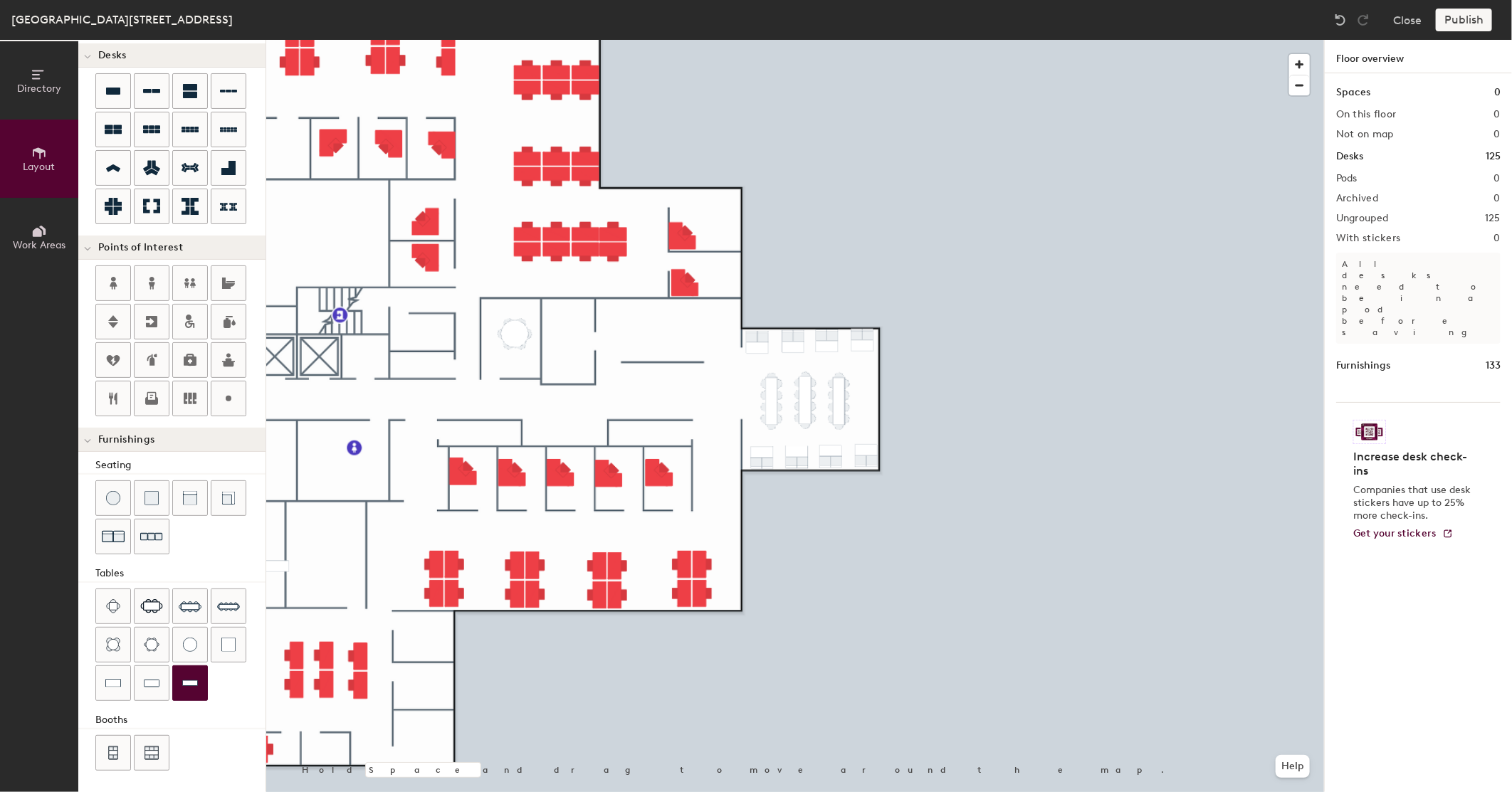
click at [190, 678] on img at bounding box center [190, 683] width 16 height 14
click at [190, 687] on img at bounding box center [190, 683] width 16 height 14
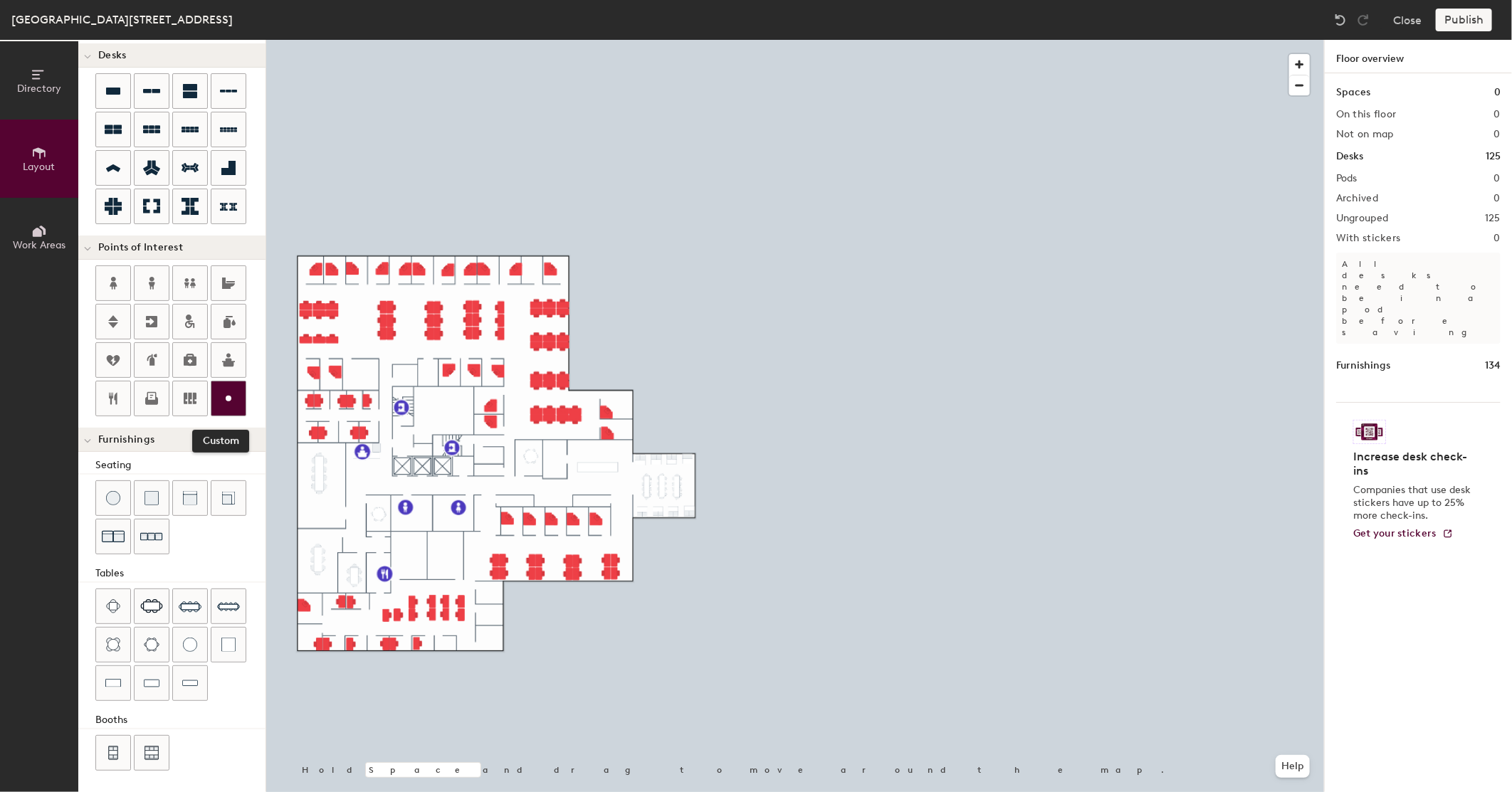
click at [222, 404] on icon at bounding box center [229, 399] width 17 height 17
type input "20"
type input "Workroom"
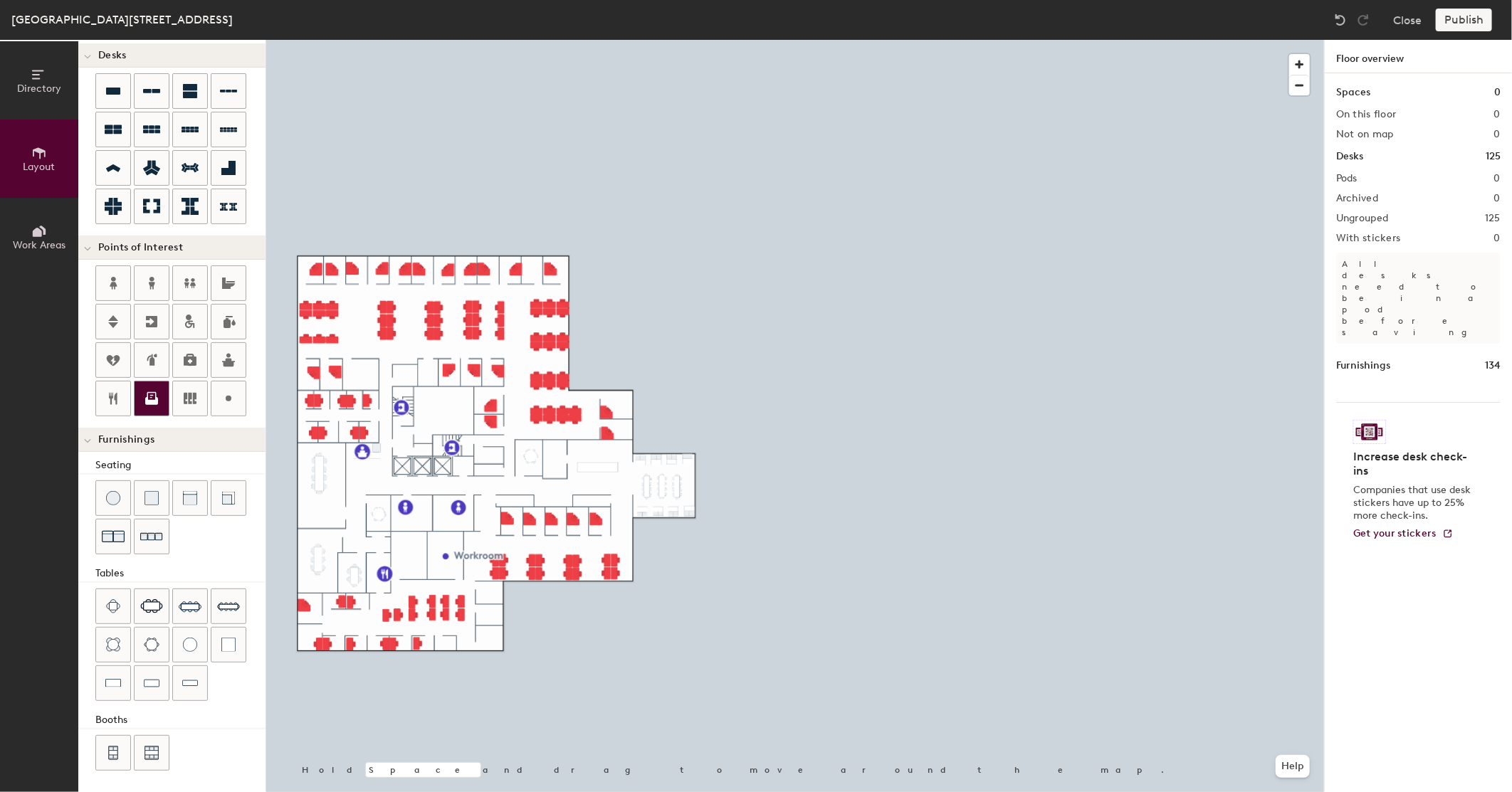
click at [152, 402] on icon at bounding box center [152, 401] width 13 height 8
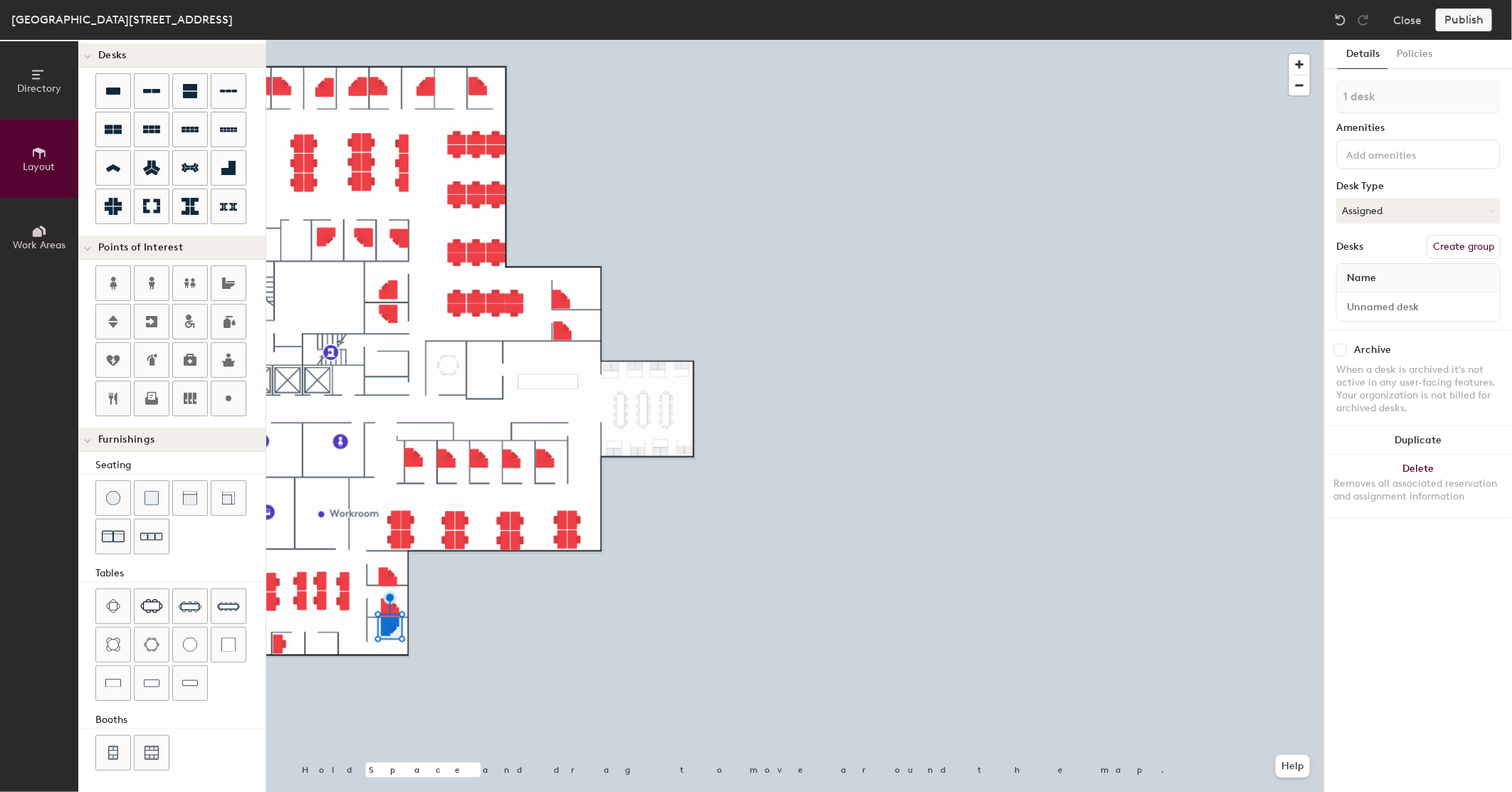
click at [528, 40] on div at bounding box center [795, 40] width 1058 height 0
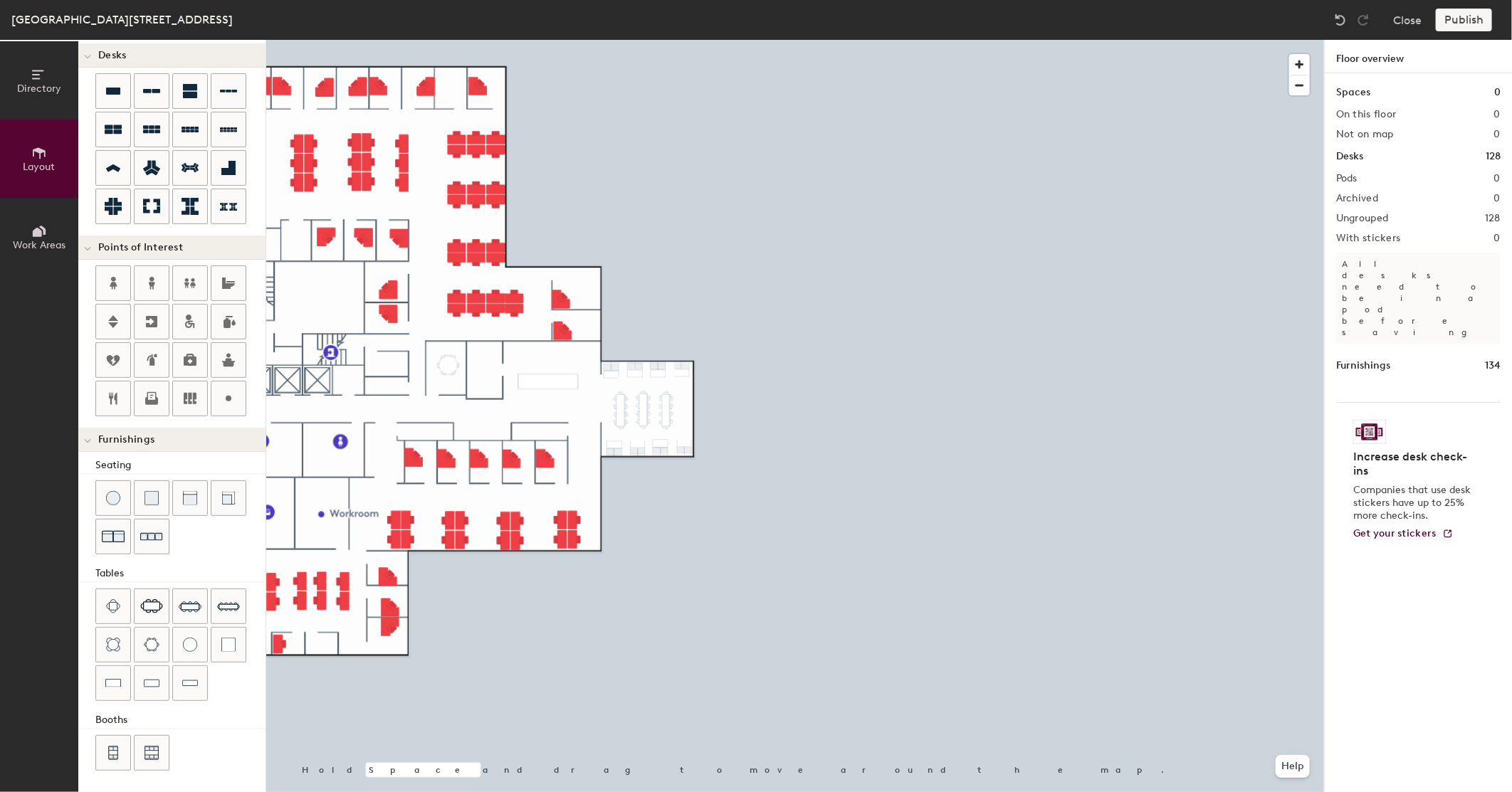
click at [393, 40] on div at bounding box center [795, 40] width 1058 height 0
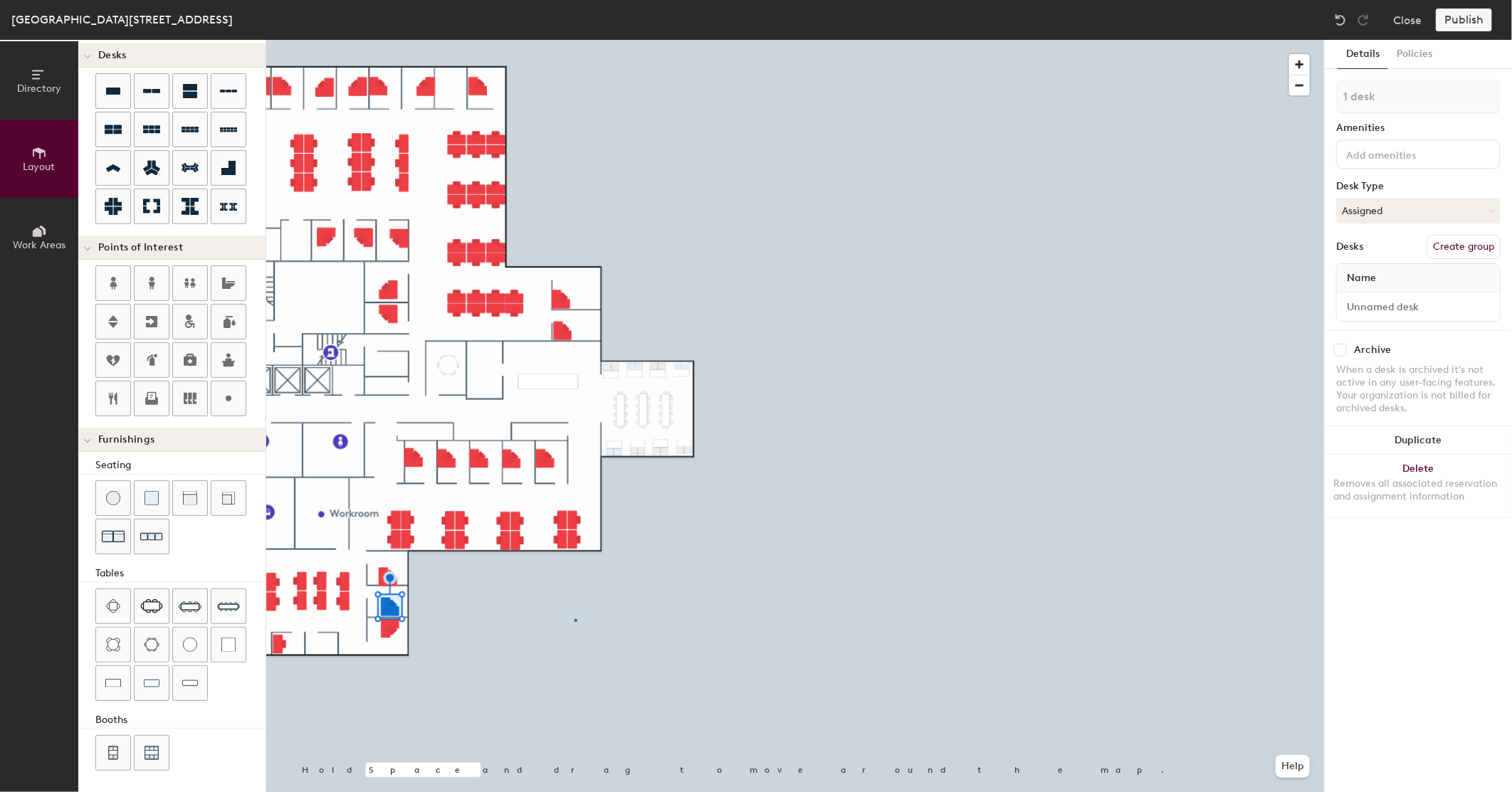
click at [575, 40] on div at bounding box center [795, 40] width 1058 height 0
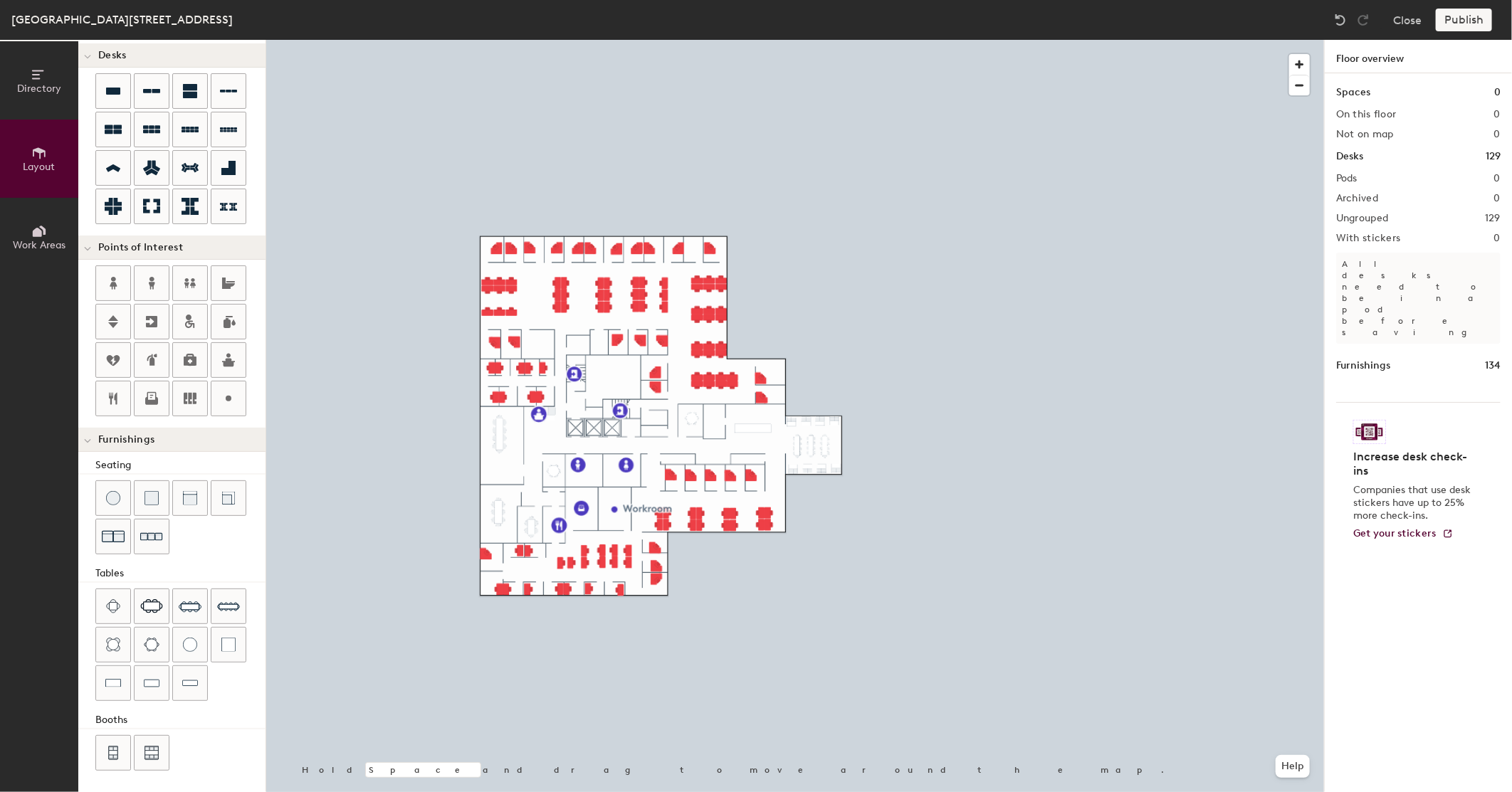
click at [1456, 29] on div "Publish" at bounding box center [1468, 20] width 65 height 23
click at [1456, 20] on div "Publish" at bounding box center [1468, 20] width 65 height 23
click at [1470, 25] on div "Publish" at bounding box center [1468, 20] width 65 height 23
click at [1469, 24] on div "Publish" at bounding box center [1468, 20] width 65 height 23
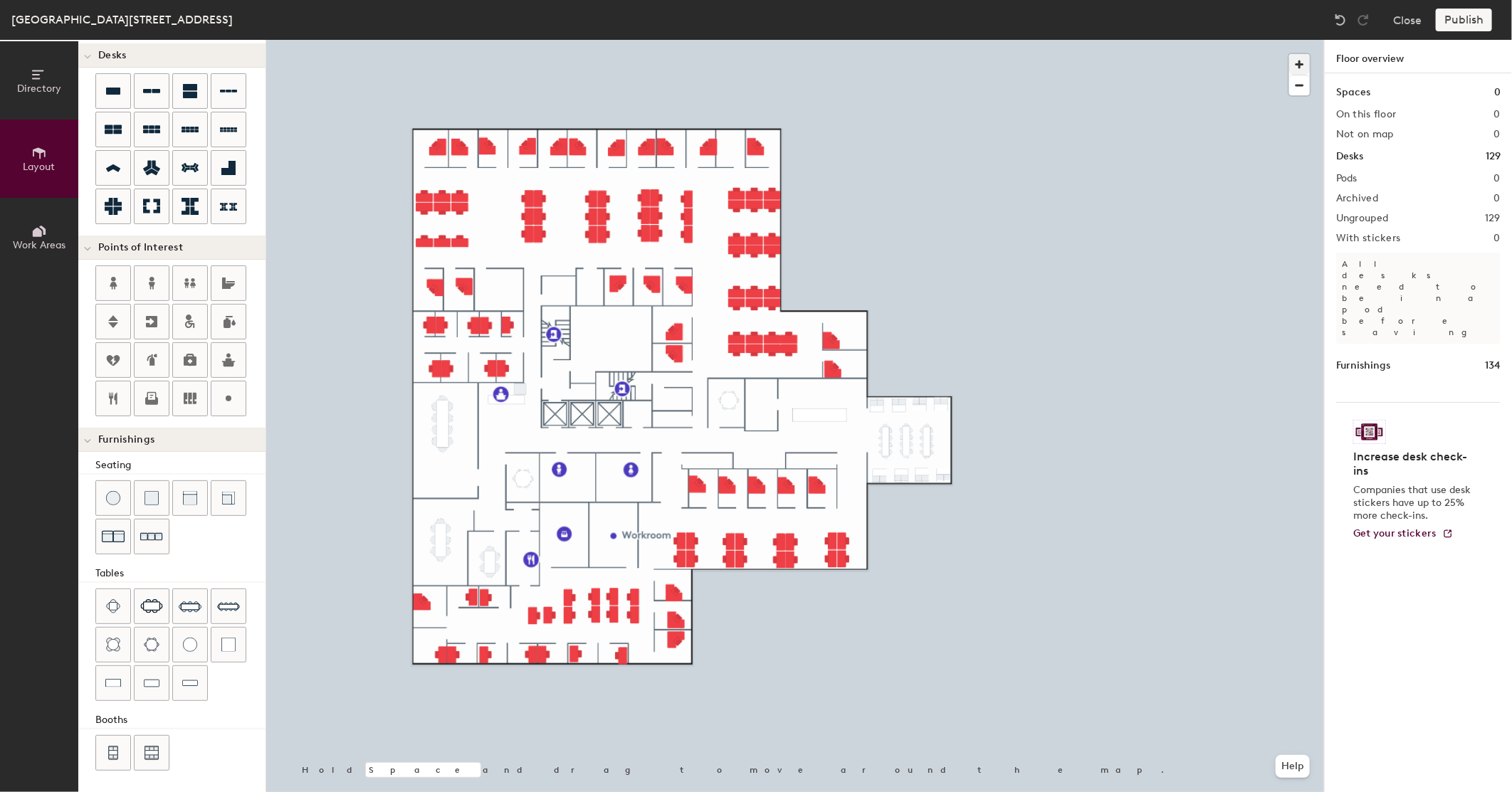
type input "100"
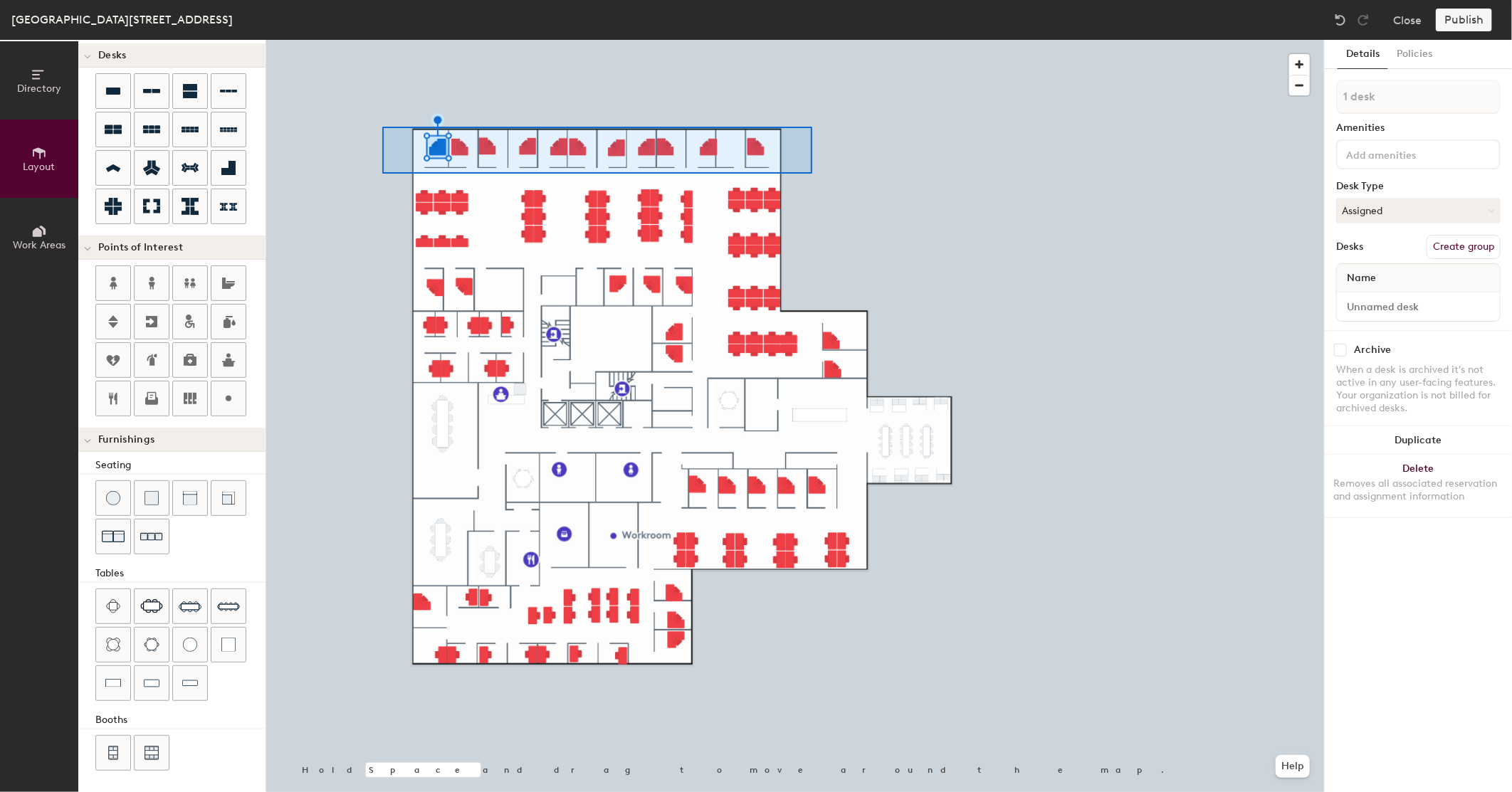
click at [382, 40] on div at bounding box center [795, 40] width 1058 height 0
type input "11 desks"
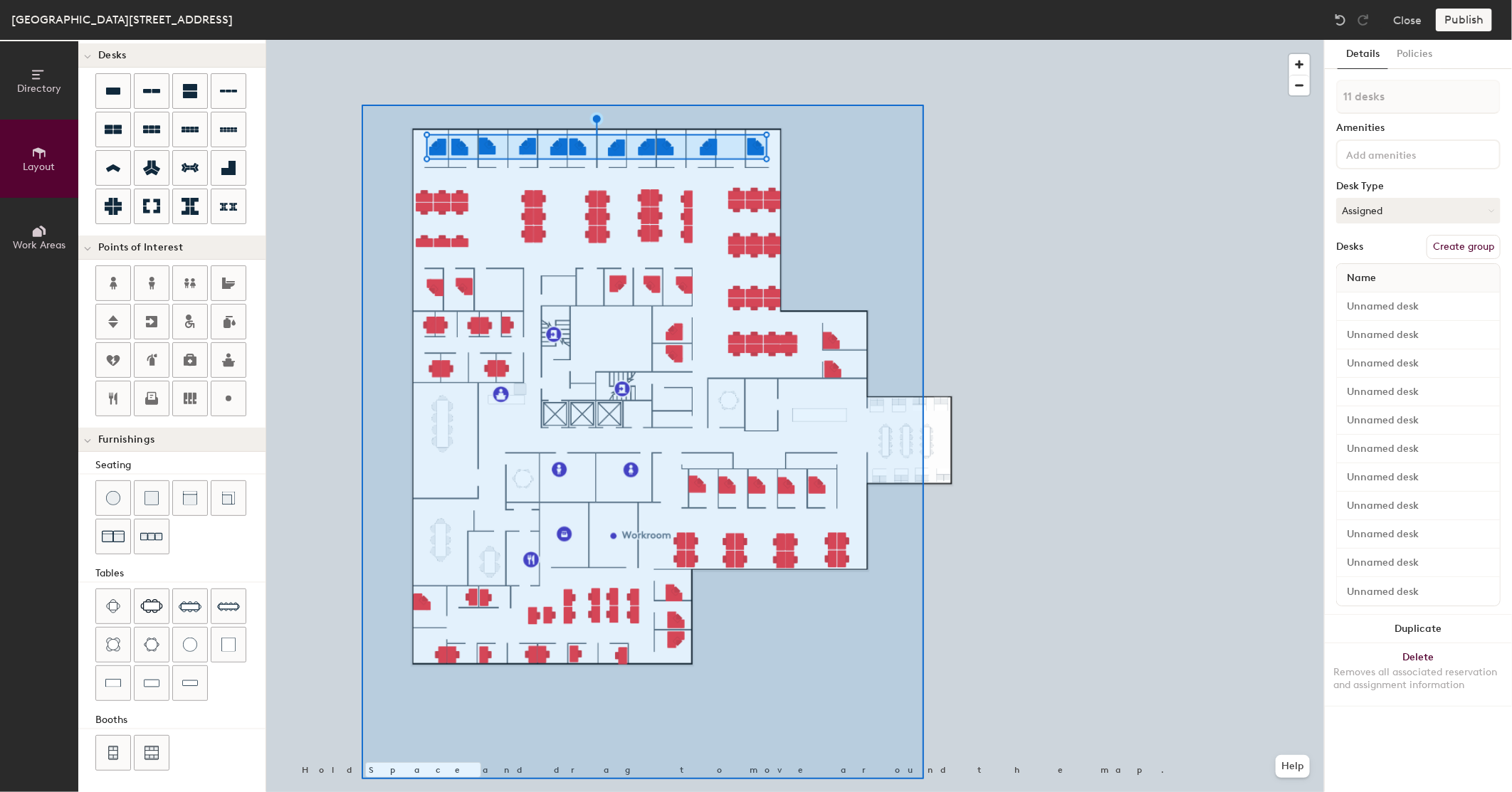
click at [362, 40] on div at bounding box center [795, 40] width 1058 height 0
type input "20"
type input "129 desks"
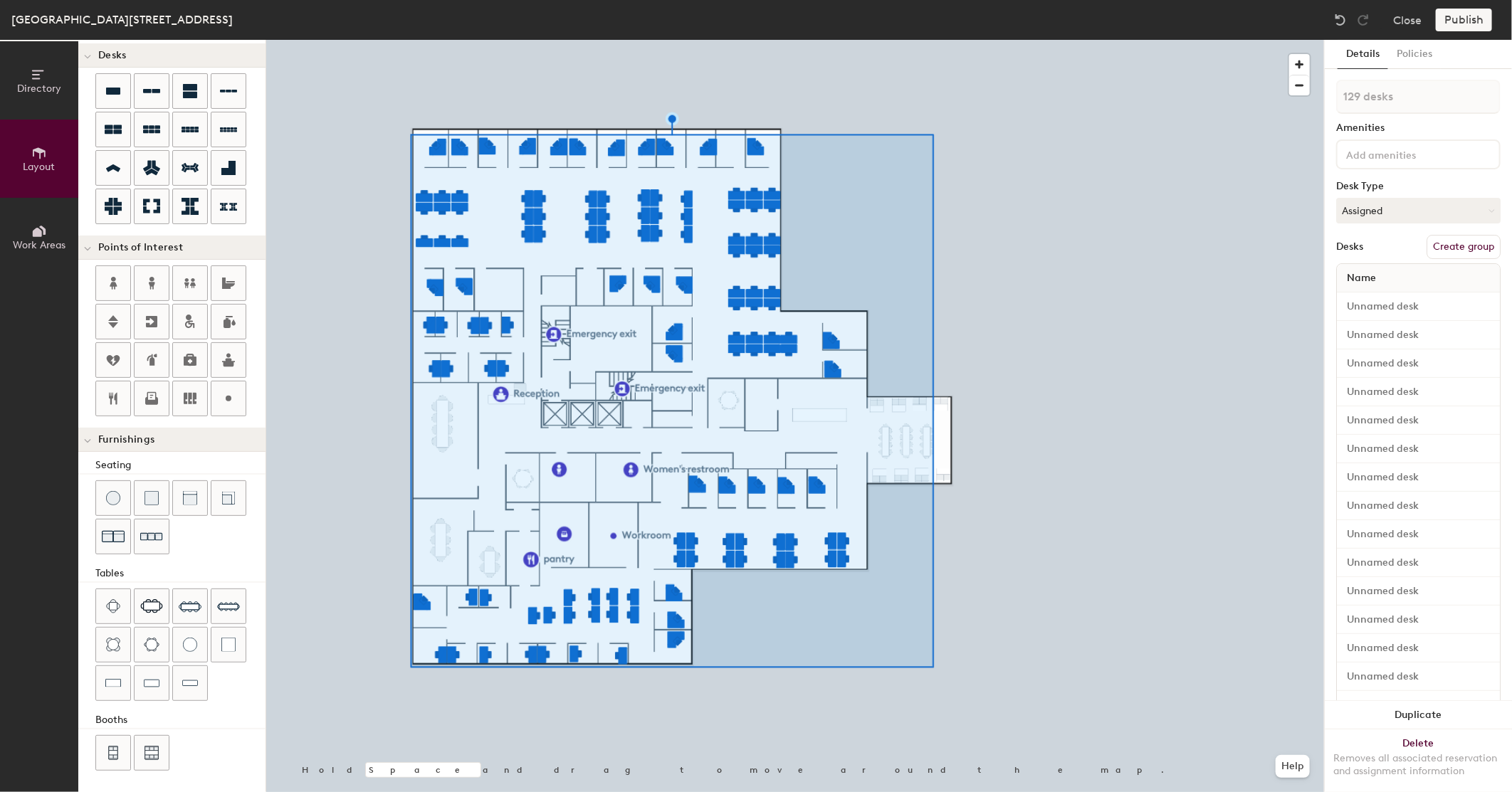
click at [1453, 244] on button "Create group" at bounding box center [1464, 247] width 74 height 24
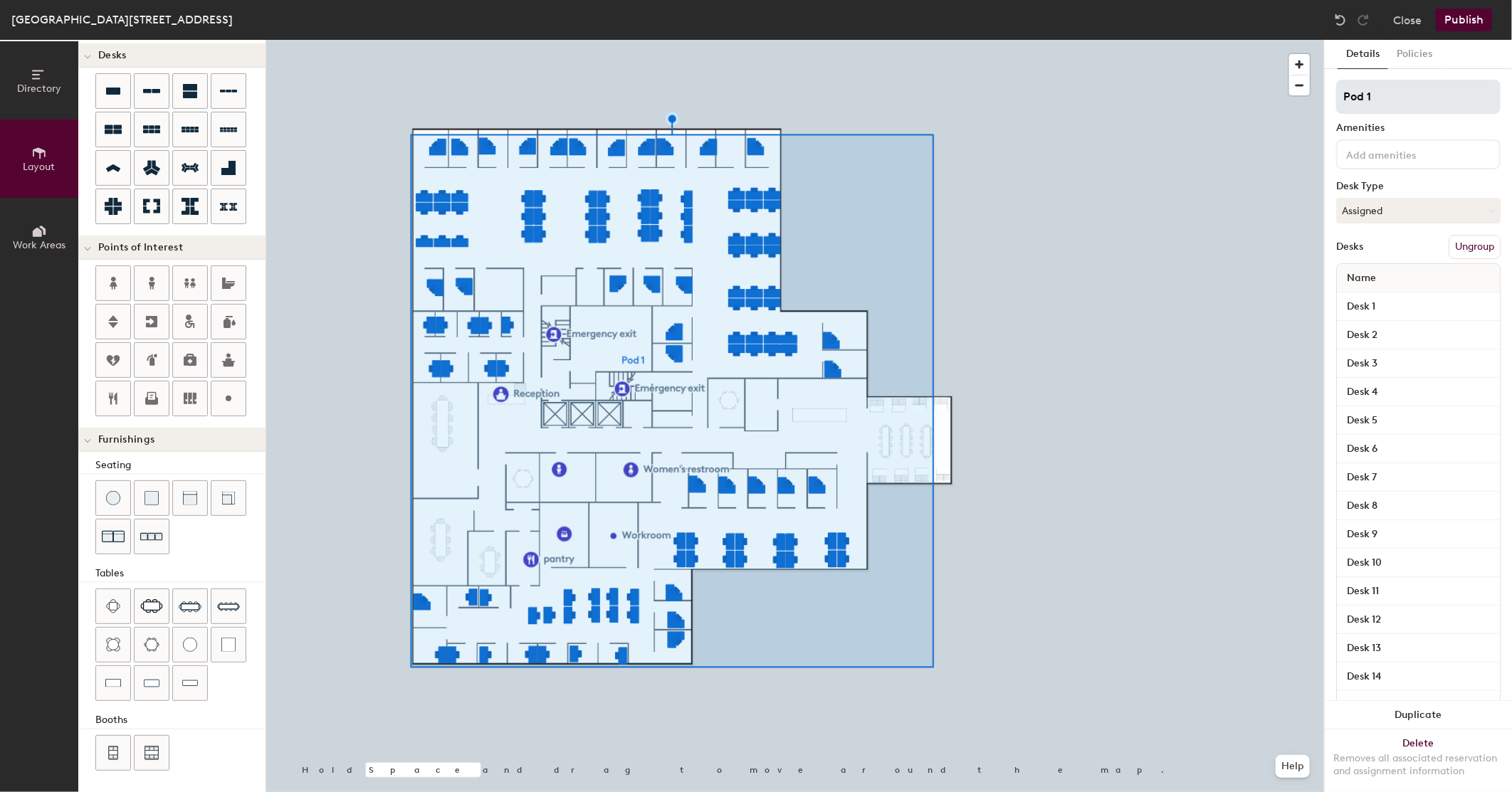
type input "20"
click at [1227, 79] on div "Directory Layout Work Areas Layout Add space Resize Desks Points of Interest Fu…" at bounding box center [756, 416] width 1512 height 753
type input "D"
type input "20"
type input "DF"
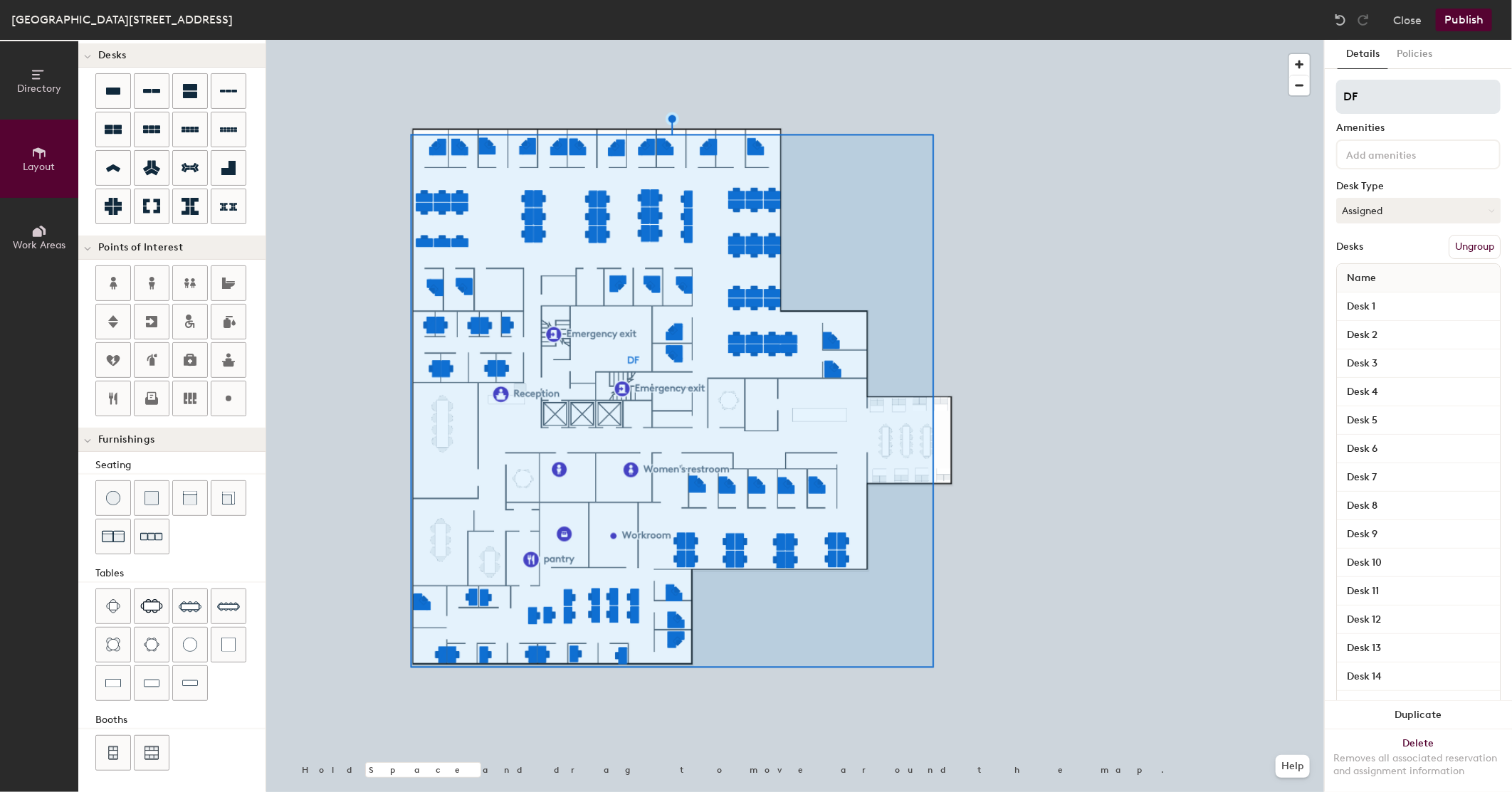
type input "20"
type input "D"
type input "20"
type input "New"
type input "20"
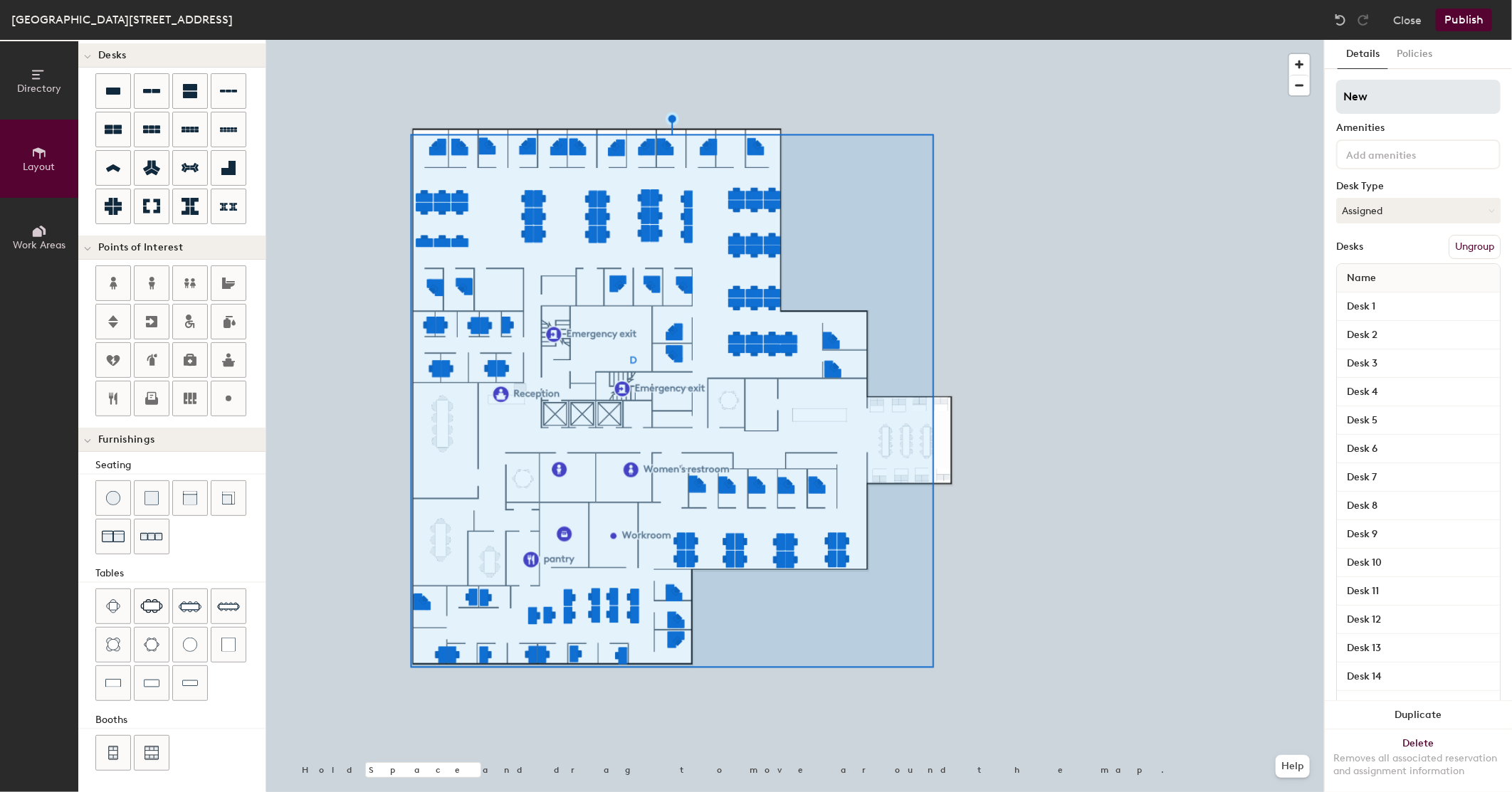
type input "New"
type input "20"
type input "New D"
type input "20"
type input "New De"
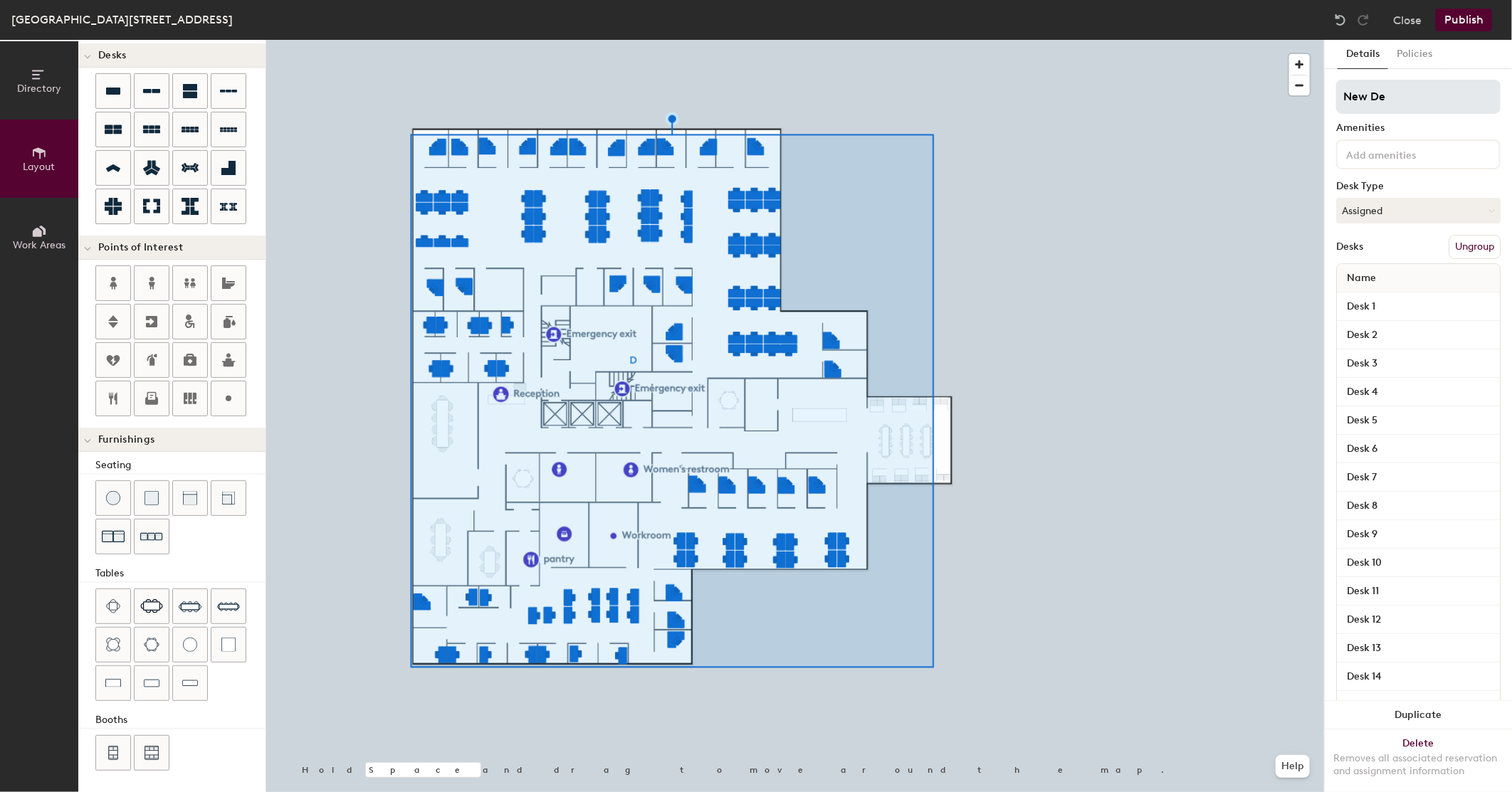
type input "20"
type input "New Deer"
type input "20"
type input "New Deerfiel"
type input "20"
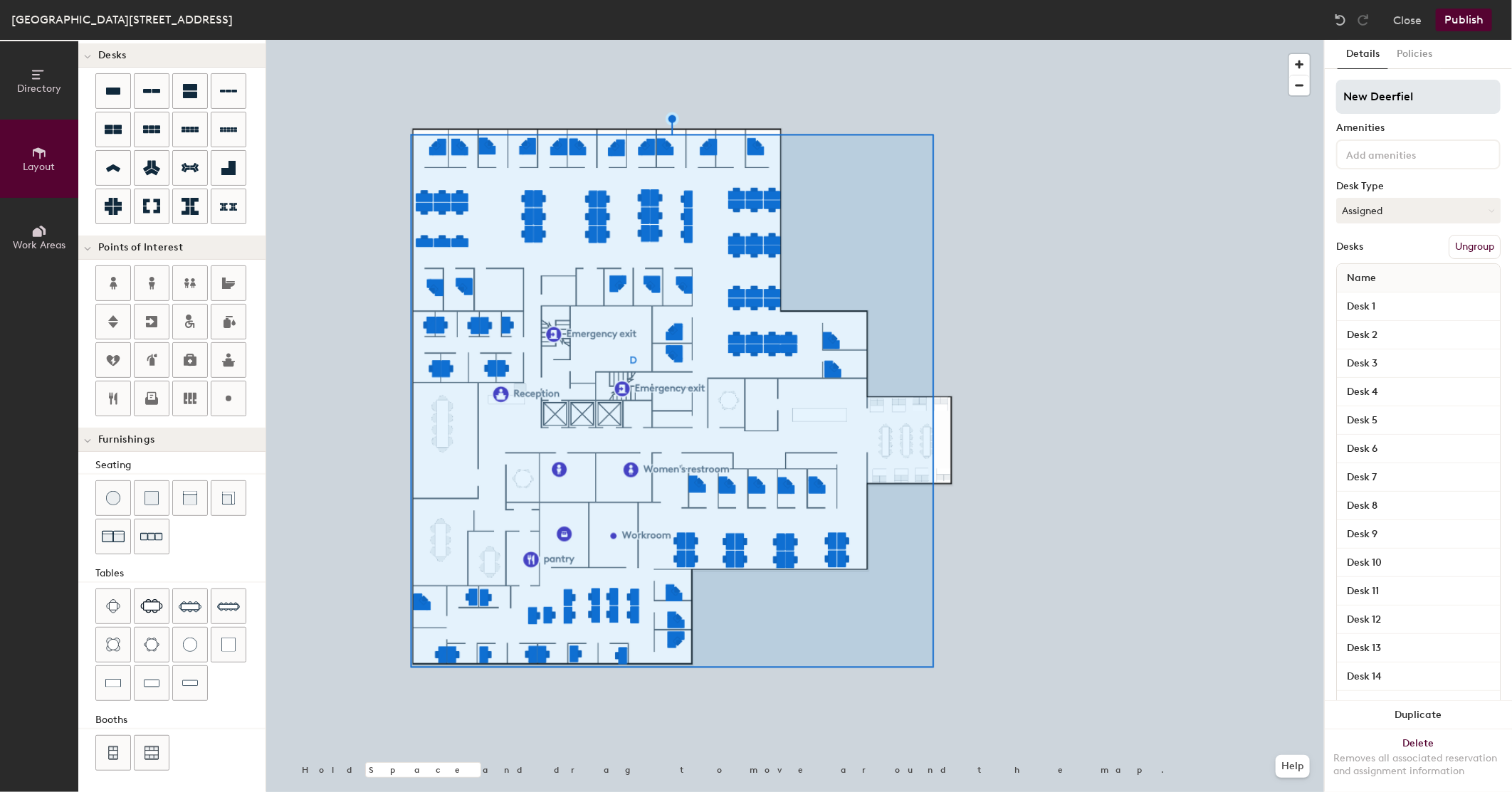
type input "[GEOGRAPHIC_DATA]"
type input "20"
type input "[GEOGRAPHIC_DATA]"
click at [1482, 16] on button "Publish" at bounding box center [1464, 20] width 56 height 23
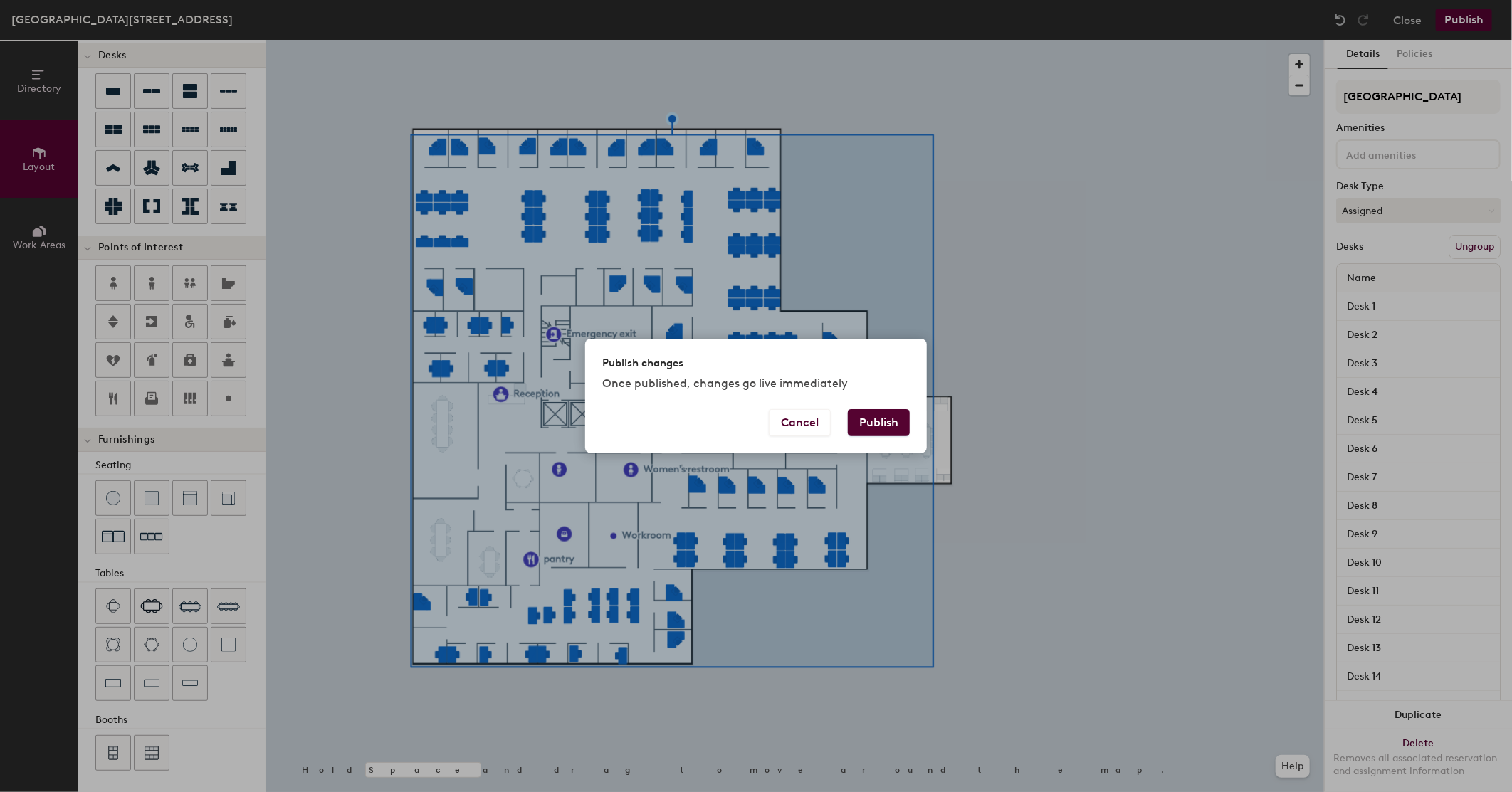
click at [895, 416] on button "Publish" at bounding box center [879, 423] width 62 height 27
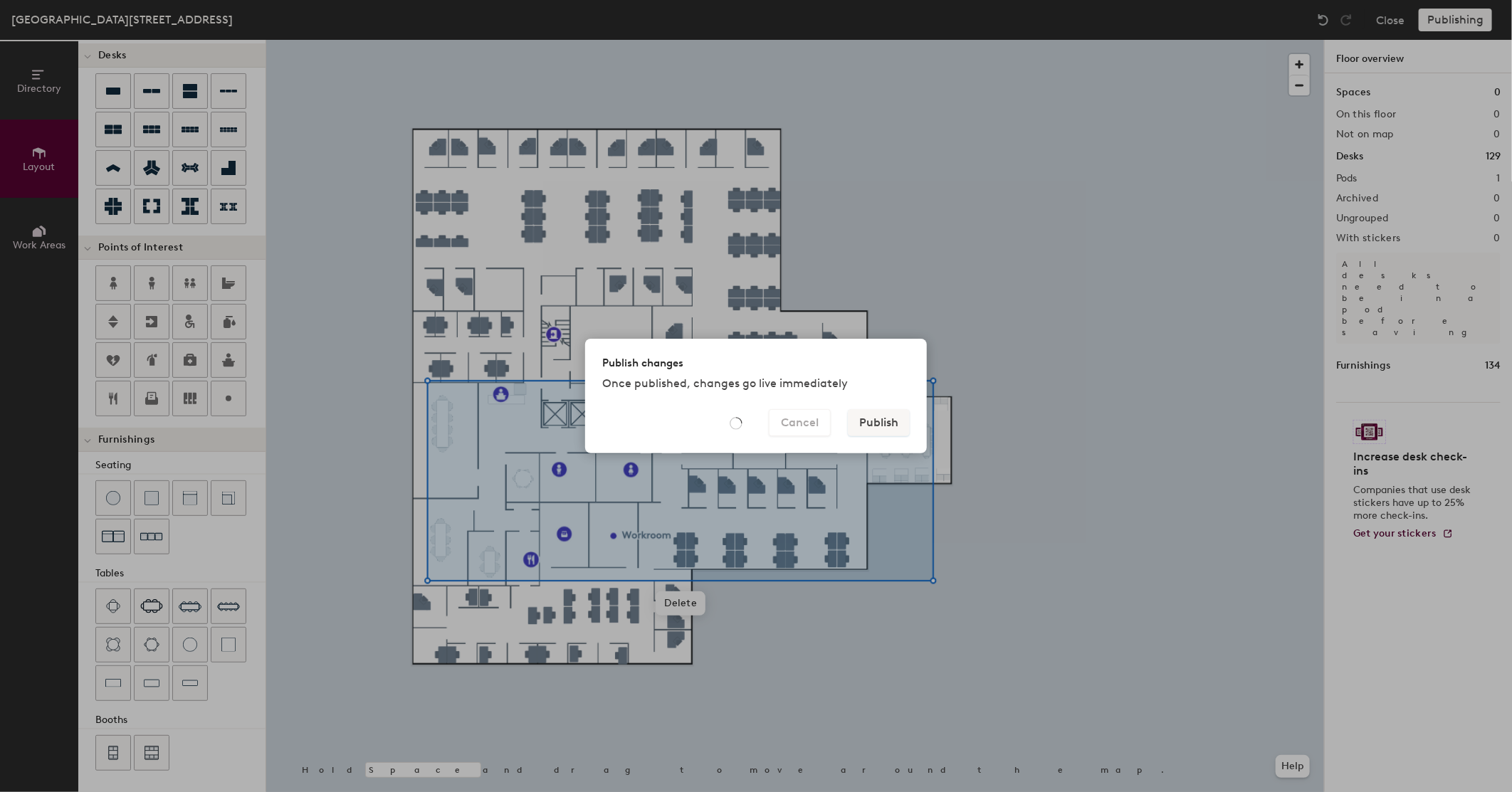
click at [1070, 607] on div "Publish changes Once published, changes go live immediately Cancel Publish" at bounding box center [756, 396] width 1512 height 792
type input "20"
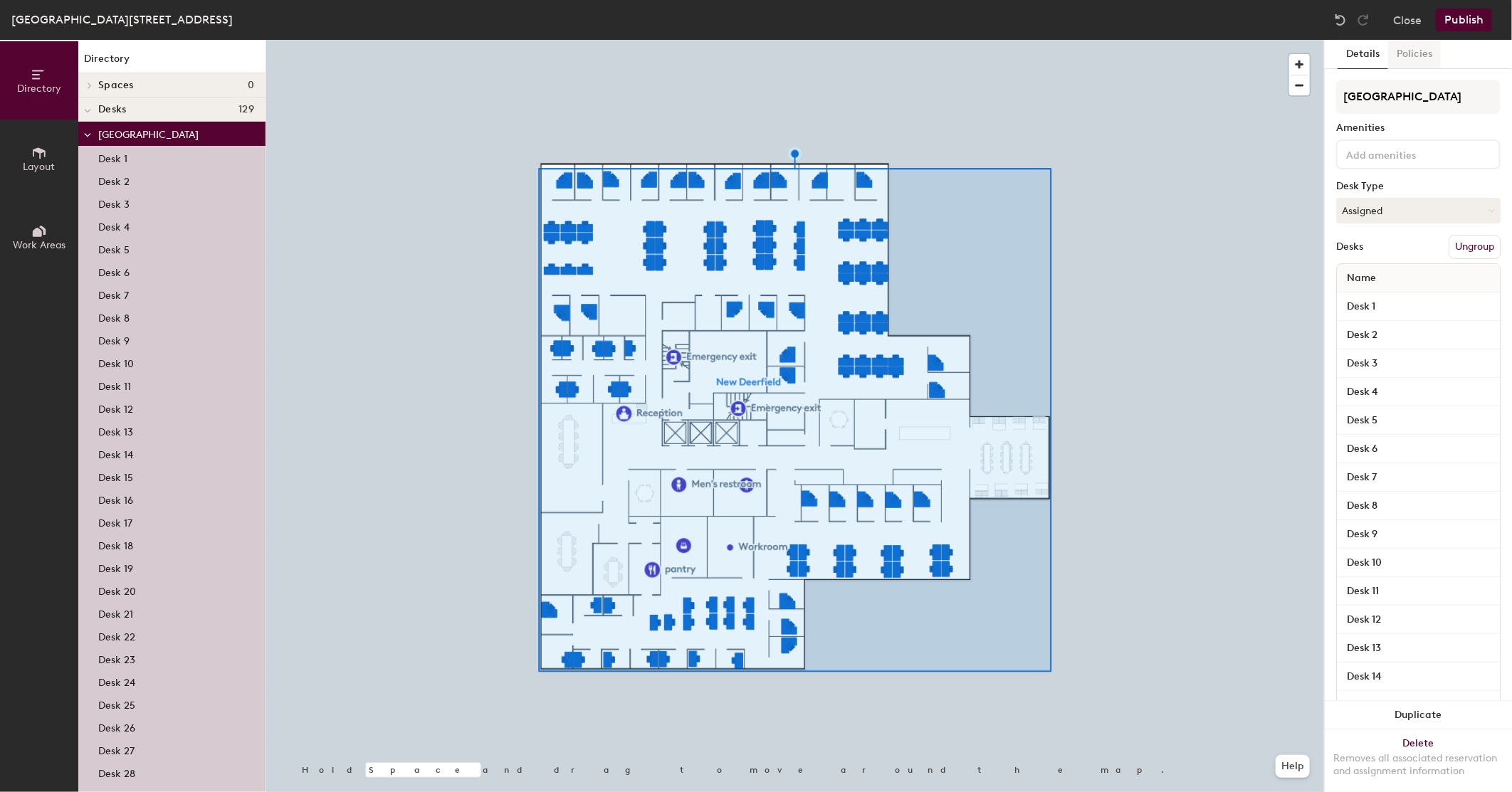
click at [1408, 54] on button "Policies" at bounding box center [1415, 54] width 53 height 29
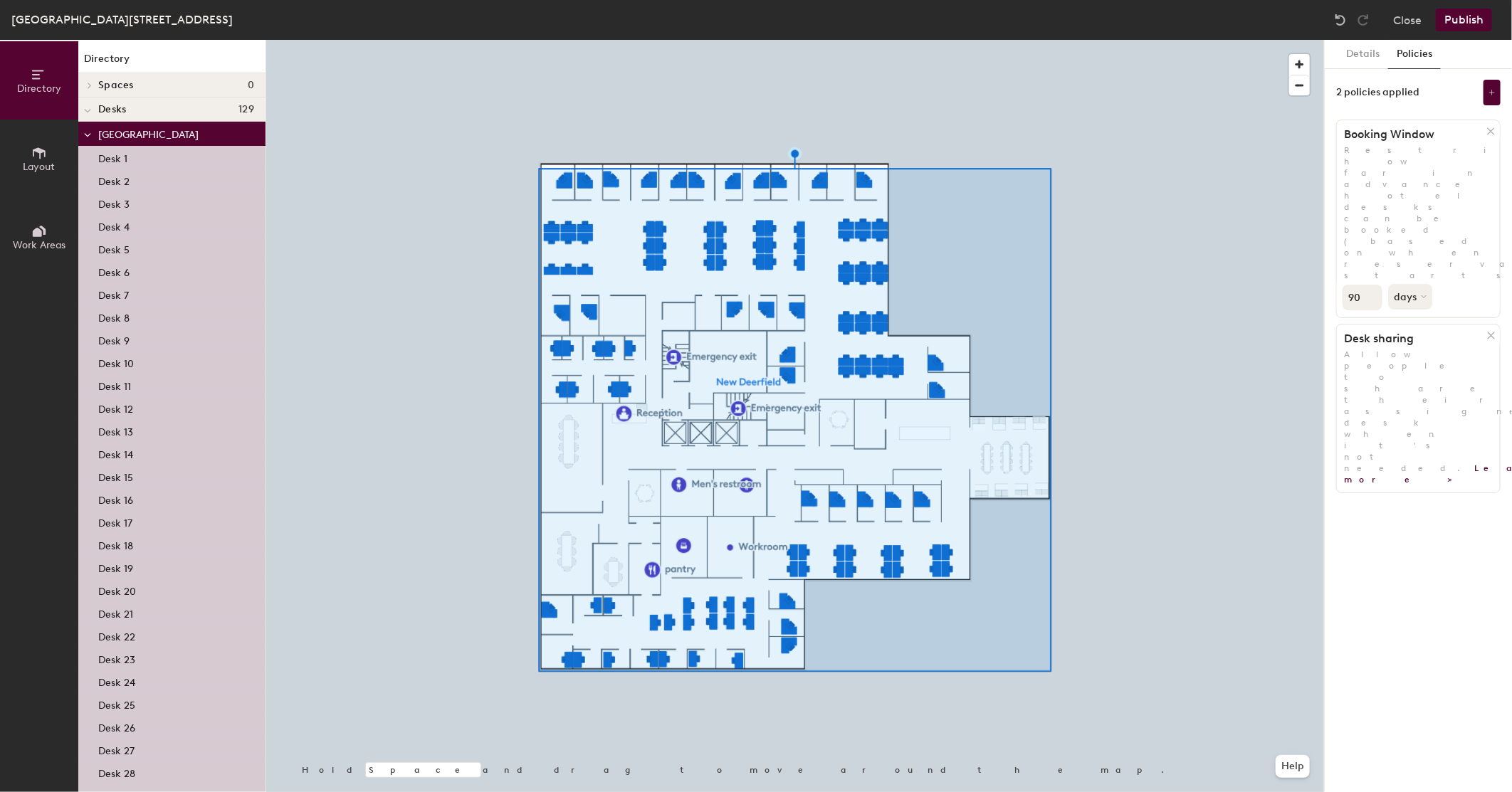
click at [1314, 189] on div "Directory Layout Work Areas Directory Spaces 0 Desks 129 [GEOGRAPHIC_DATA] Desk…" at bounding box center [756, 416] width 1512 height 753
type input "1"
click at [1450, 365] on div "Details Policies 2 policies applied Booking Window Restrict how far in advance …" at bounding box center [1418, 416] width 187 height 753
click at [1461, 19] on button "Publish" at bounding box center [1464, 20] width 56 height 23
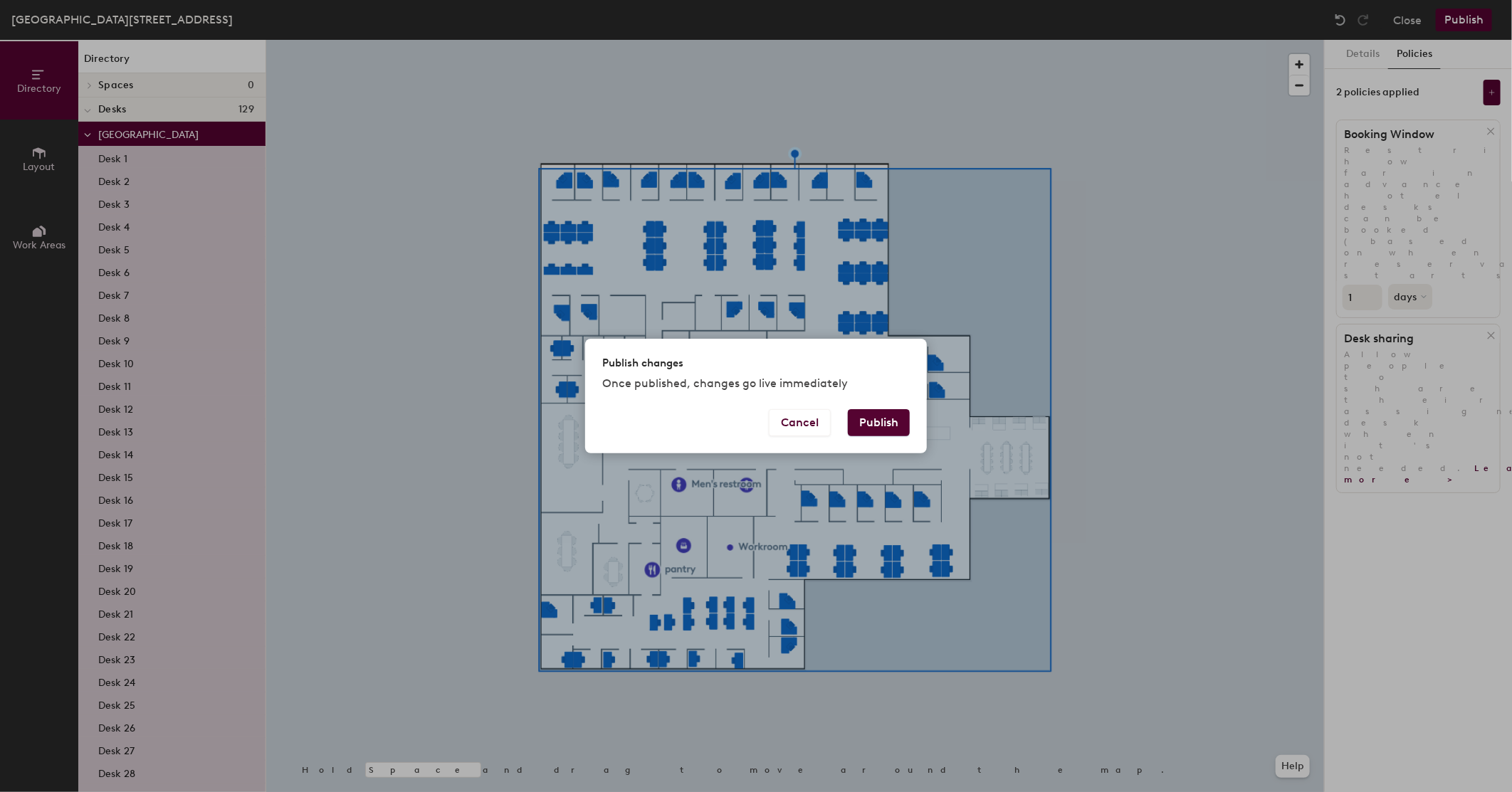
click at [890, 419] on button "Publish" at bounding box center [879, 423] width 62 height 27
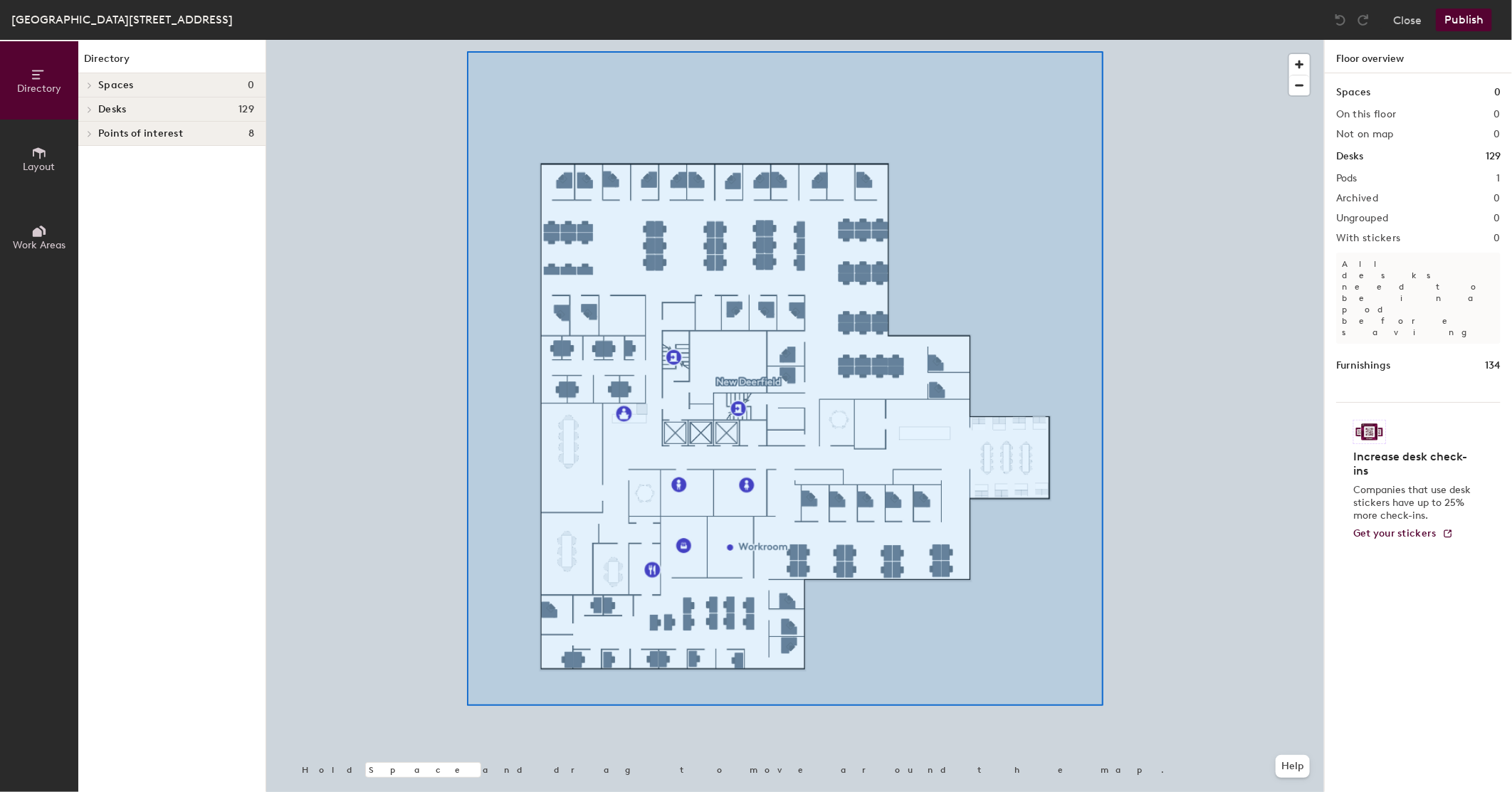
click at [472, 40] on div at bounding box center [795, 40] width 1058 height 0
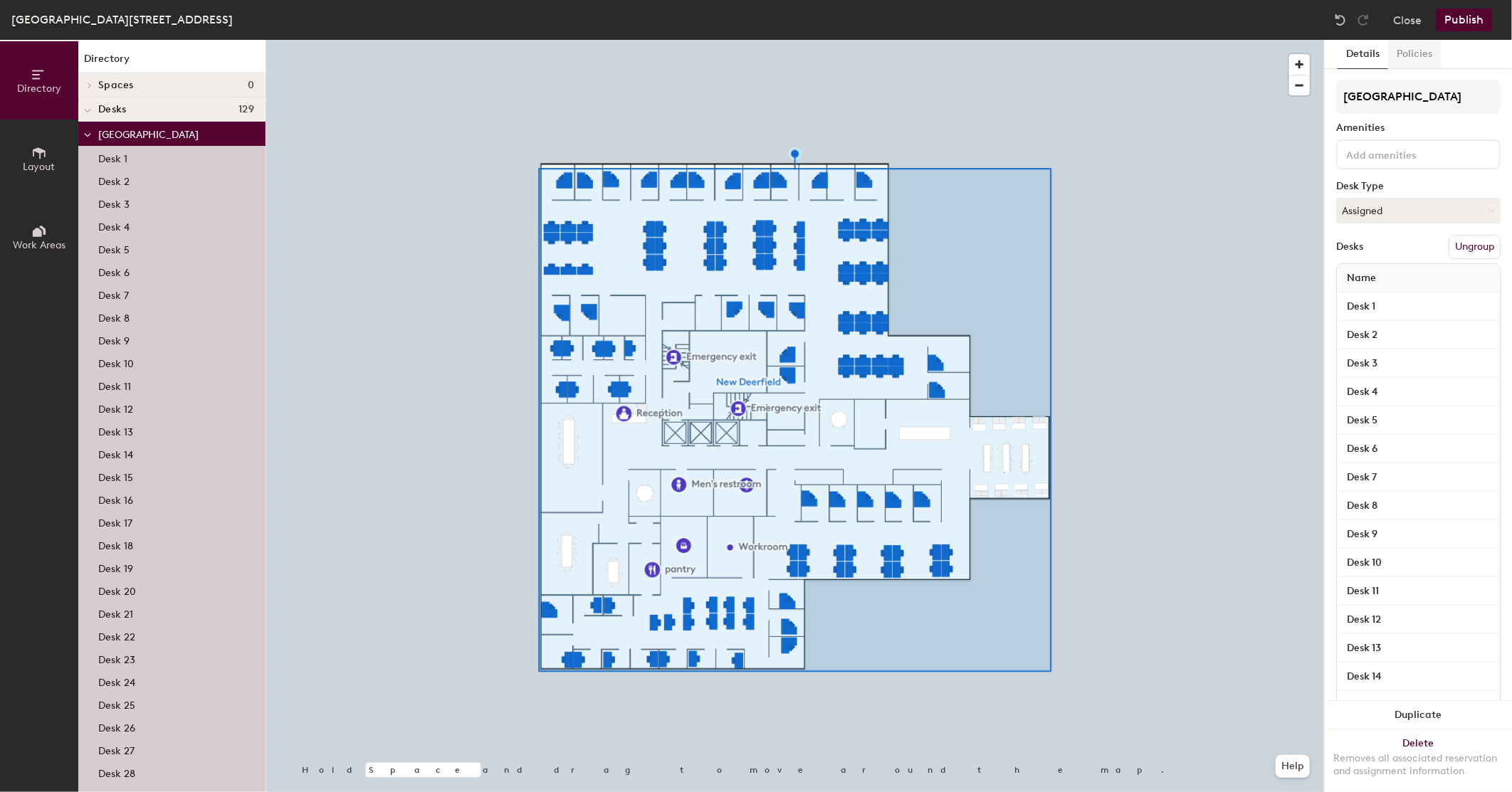
click at [1414, 58] on button "Policies" at bounding box center [1415, 54] width 53 height 29
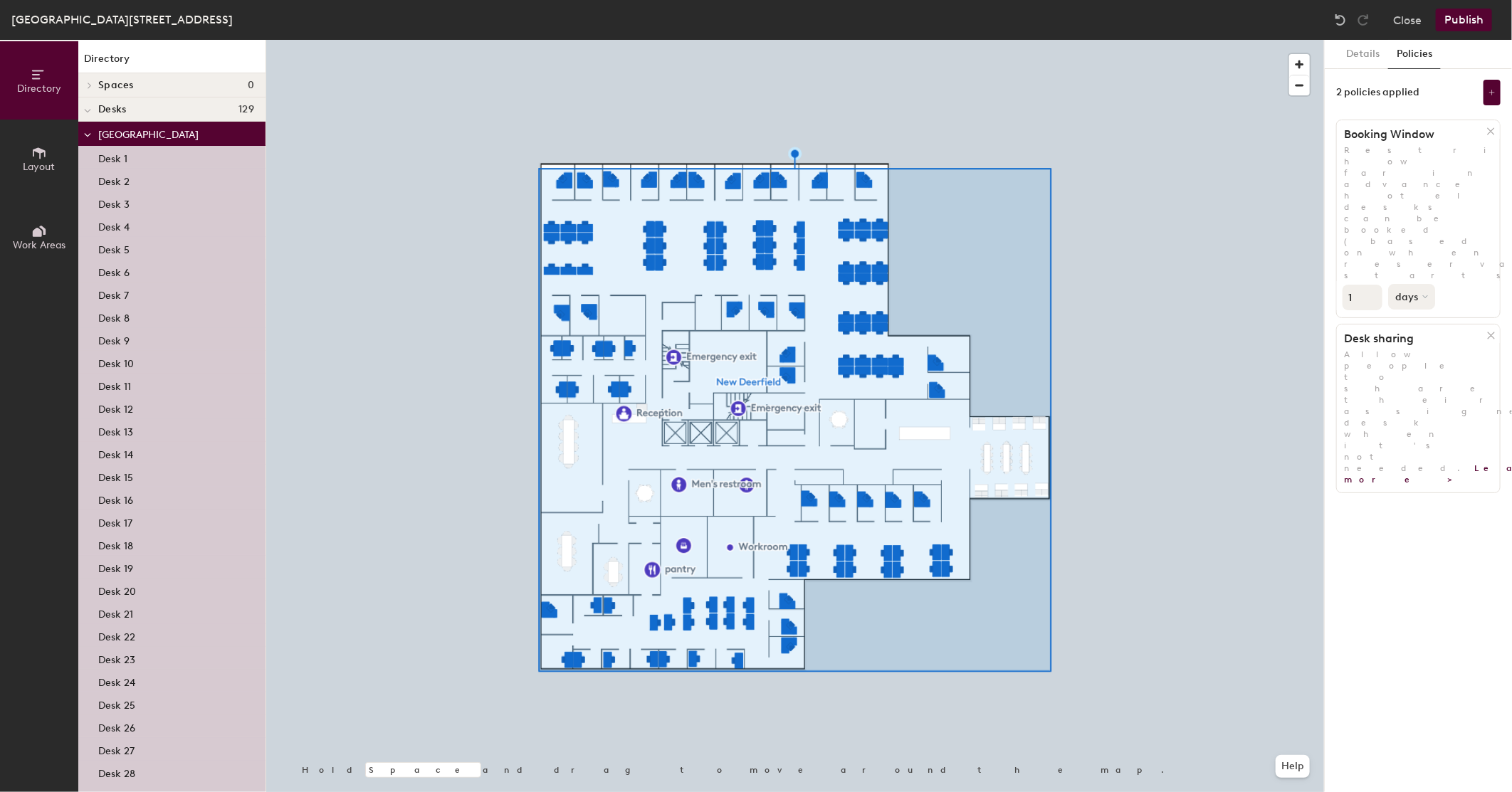
click at [1423, 284] on button "days" at bounding box center [1412, 297] width 47 height 26
click at [1408, 383] on div "hours" at bounding box center [1417, 394] width 56 height 21
click at [1463, 22] on button "Publish" at bounding box center [1464, 20] width 56 height 23
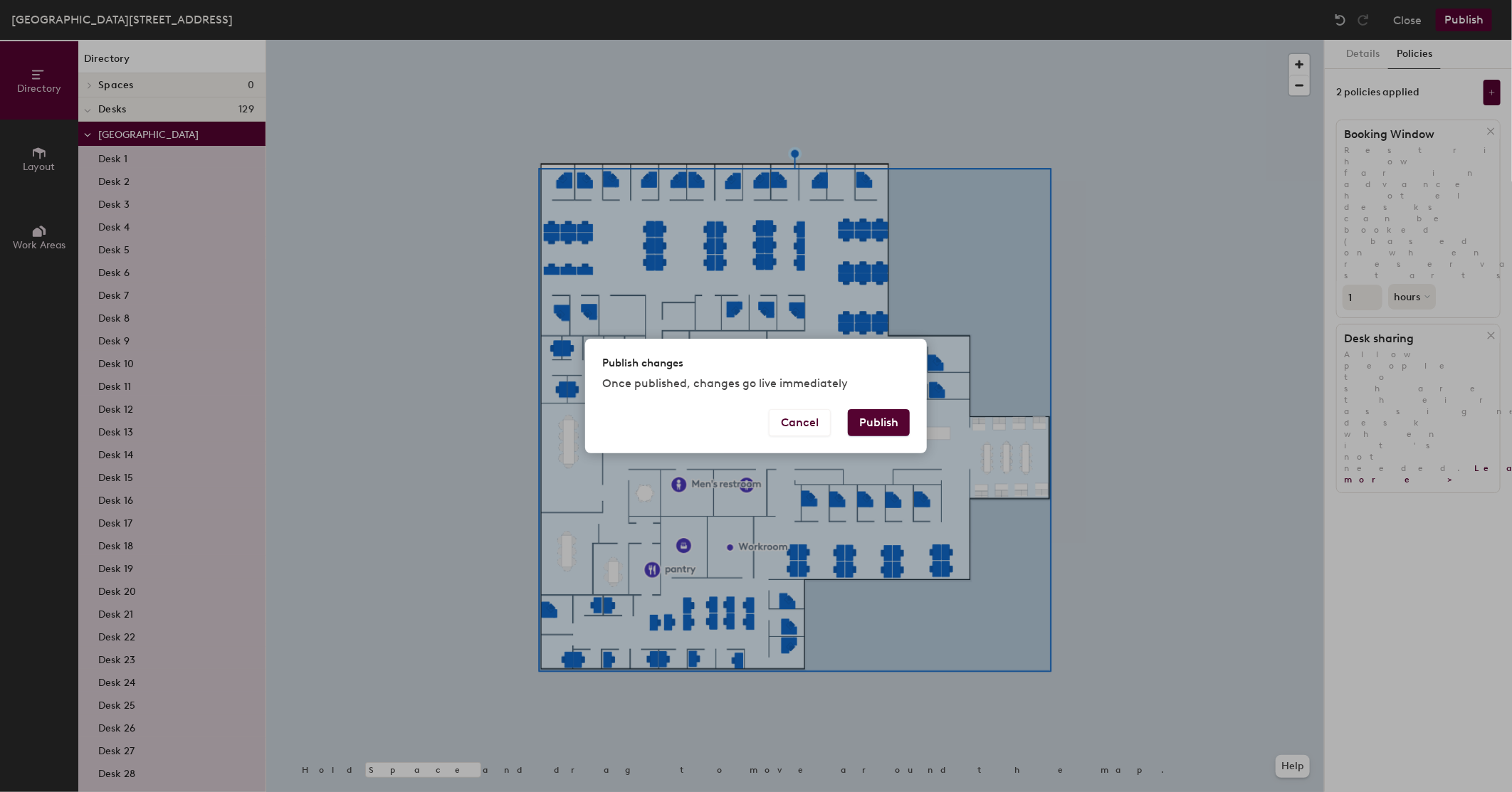
click at [881, 427] on button "Publish" at bounding box center [879, 423] width 62 height 27
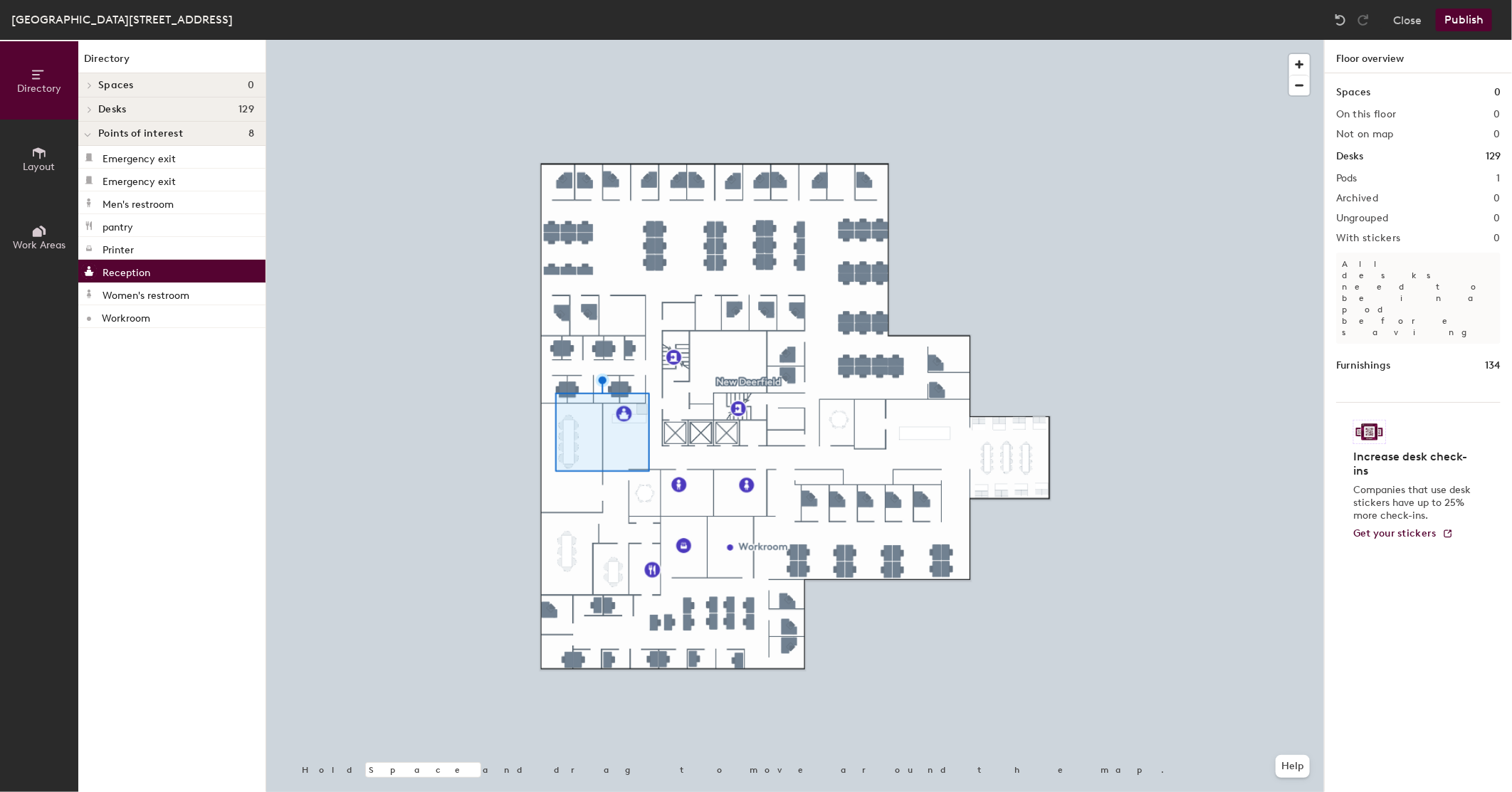
click at [153, 83] on h4 "Spaces 0" at bounding box center [176, 86] width 156 height 11
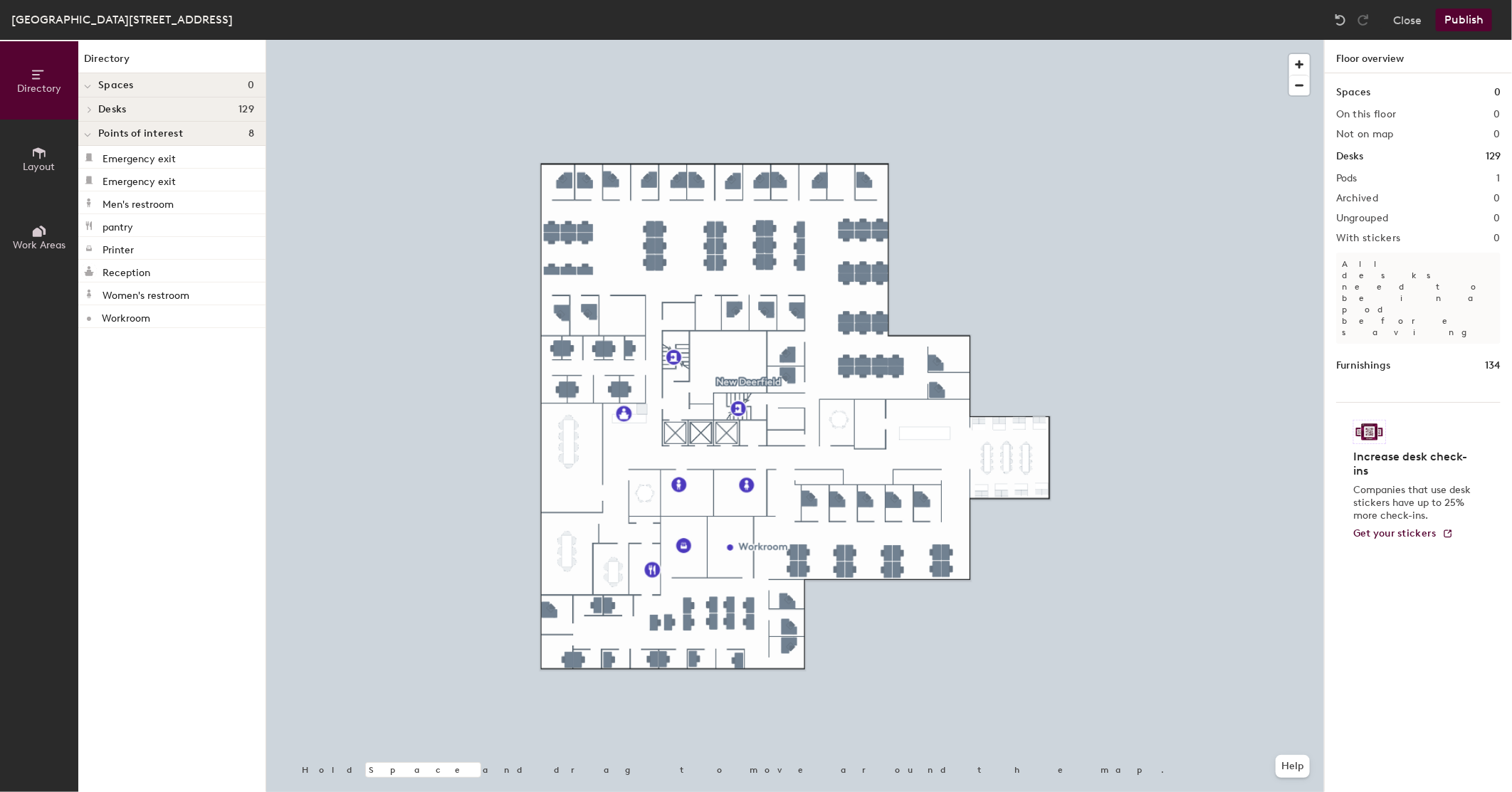
click at [38, 155] on icon at bounding box center [39, 153] width 16 height 16
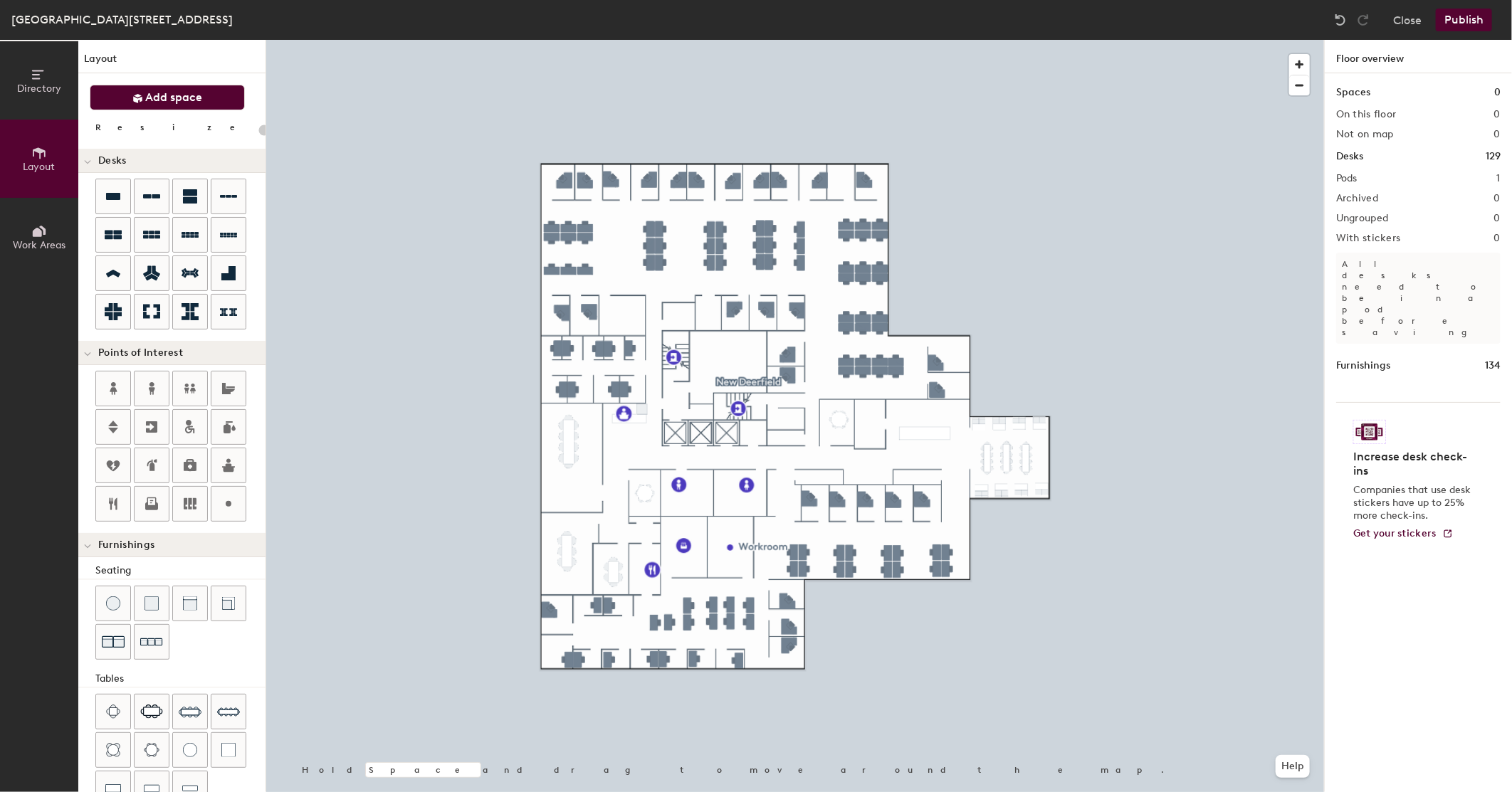
click at [171, 94] on span "Add space" at bounding box center [174, 97] width 57 height 14
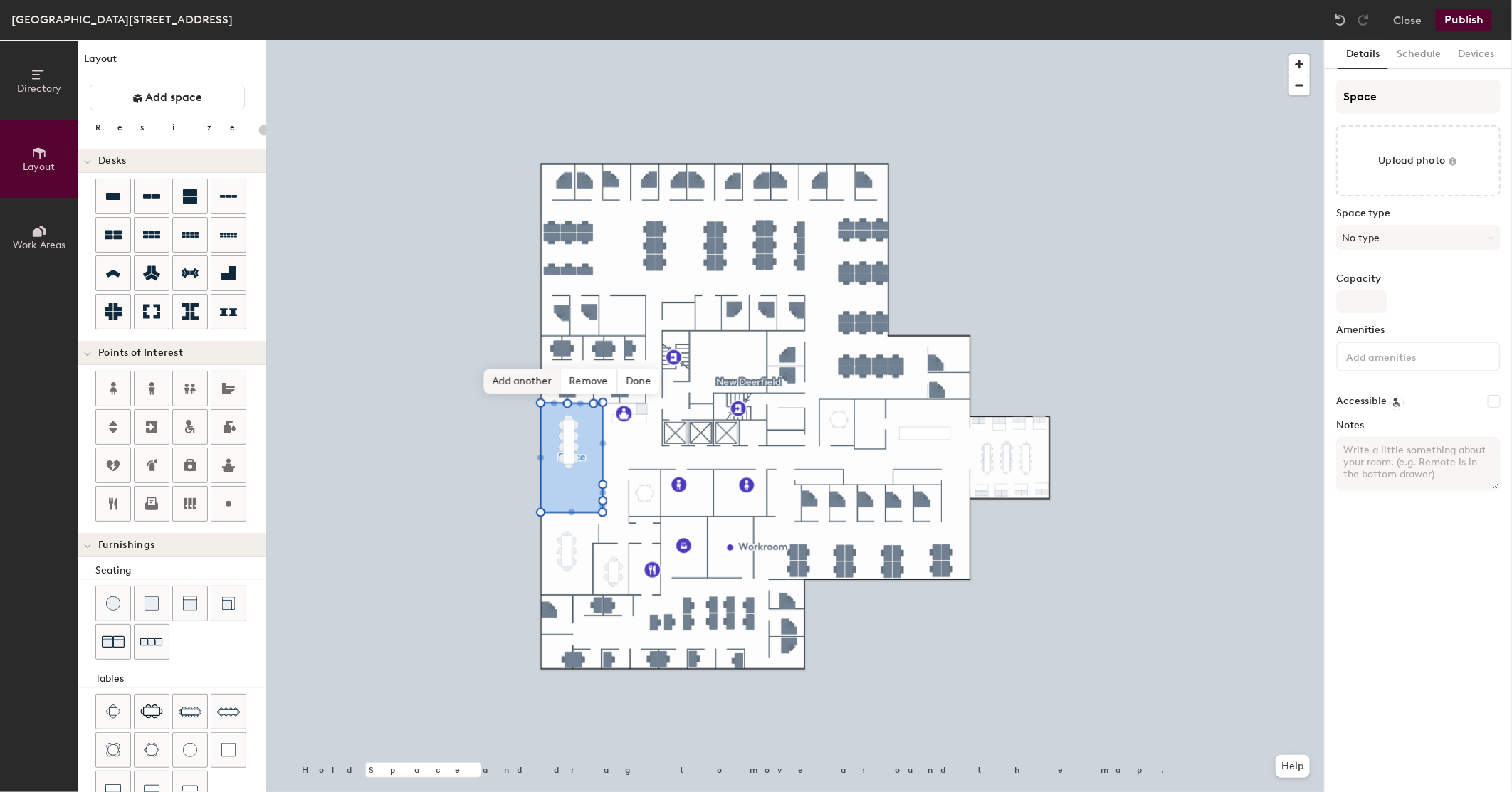
click at [495, 377] on span "Add another" at bounding box center [523, 382] width 77 height 24
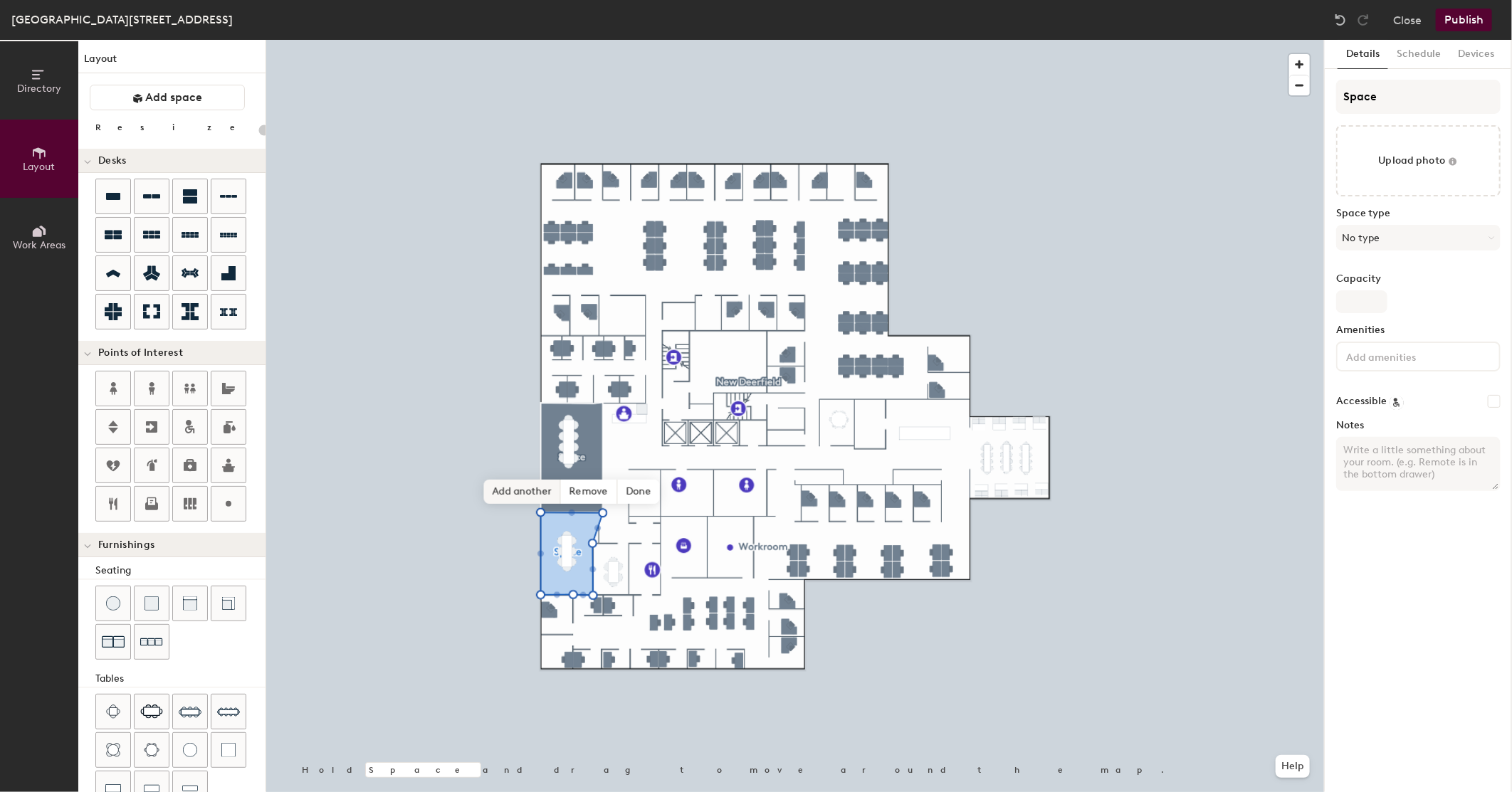
click at [520, 488] on span "Add another" at bounding box center [523, 492] width 77 height 24
click at [551, 524] on span "Add another" at bounding box center [562, 522] width 77 height 24
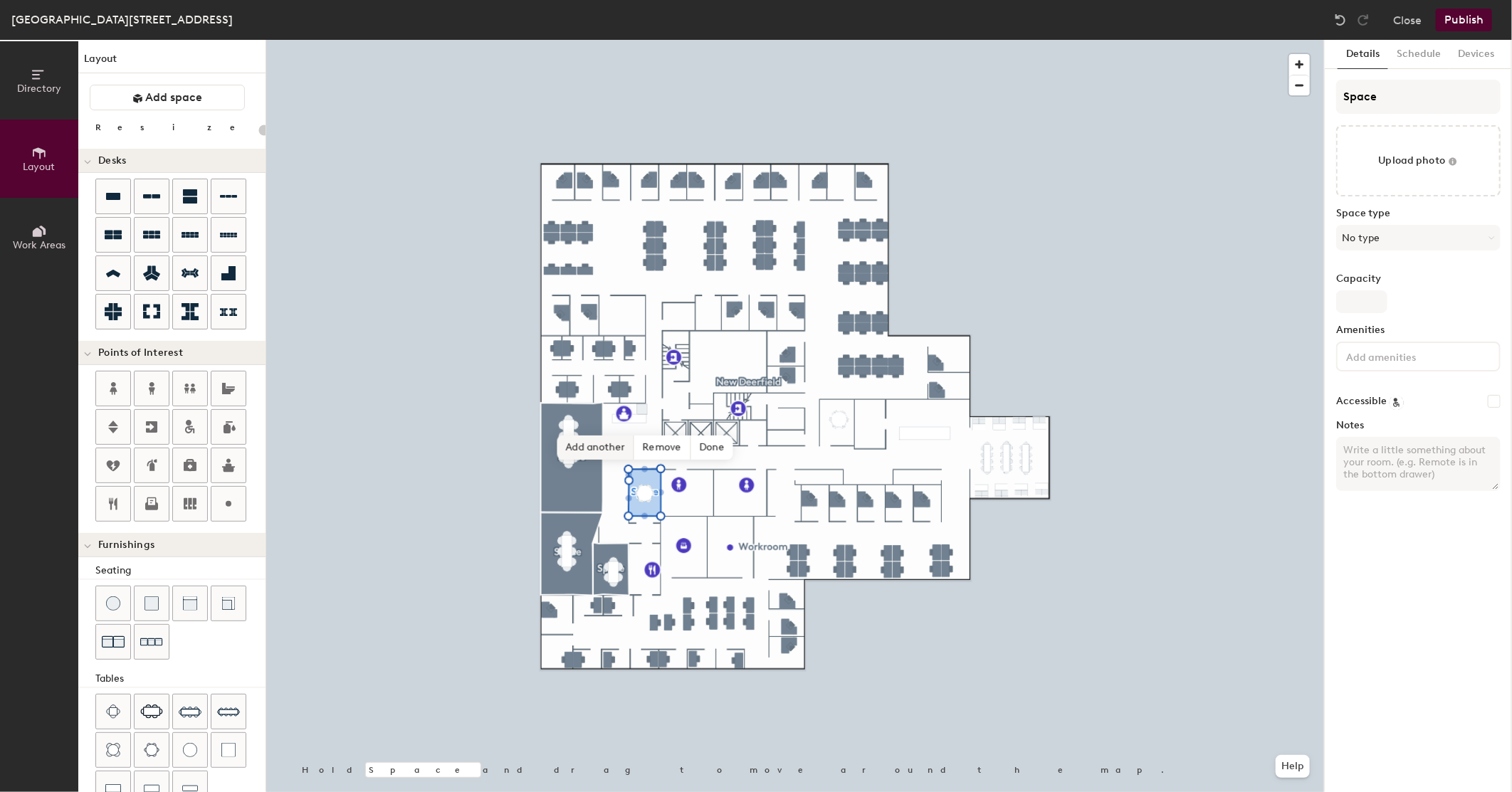
click at [595, 446] on span "Add another" at bounding box center [596, 447] width 77 height 24
click at [906, 375] on span "Done" at bounding box center [904, 378] width 42 height 24
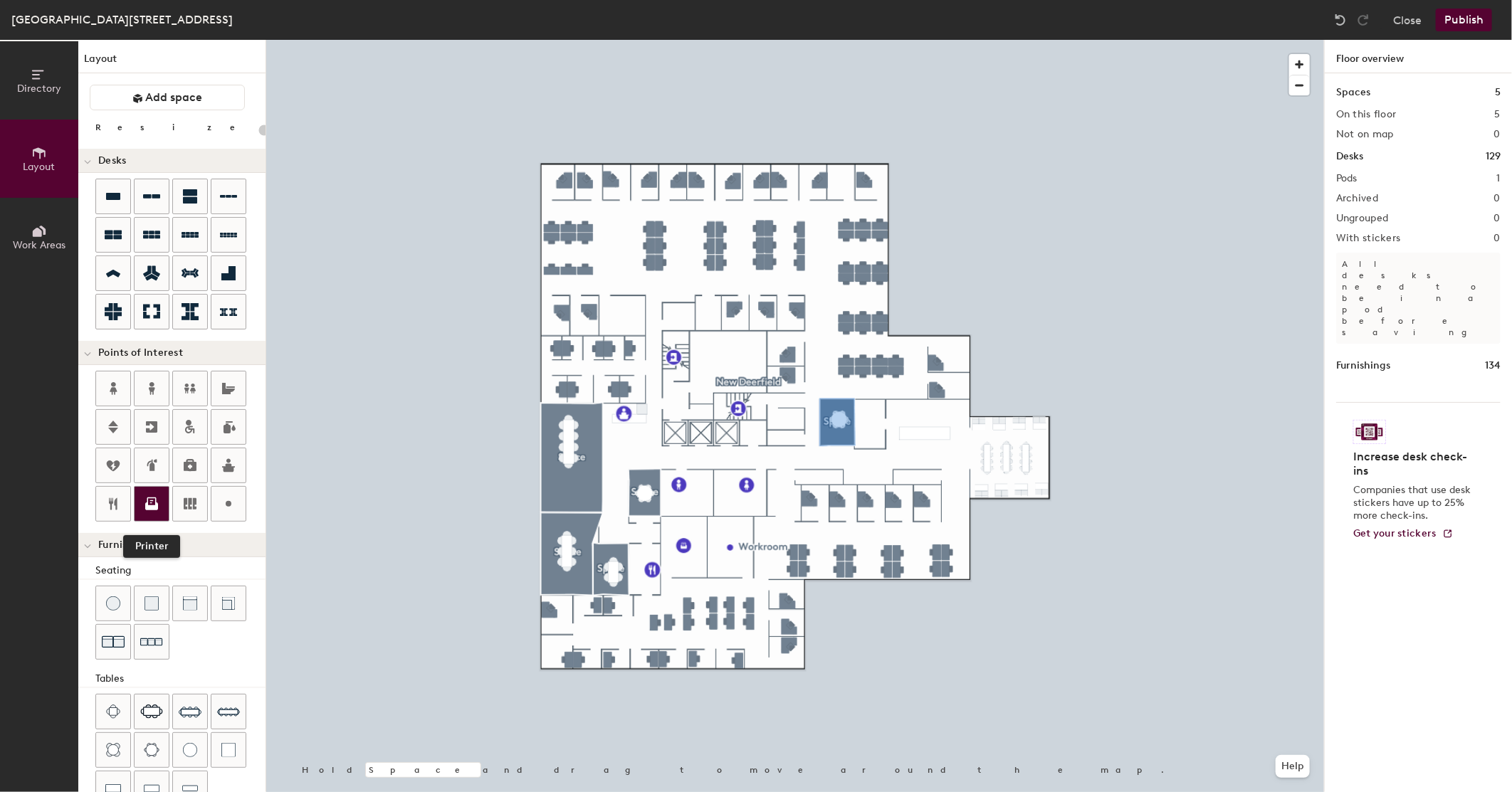
drag, startPoint x: 157, startPoint y: 503, endPoint x: 187, endPoint y: 472, distance: 43.1
click at [157, 503] on icon at bounding box center [152, 504] width 17 height 17
click at [605, 40] on div at bounding box center [795, 40] width 1058 height 0
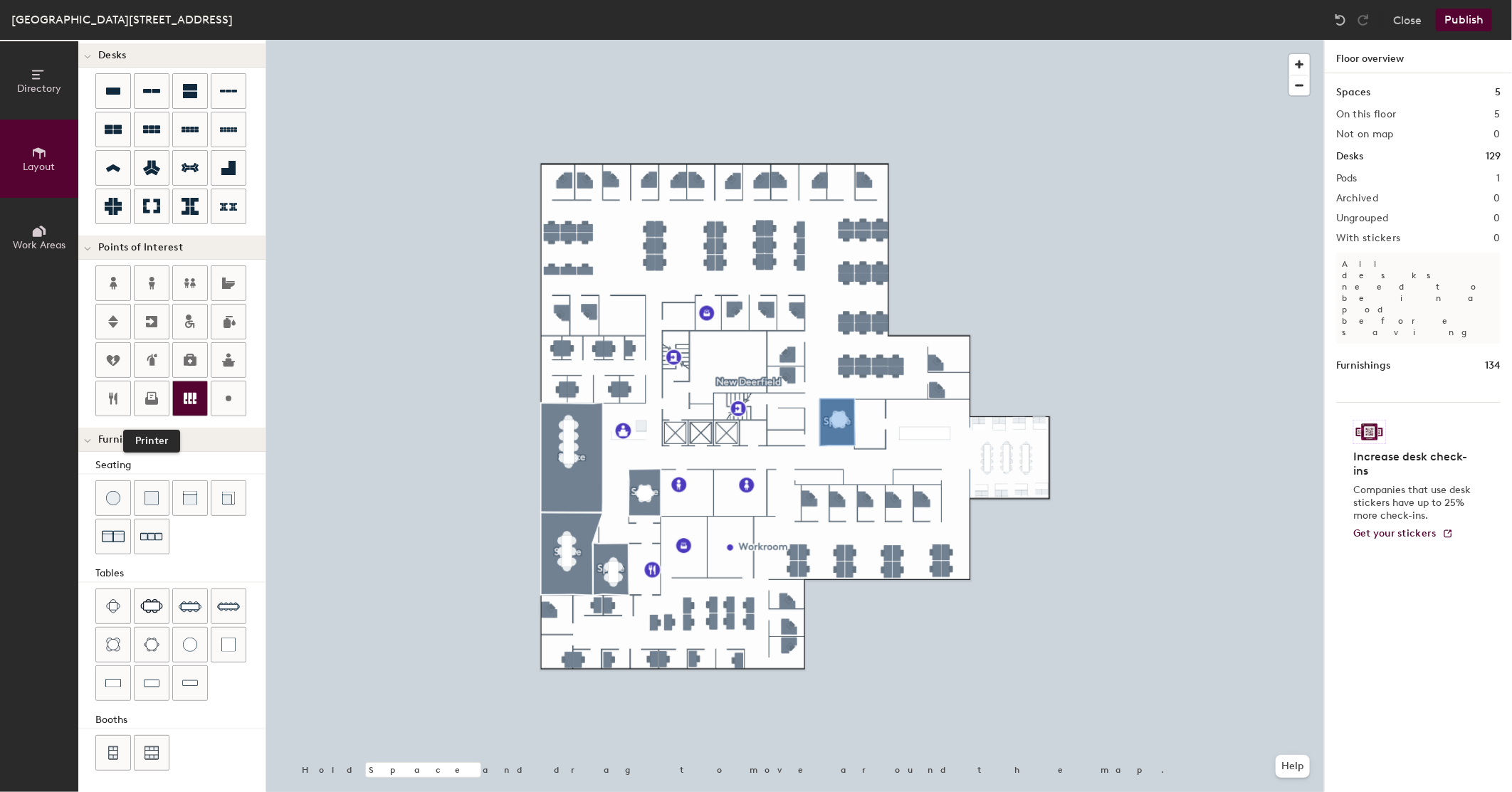
click at [150, 400] on icon at bounding box center [152, 399] width 17 height 17
click at [596, 40] on div at bounding box center [795, 40] width 1058 height 0
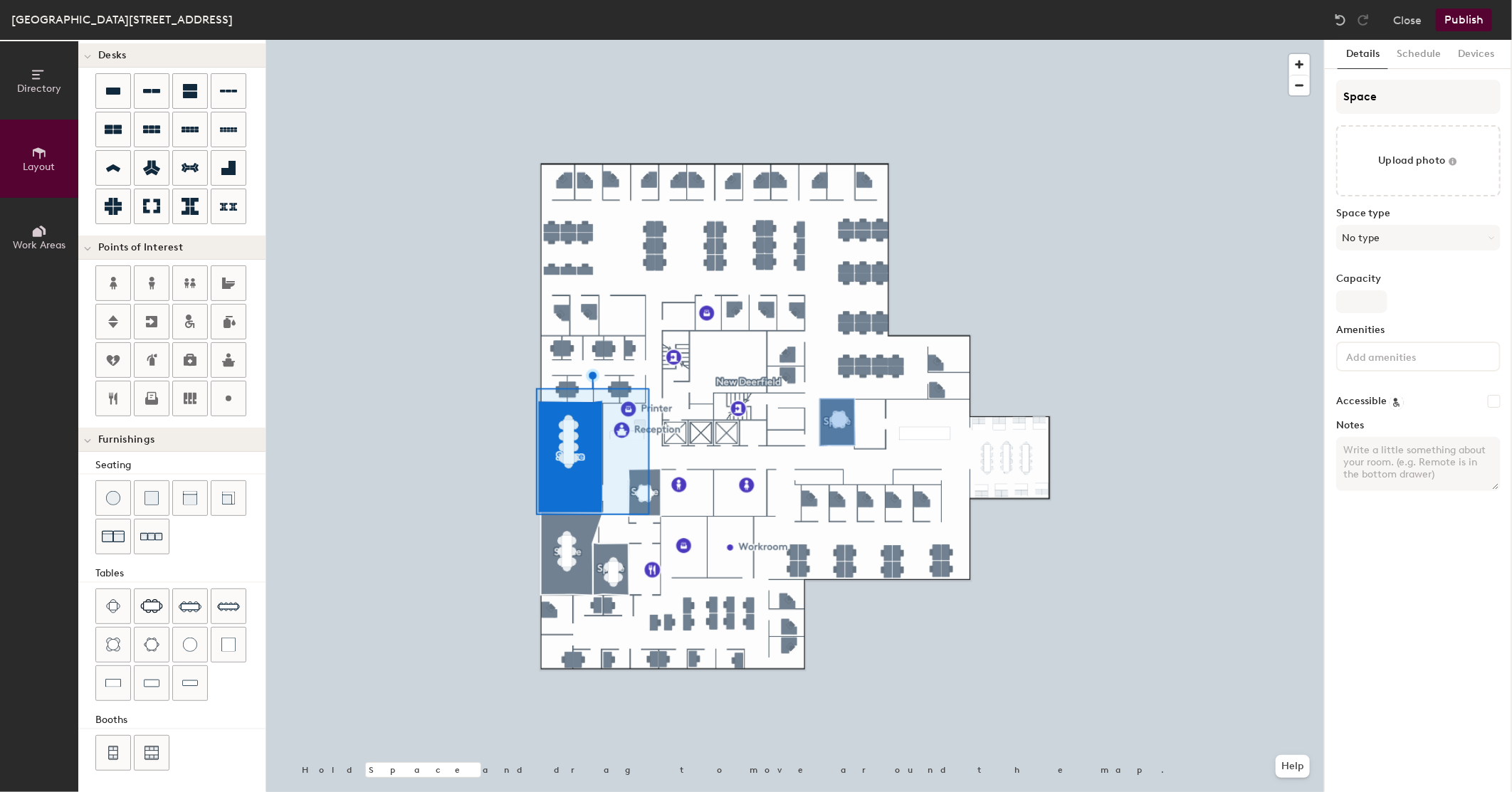
click at [676, 40] on div at bounding box center [795, 40] width 1058 height 0
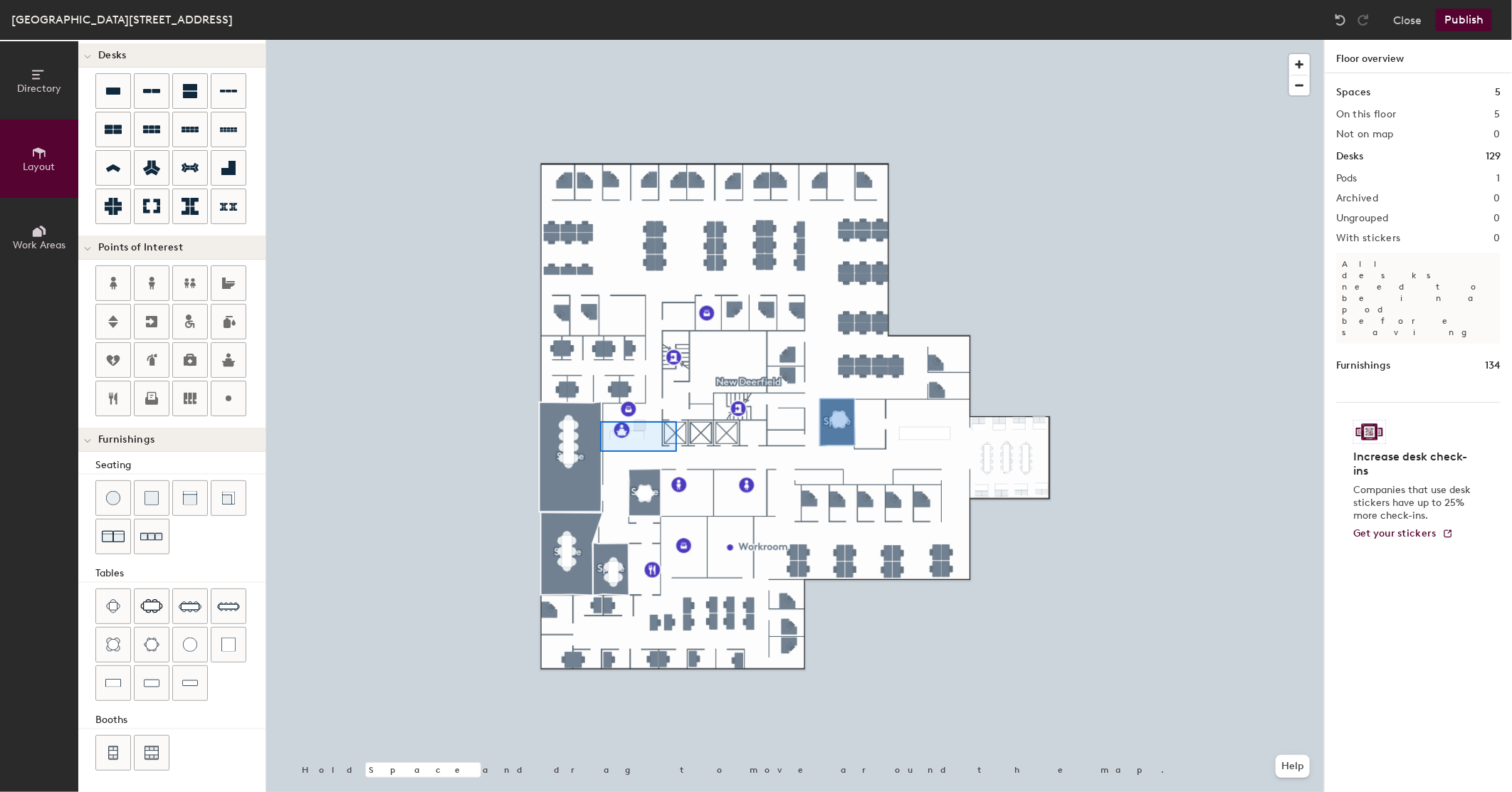
click at [600, 40] on div at bounding box center [795, 40] width 1058 height 0
click at [671, 443] on span "Delete" at bounding box center [663, 447] width 50 height 24
click at [157, 400] on icon at bounding box center [152, 401] width 13 height 8
click at [1037, 40] on div at bounding box center [795, 40] width 1058 height 0
click at [197, 685] on img at bounding box center [190, 683] width 16 height 14
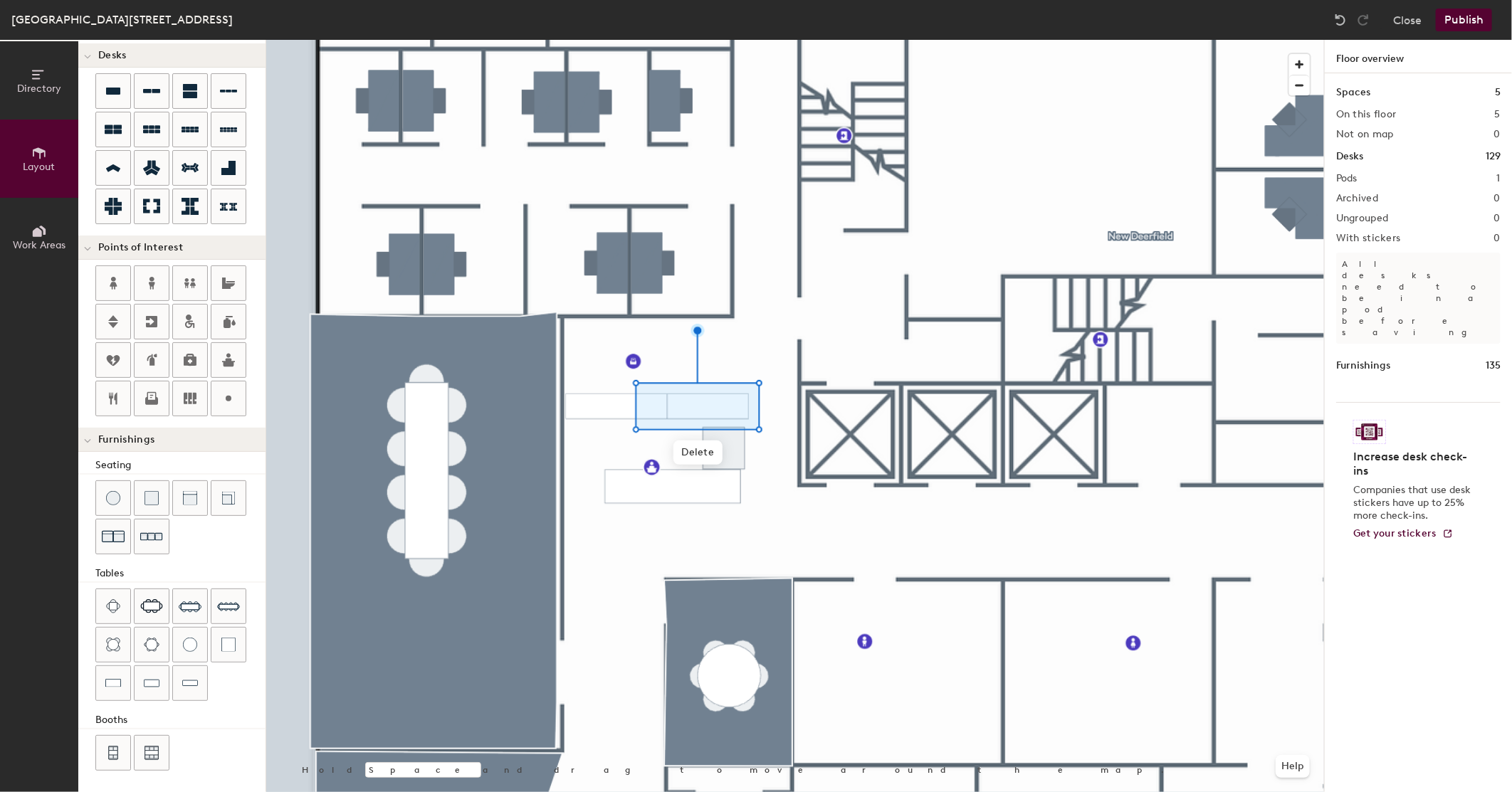
click at [730, 40] on div at bounding box center [795, 40] width 1058 height 0
click at [781, 40] on div at bounding box center [795, 40] width 1058 height 0
click at [736, 40] on div at bounding box center [795, 40] width 1058 height 0
click at [732, 40] on div at bounding box center [795, 40] width 1058 height 0
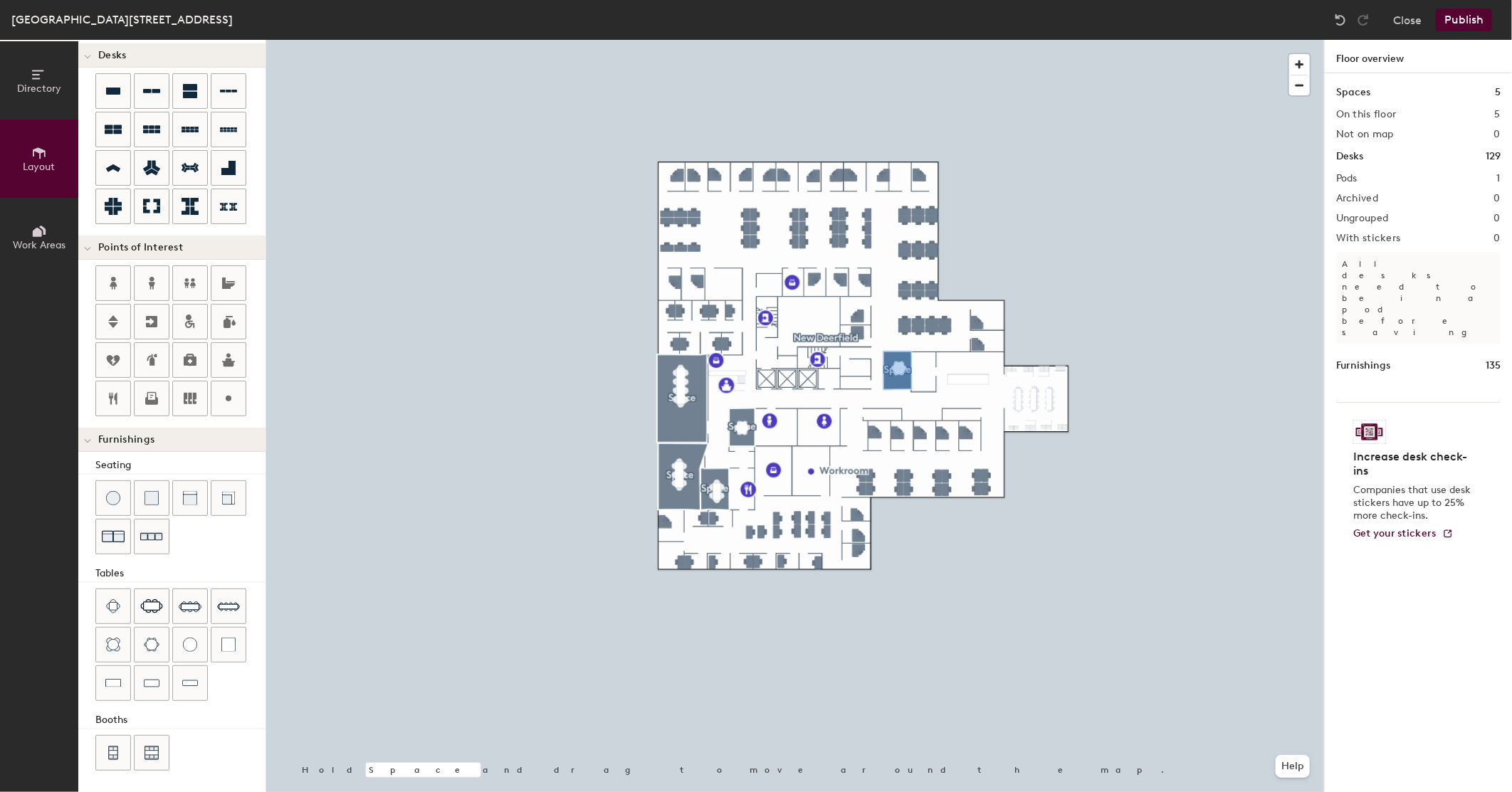
click at [1466, 19] on button "Publish" at bounding box center [1464, 20] width 56 height 23
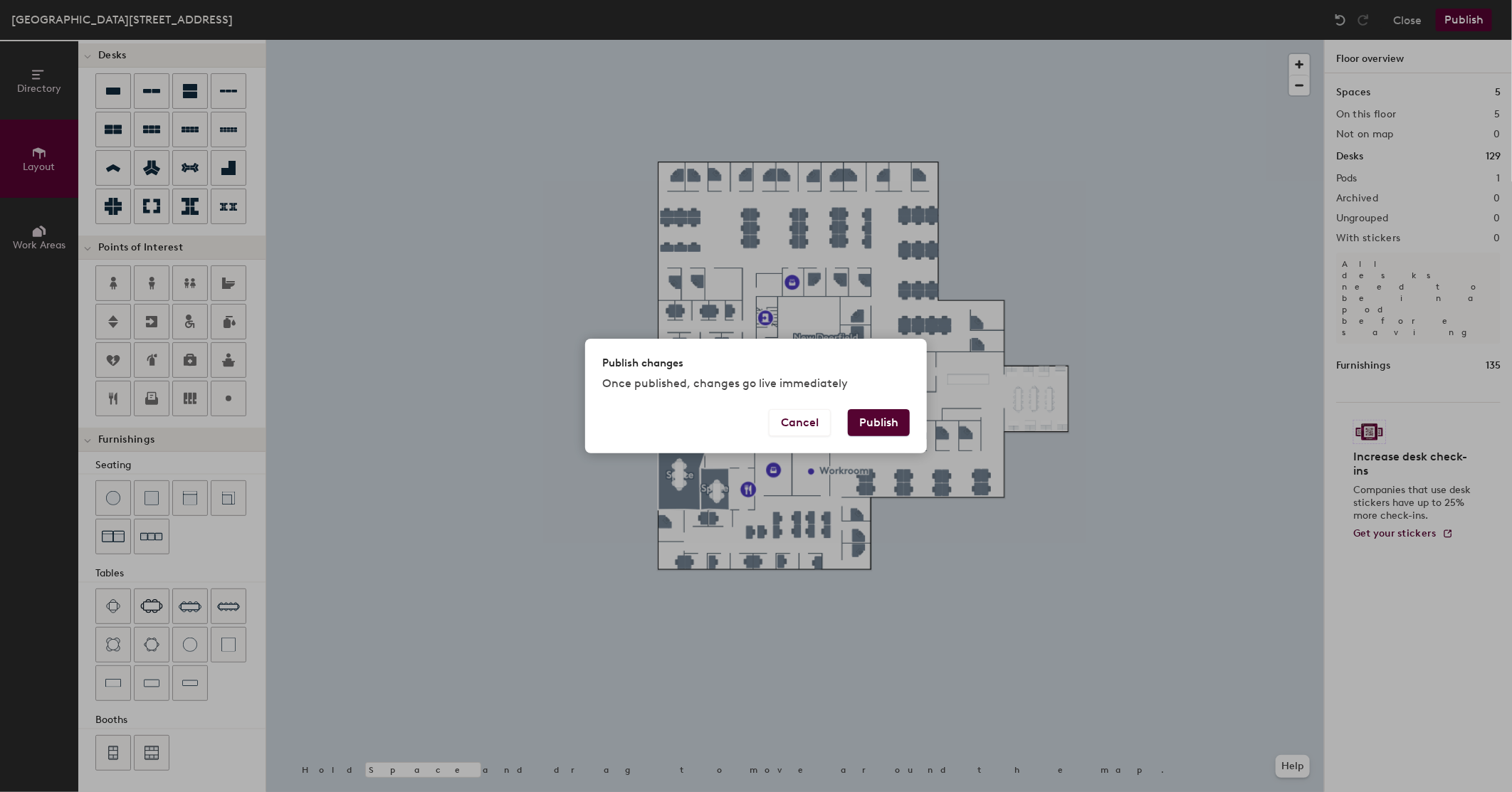
click at [885, 418] on button "Publish" at bounding box center [879, 423] width 62 height 27
type input "20"
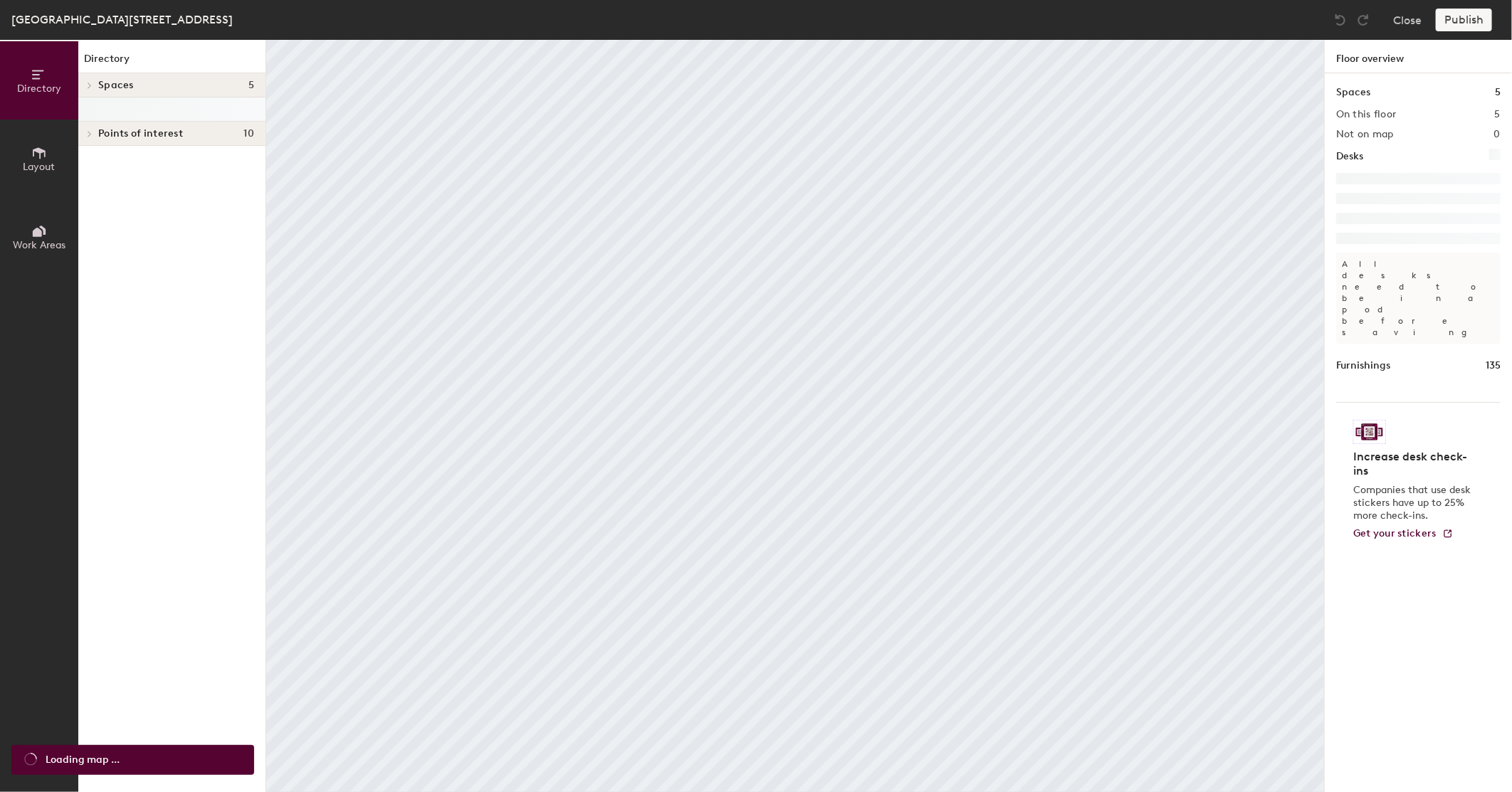
click at [102, 80] on span "Spaces" at bounding box center [116, 86] width 36 height 11
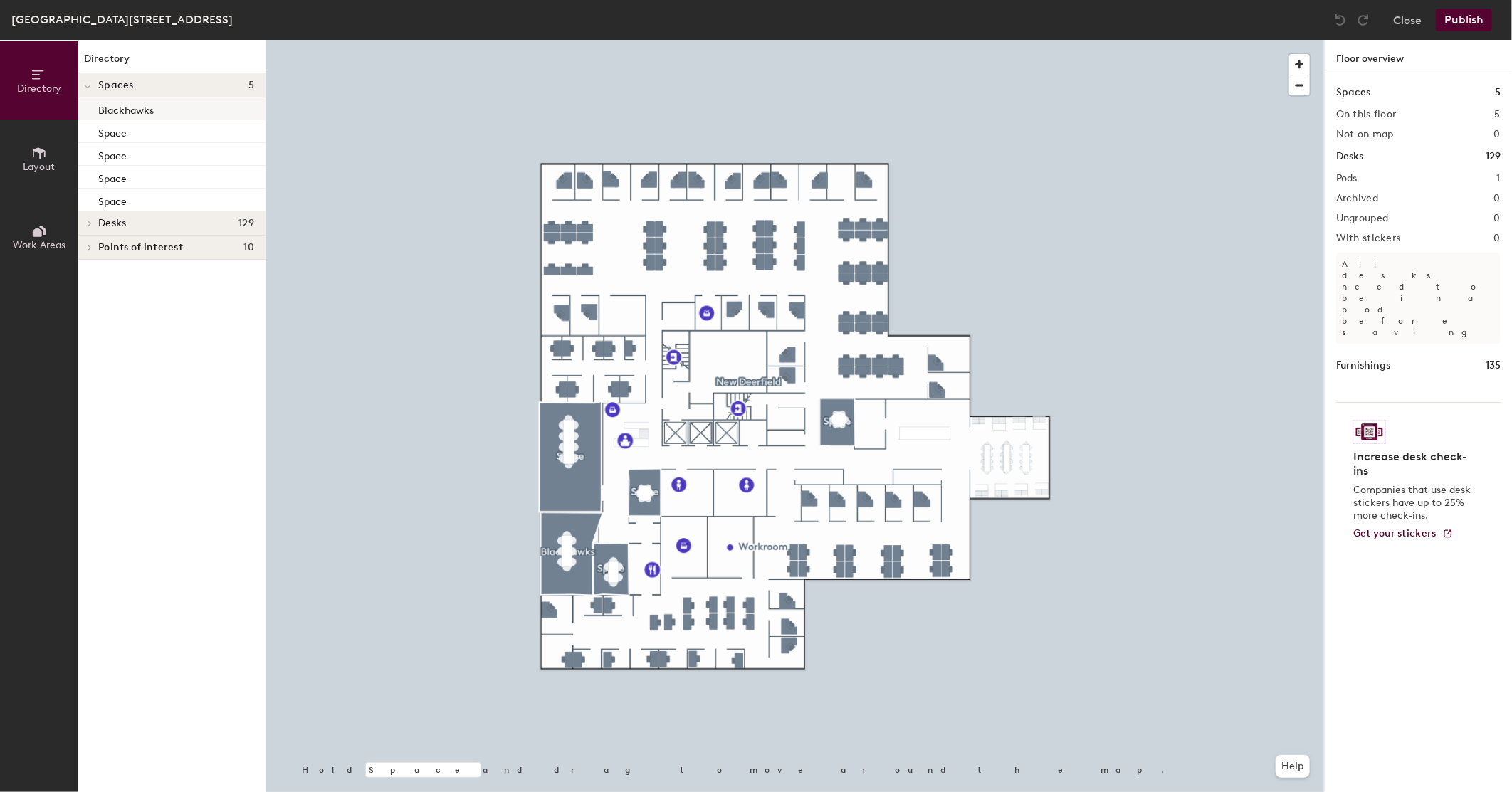
click at [104, 112] on p "Blackhawks" at bounding box center [126, 108] width 56 height 16
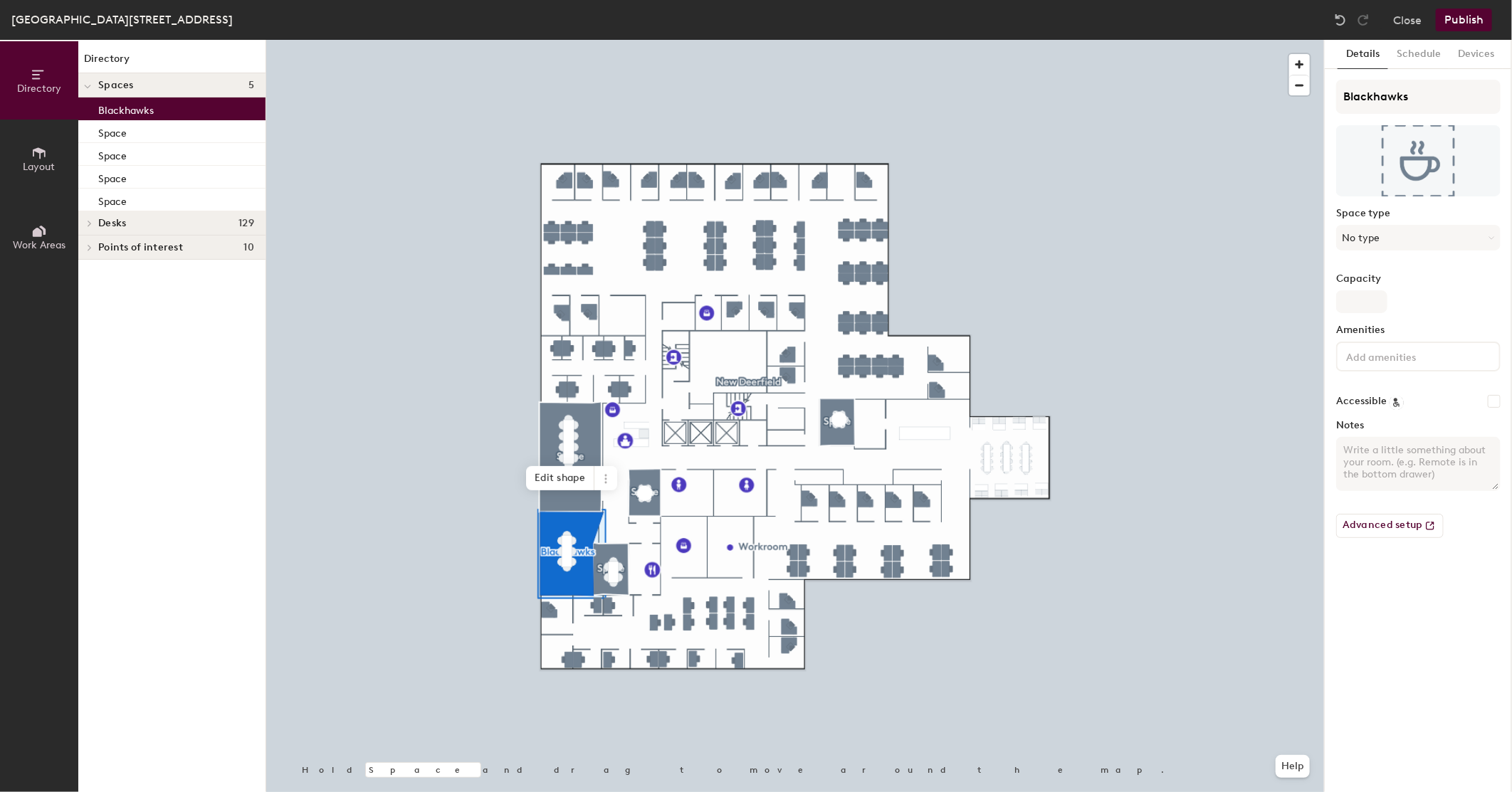
drag, startPoint x: 169, startPoint y: 111, endPoint x: 144, endPoint y: 112, distance: 25.0
click at [144, 112] on p "Blackhawks" at bounding box center [126, 108] width 56 height 16
click at [144, 111] on p "Blackhawks" at bounding box center [126, 108] width 56 height 16
click at [1145, 56] on div "Directory Layout Work Areas Directory Spaces 5 Blackhawks Space Space Space Spa…" at bounding box center [756, 416] width 1512 height 753
type input "Bulls"
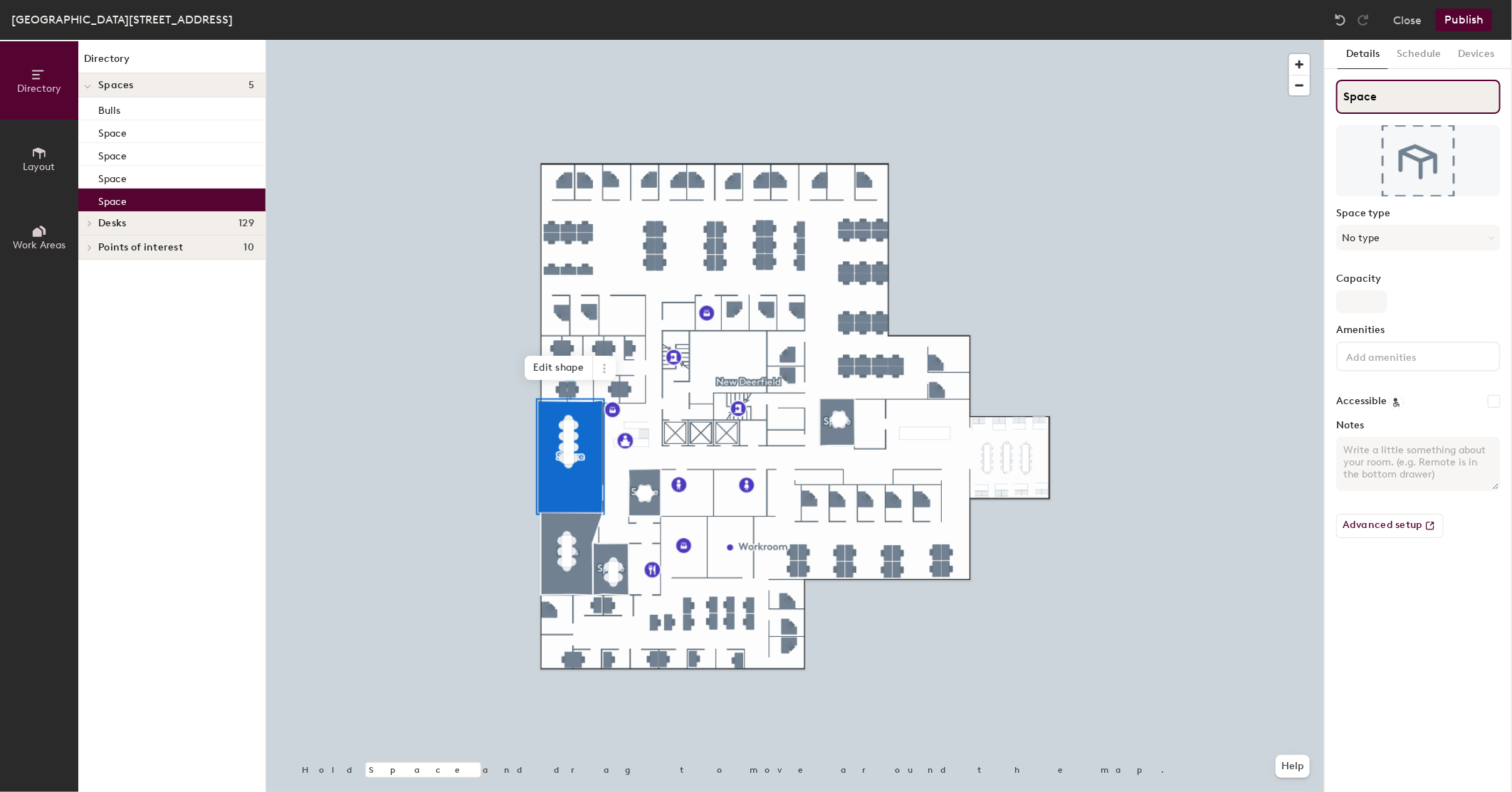
click at [1163, 59] on div "Directory Layout Work Areas Directory Spaces 5 Bulls Space Space Space Space De…" at bounding box center [756, 416] width 1512 height 753
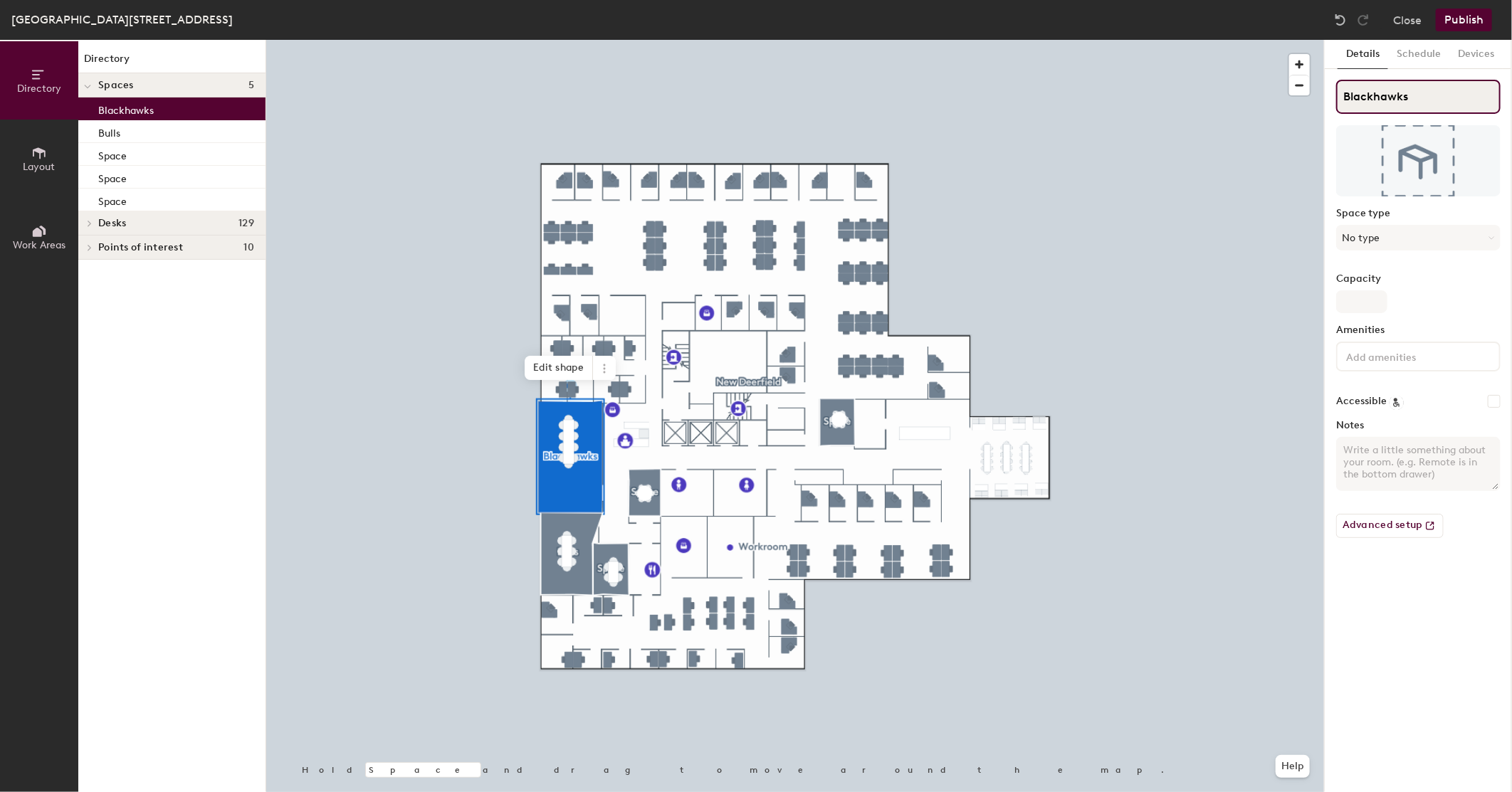
type input "Blackhawks"
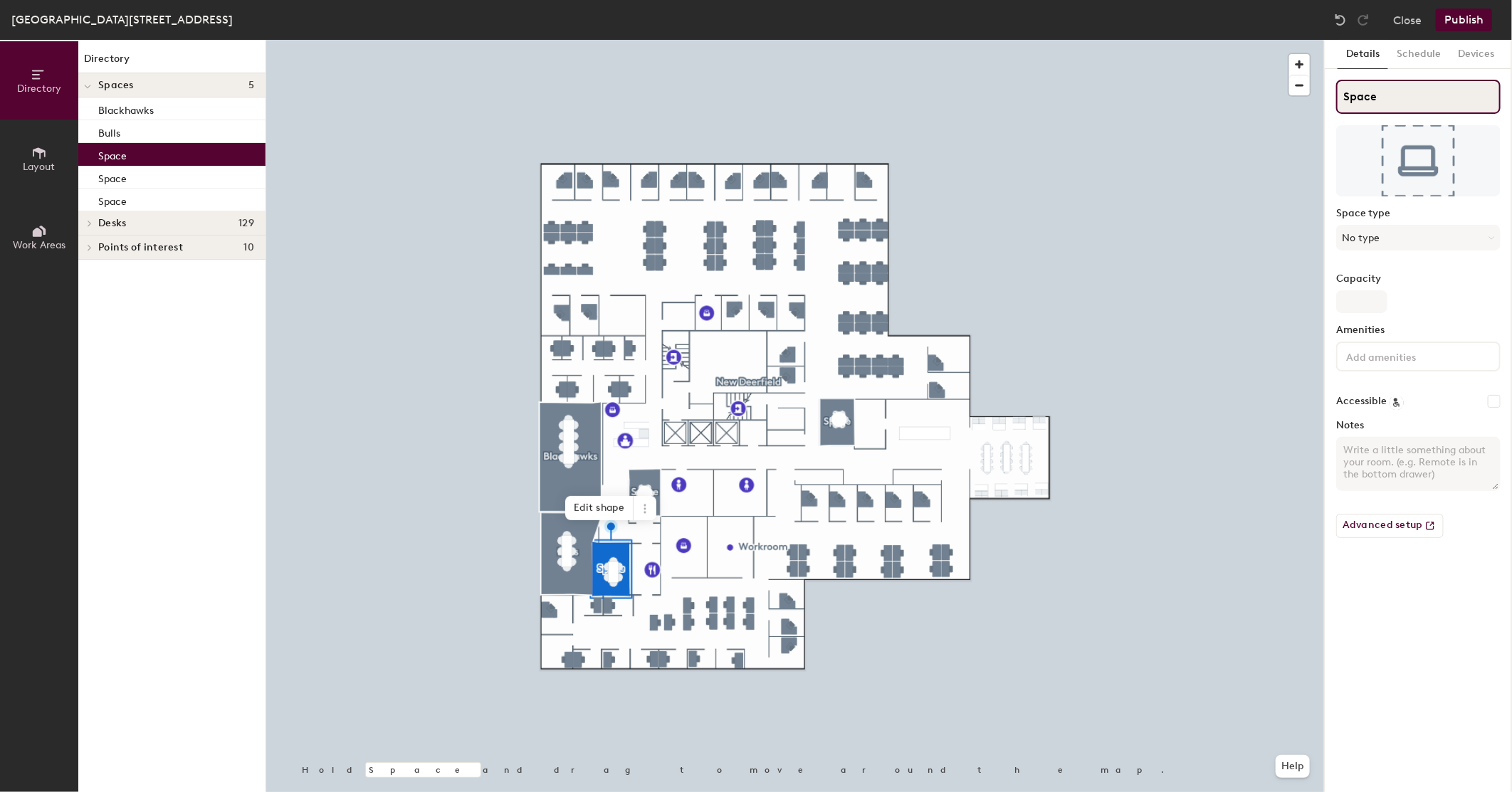
click at [1078, 44] on div "Directory Layout Work Areas Directory Spaces 5 Blackhawks Bulls Space Space Spa…" at bounding box center [756, 416] width 1512 height 753
type input "Cubs"
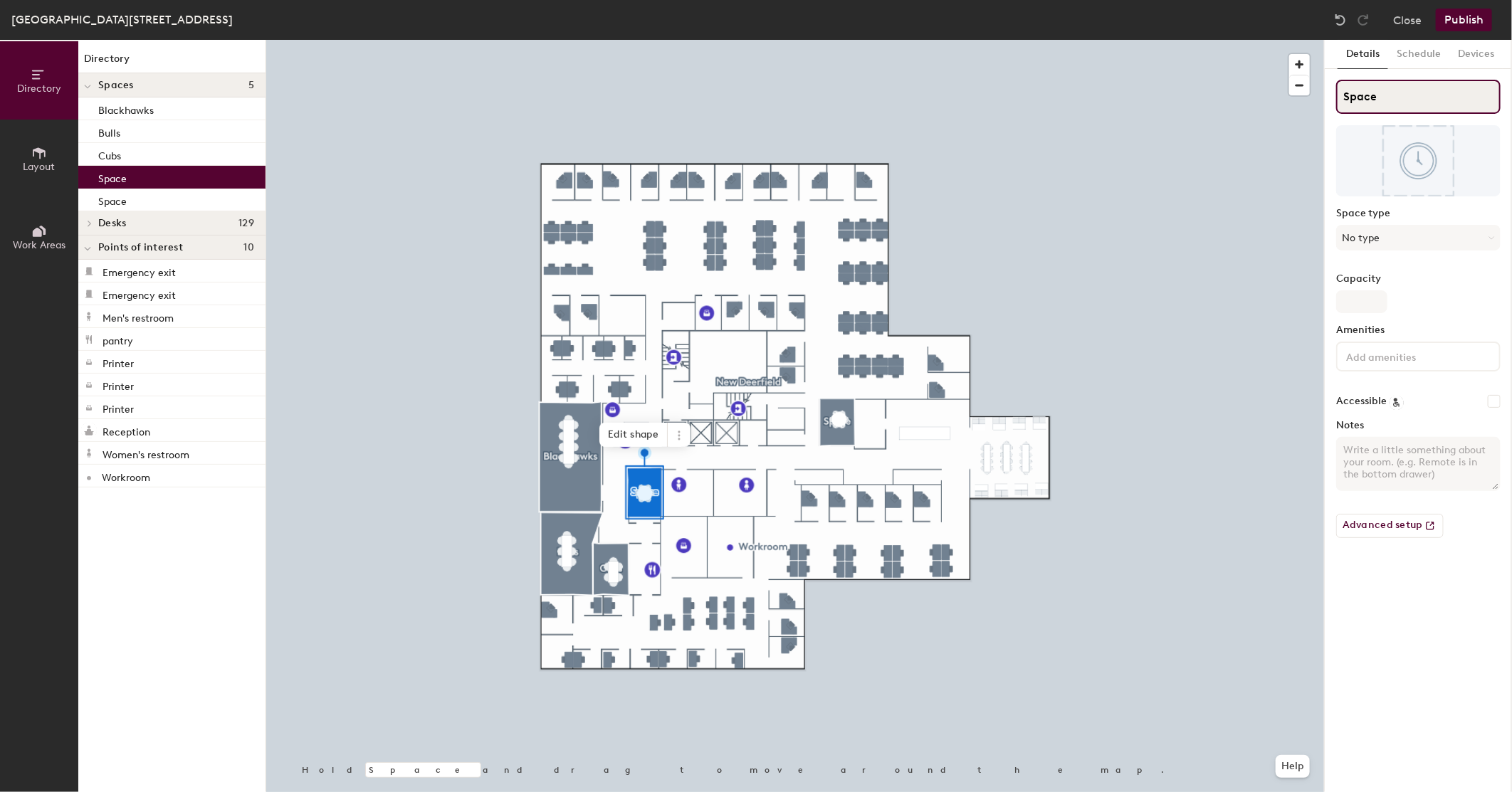
click at [1071, 68] on div "Directory Layout Work Areas Directory Spaces 5 Blackhawks Bulls Cubs Space Spac…" at bounding box center [756, 416] width 1512 height 753
type input "Sky"
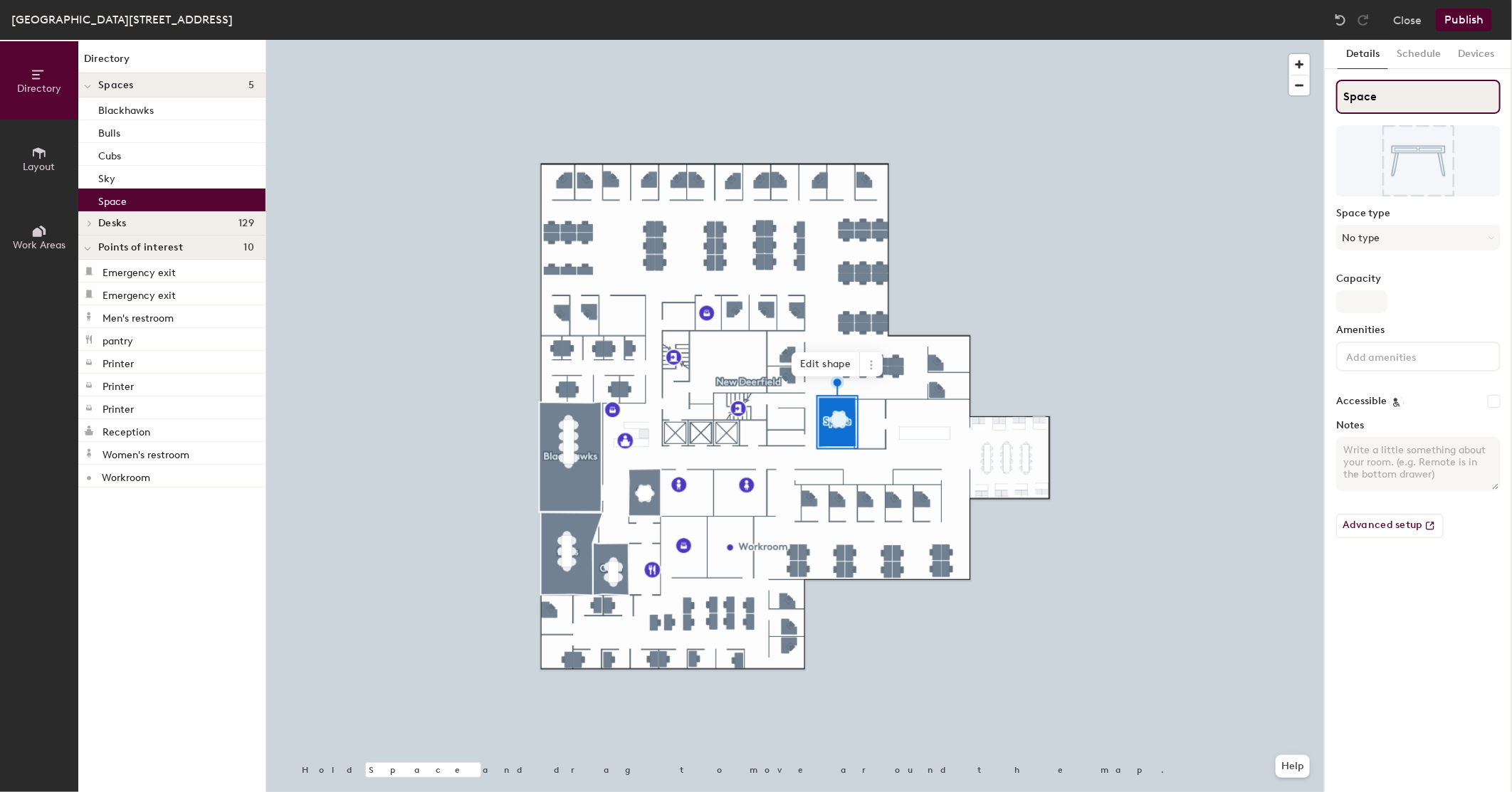
click at [1121, 41] on div "Directory Layout Work Areas Directory Spaces 5 Blackhawks Bulls Cubs Sky Space …" at bounding box center [756, 416] width 1512 height 753
type input "Sox"
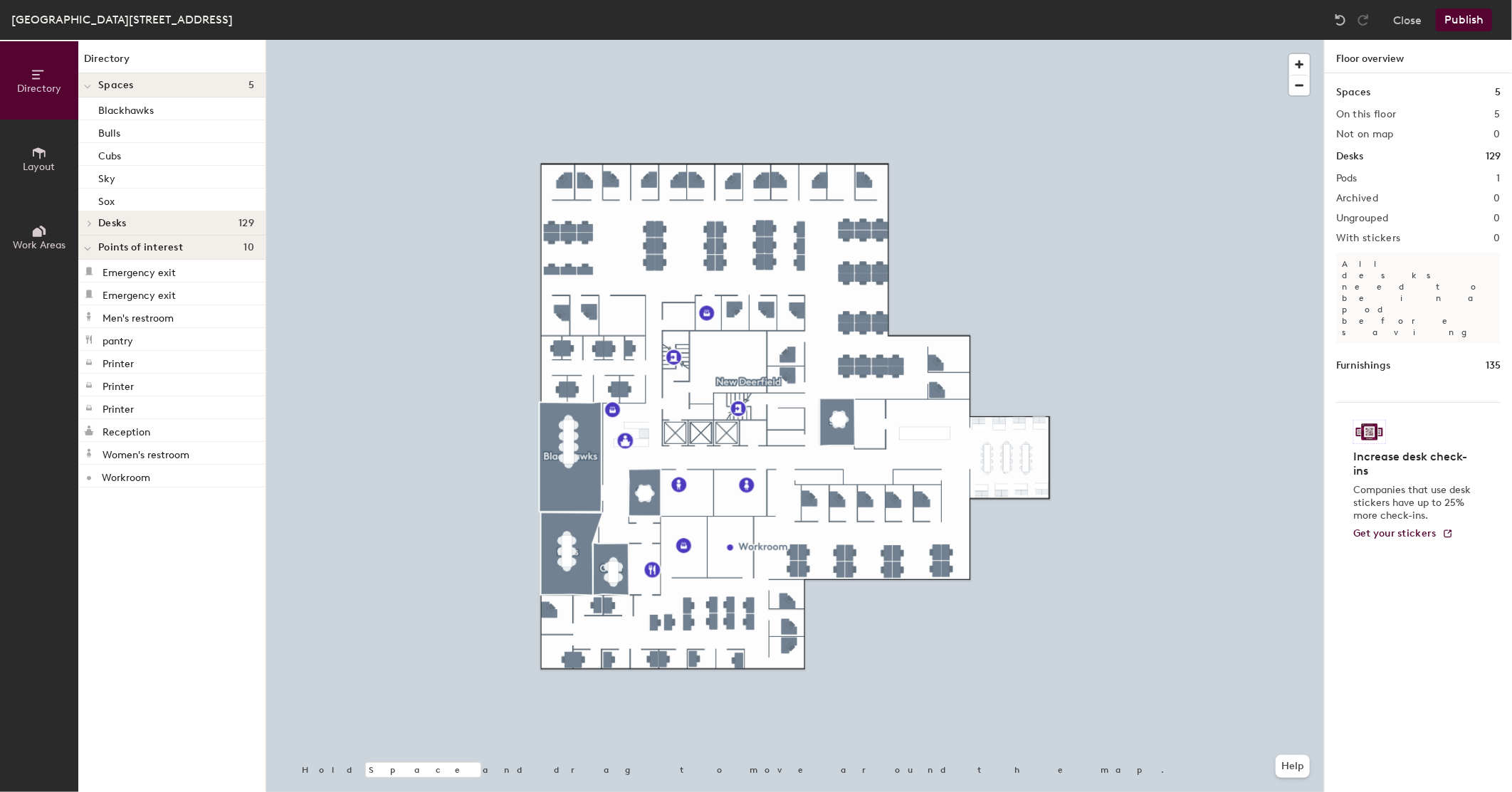
click at [1478, 16] on button "Publish" at bounding box center [1464, 20] width 56 height 23
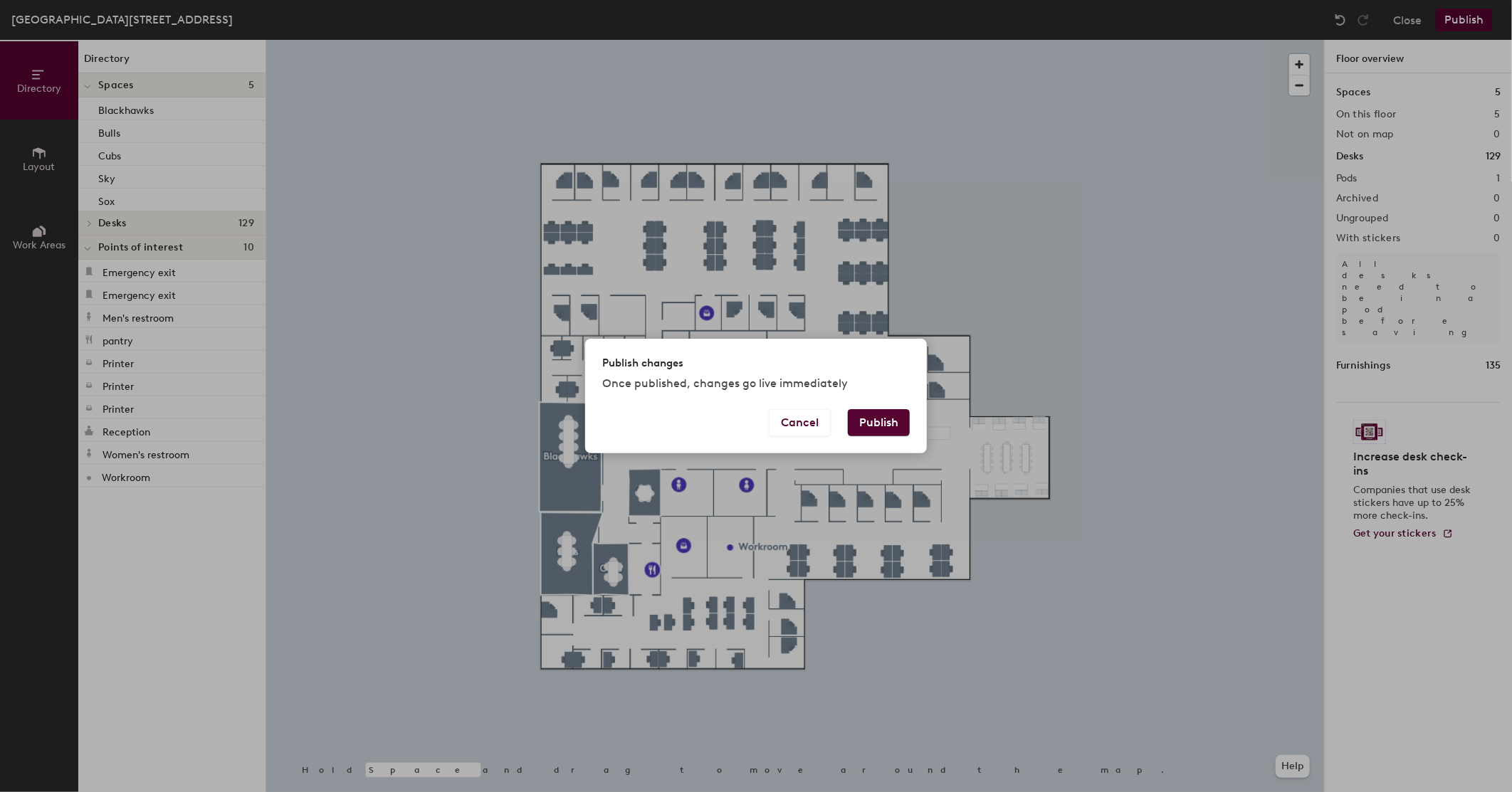
click at [888, 425] on button "Publish" at bounding box center [879, 423] width 62 height 27
